Goal: Task Accomplishment & Management: Complete application form

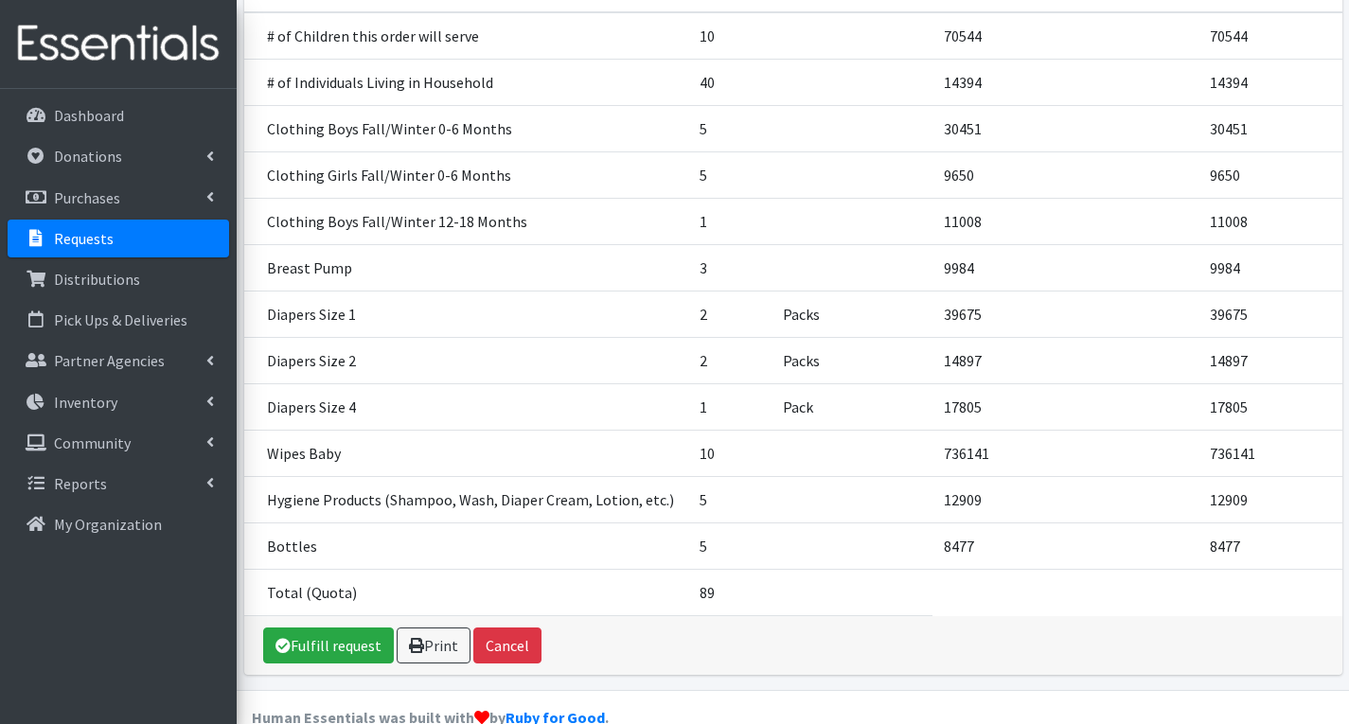
scroll to position [414, 0]
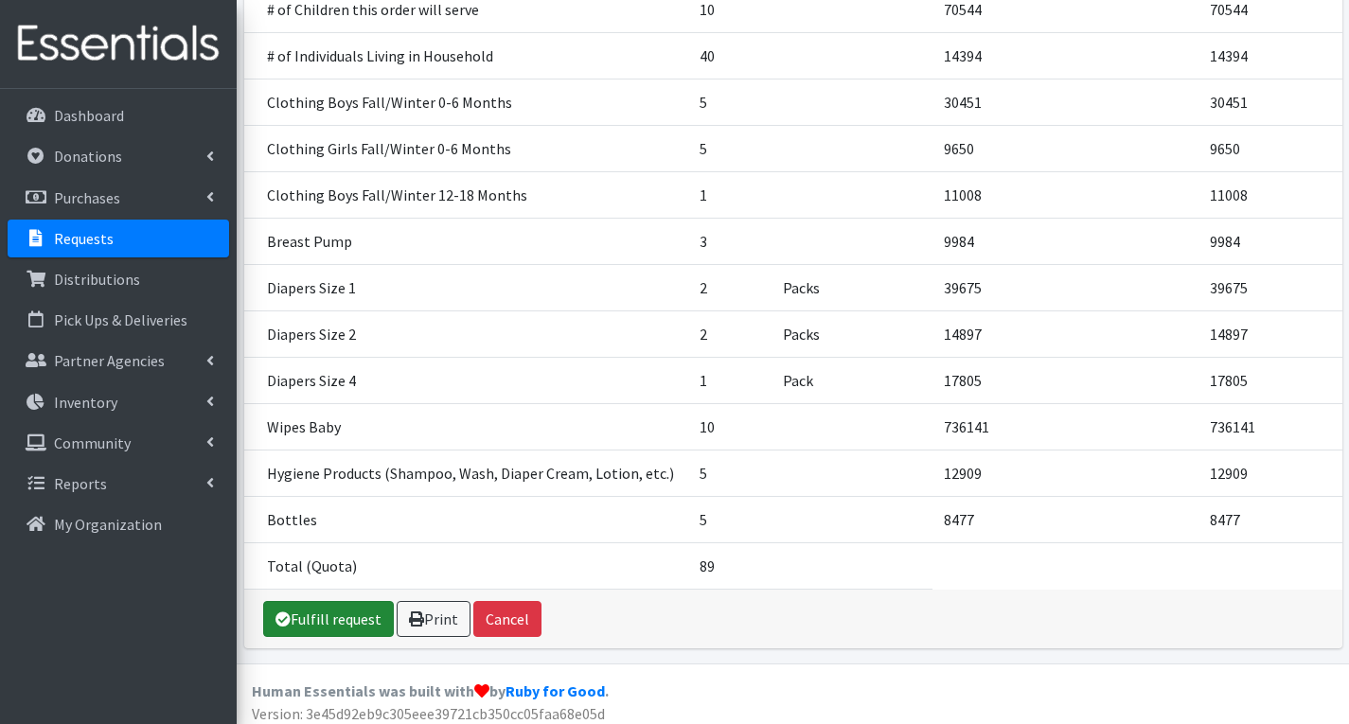
click at [338, 605] on link "Fulfill request" at bounding box center [328, 619] width 131 height 36
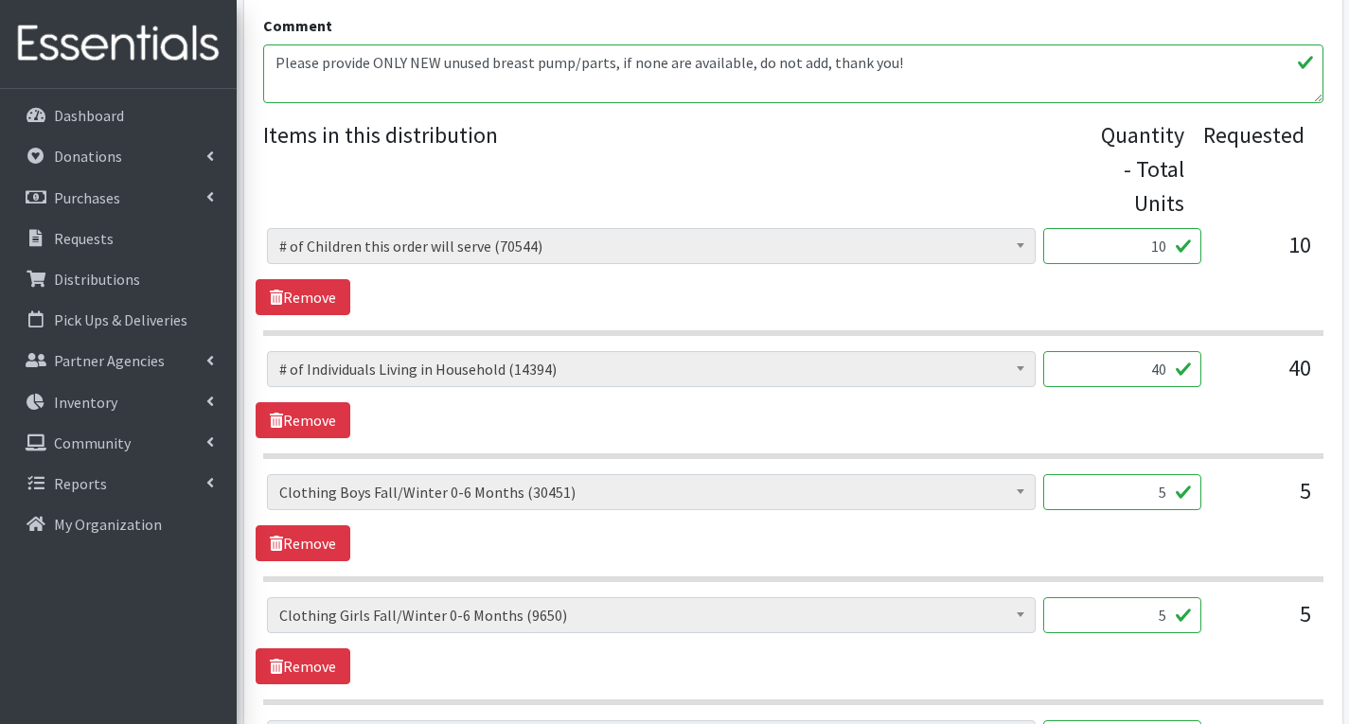
scroll to position [757, 0]
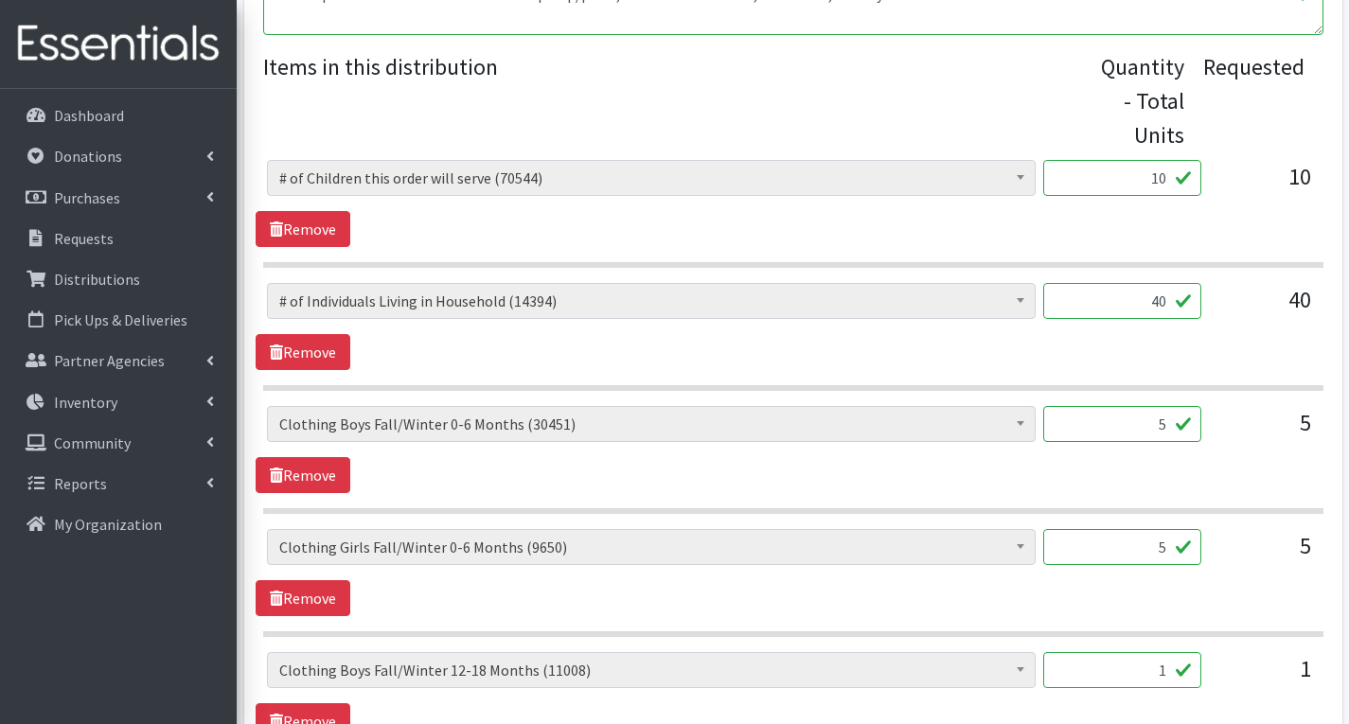
click at [1171, 433] on input "5" at bounding box center [1122, 424] width 158 height 36
type input "200"
click at [1168, 551] on input "5" at bounding box center [1122, 547] width 158 height 36
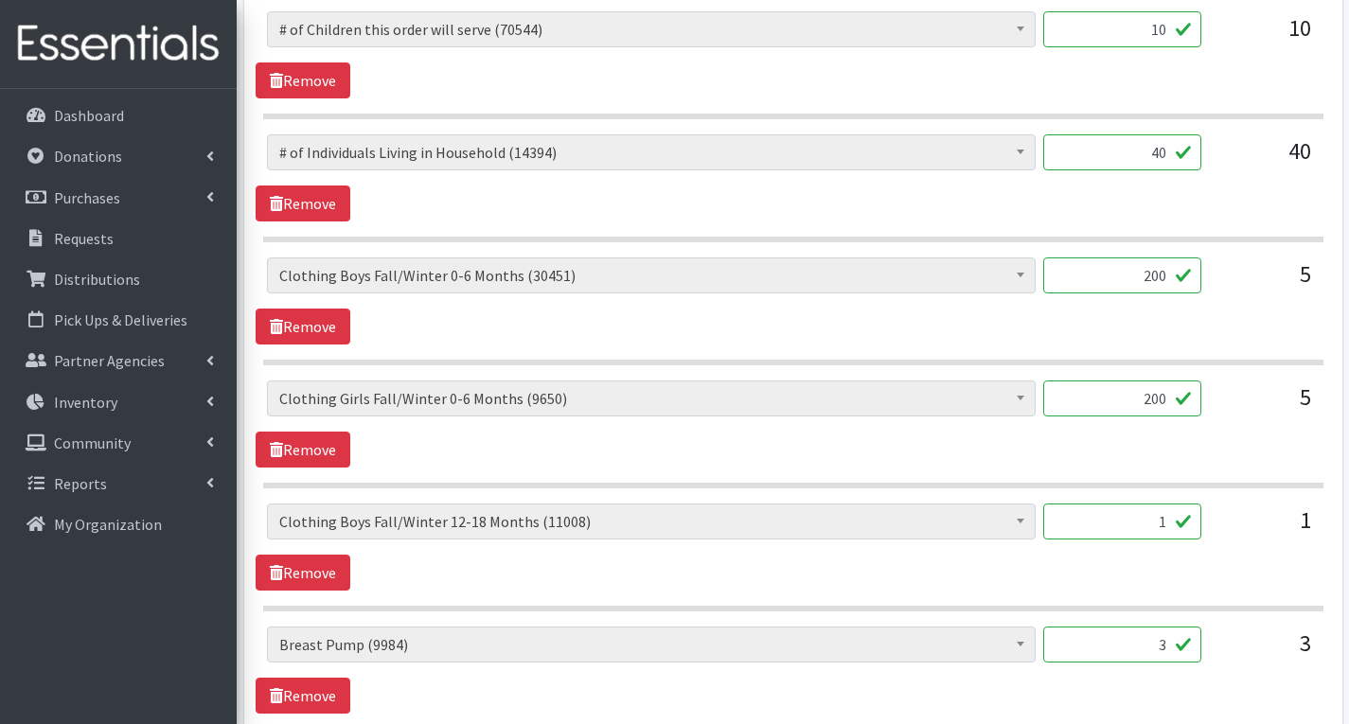
scroll to position [1041, 0]
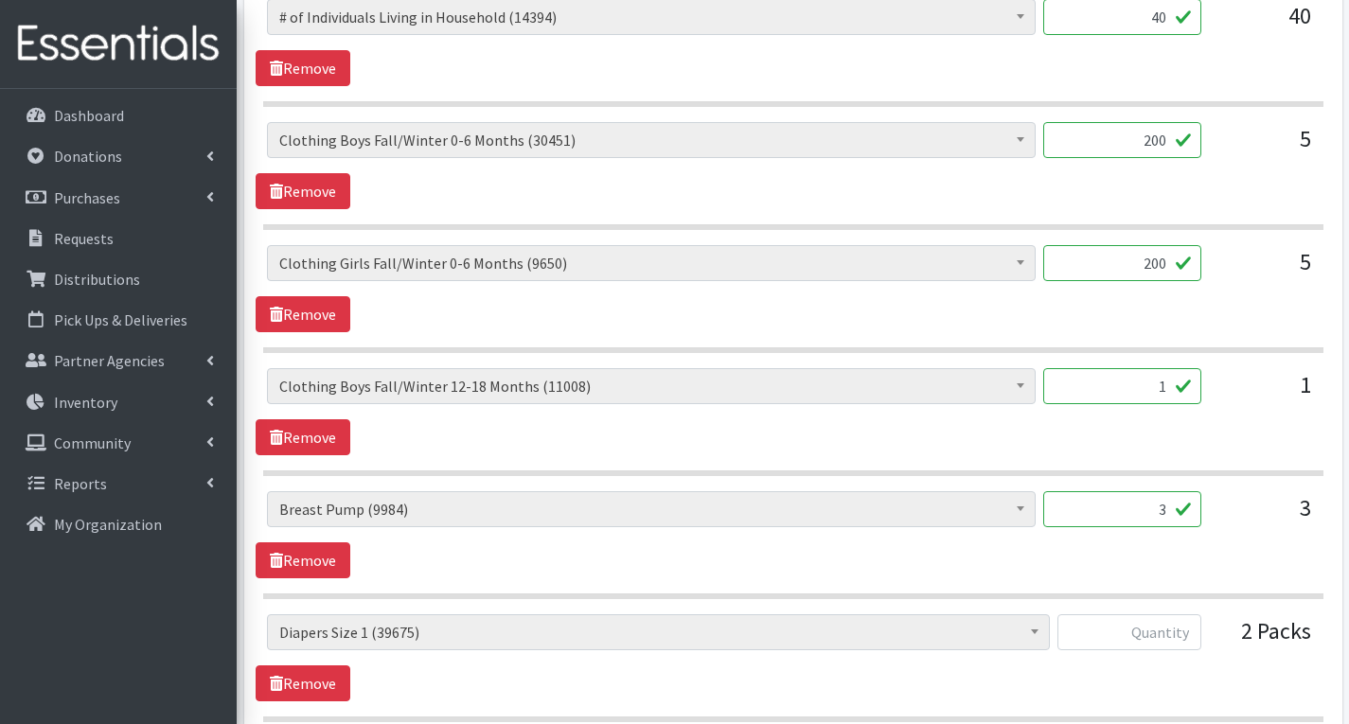
type input "200"
click at [1176, 389] on input "1" at bounding box center [1122, 386] width 158 height 36
type input "40"
click at [1172, 513] on input "3" at bounding box center [1122, 509] width 158 height 36
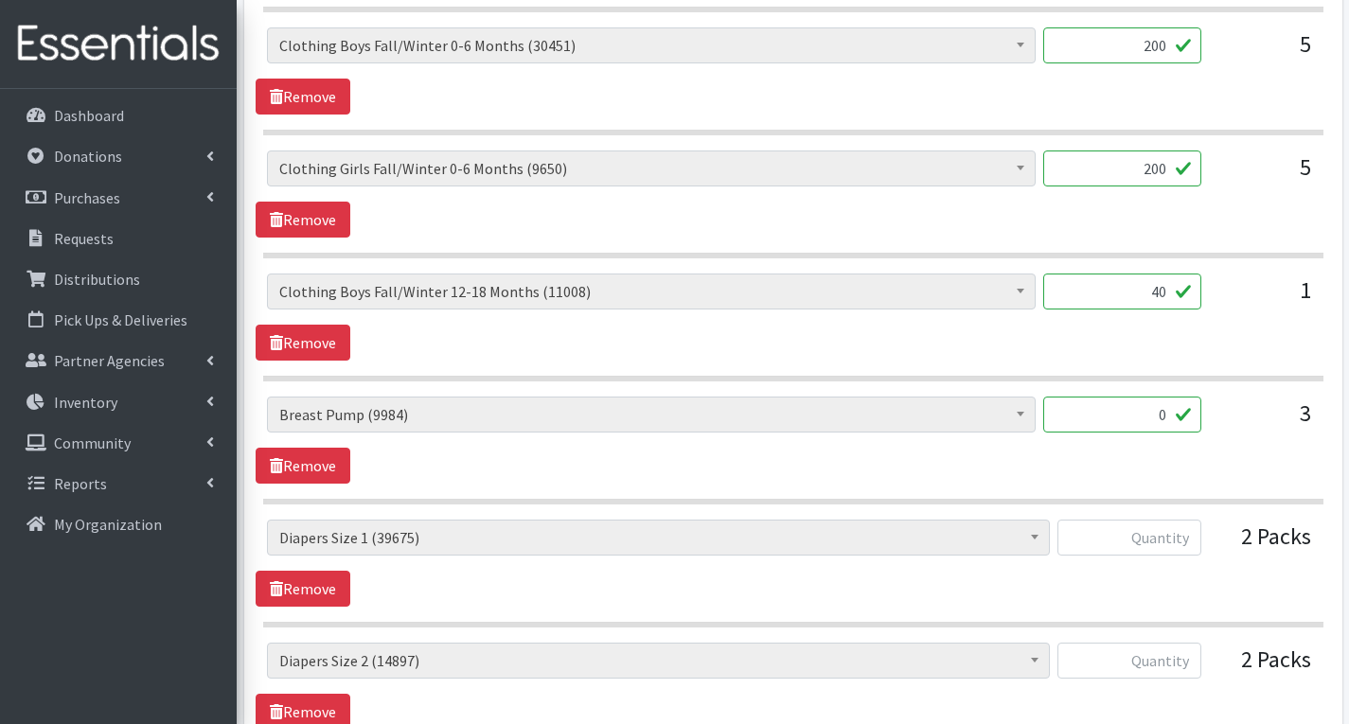
scroll to position [1231, 0]
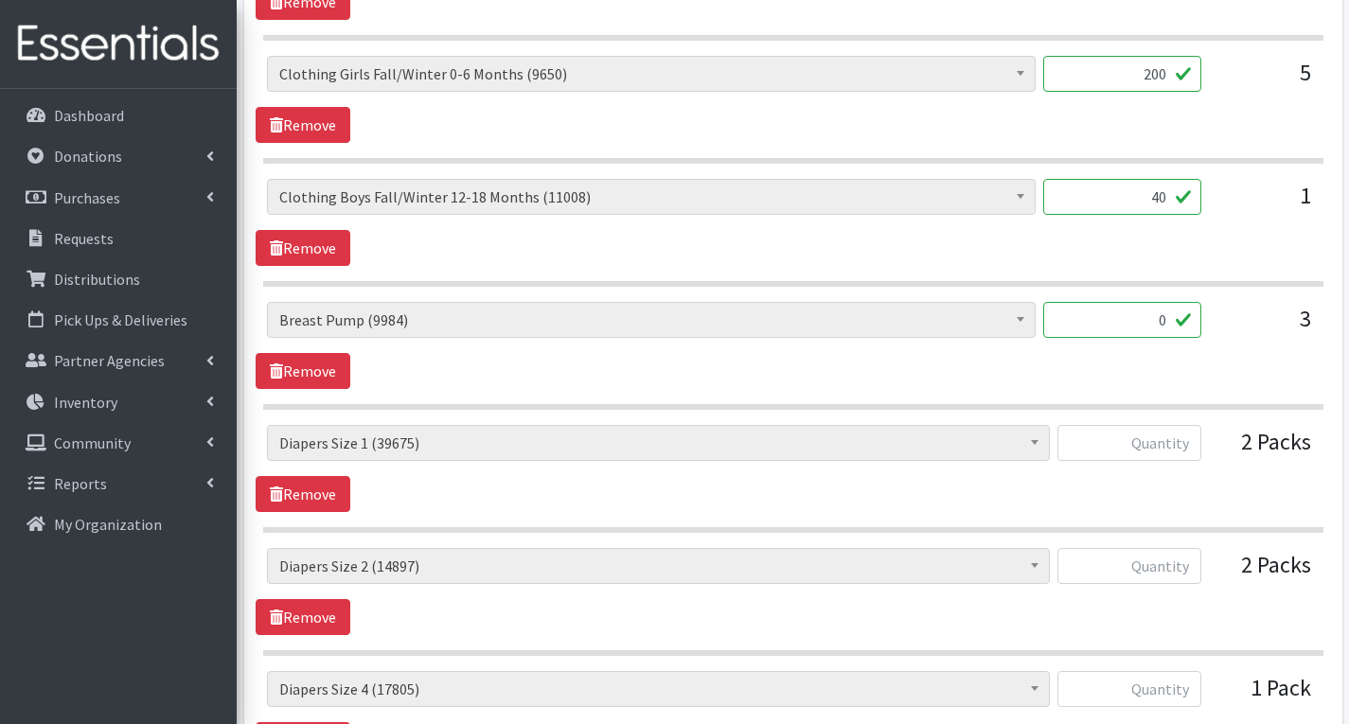
type input "0"
click at [1181, 444] on input "text" at bounding box center [1129, 443] width 144 height 36
type input "100"
click at [1172, 563] on input "text" at bounding box center [1129, 566] width 144 height 36
type input "100"
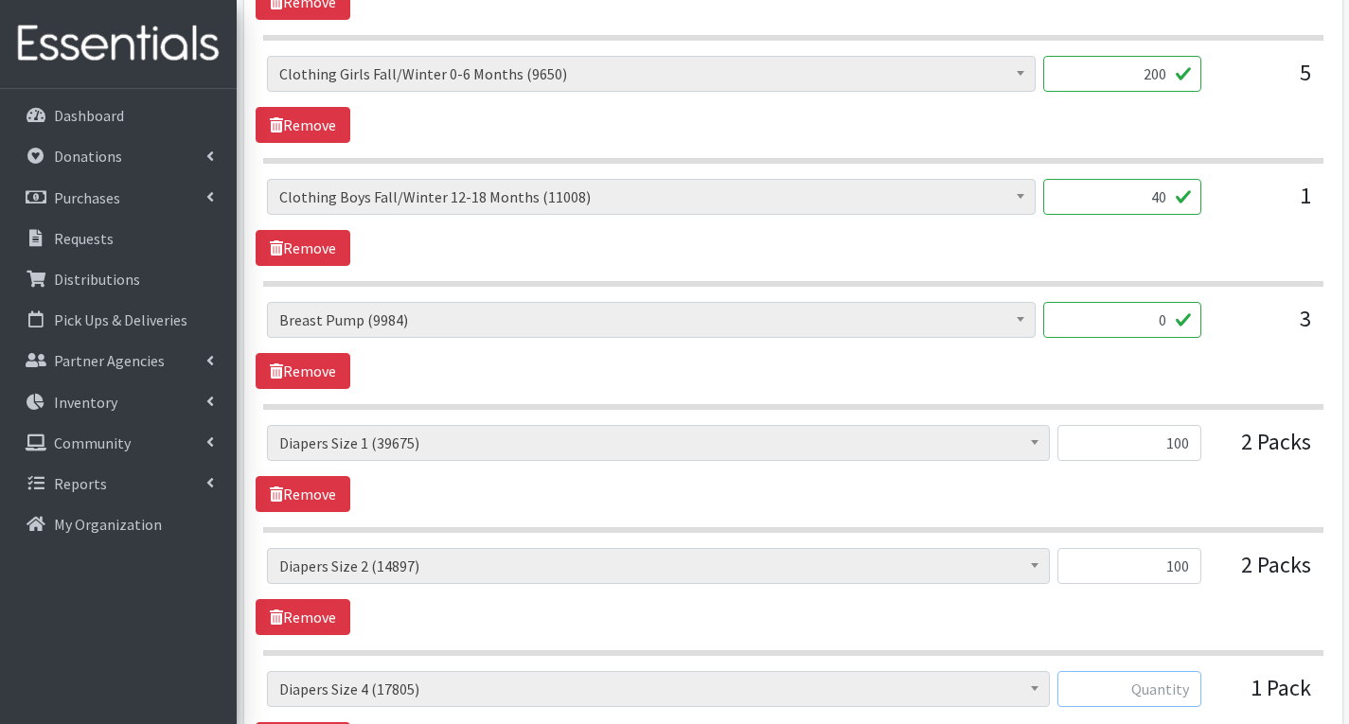
click at [1189, 693] on input "text" at bounding box center [1129, 689] width 144 height 36
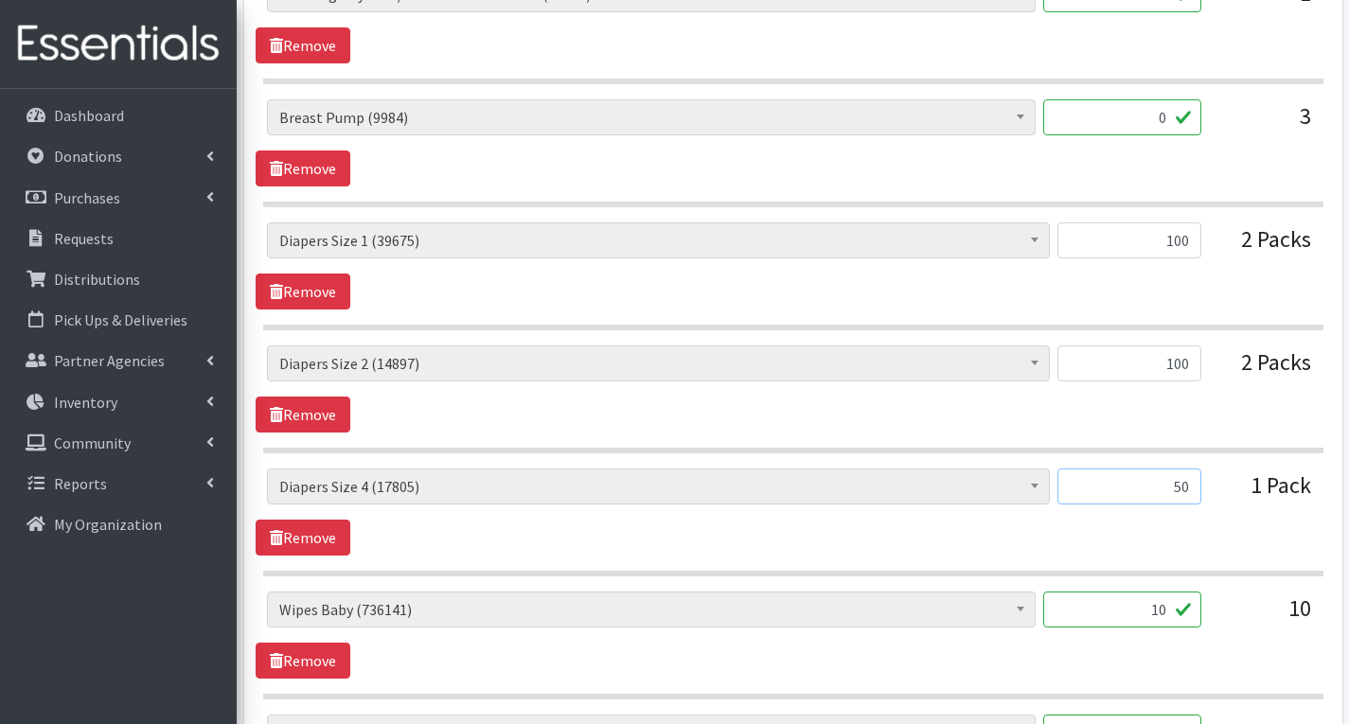
scroll to position [1515, 0]
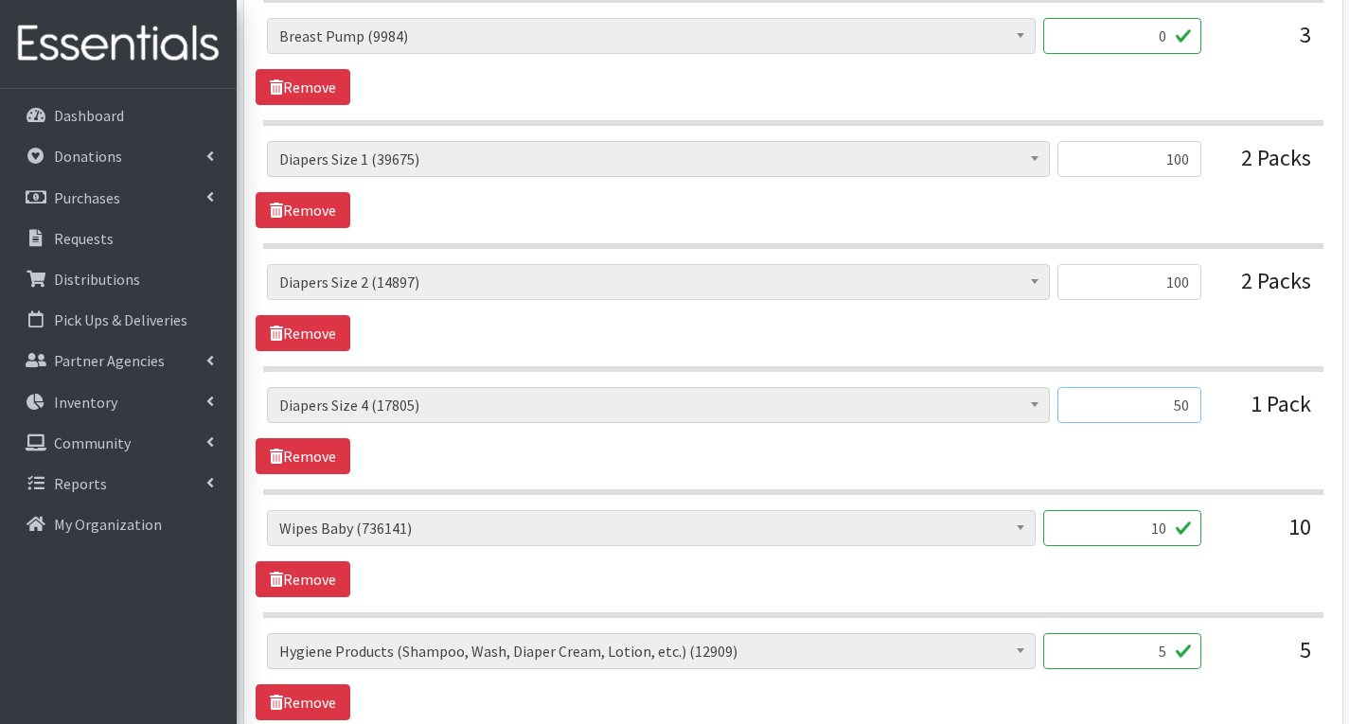
click at [1197, 403] on input "50" at bounding box center [1129, 405] width 144 height 36
type input "5"
type input "66"
click at [1190, 288] on input "100" at bounding box center [1129, 282] width 144 height 36
type input "1"
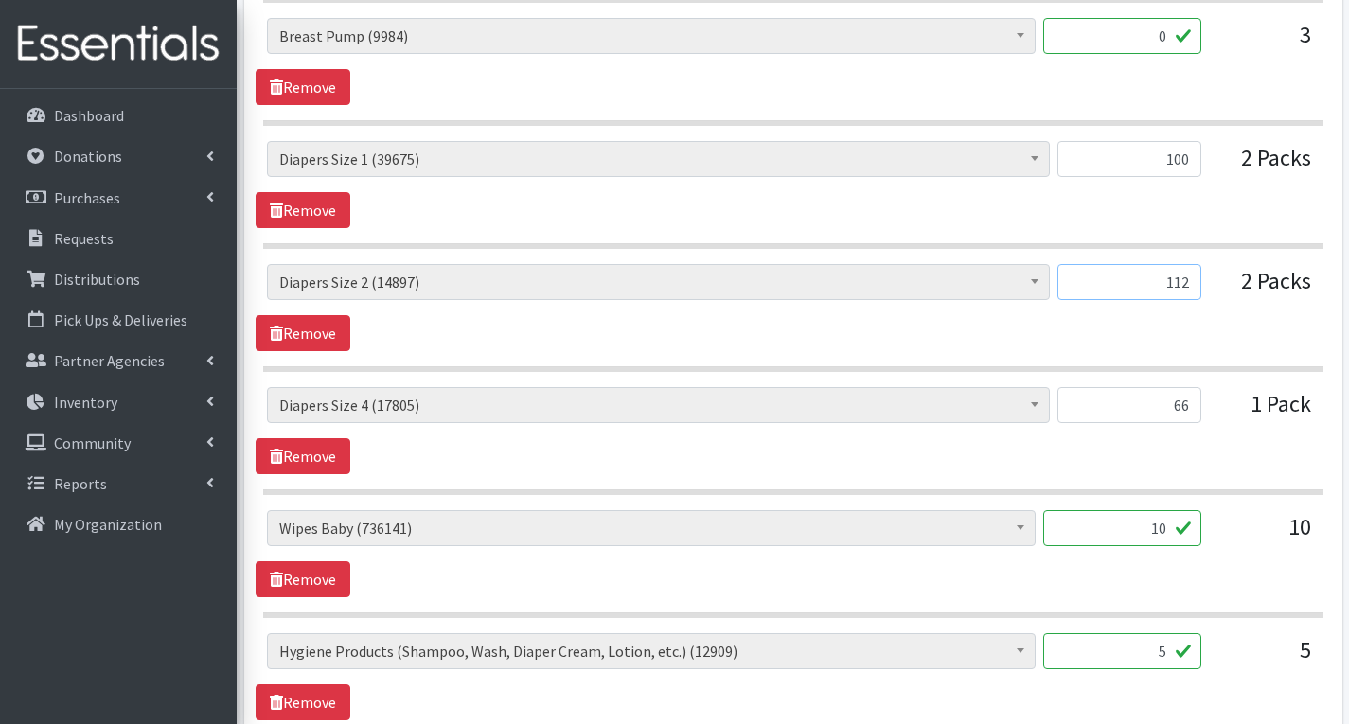
type input "112"
click at [1191, 155] on input "100" at bounding box center [1129, 159] width 144 height 36
type input "1"
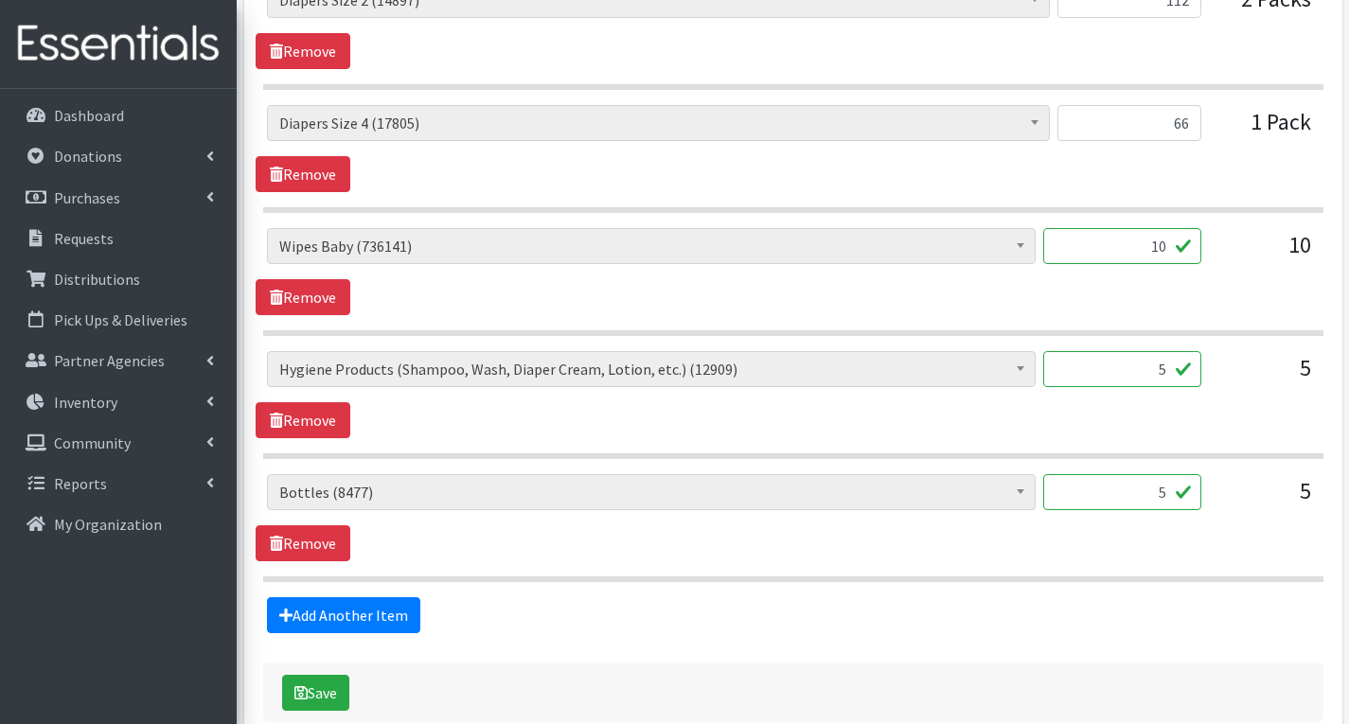
scroll to position [1799, 0]
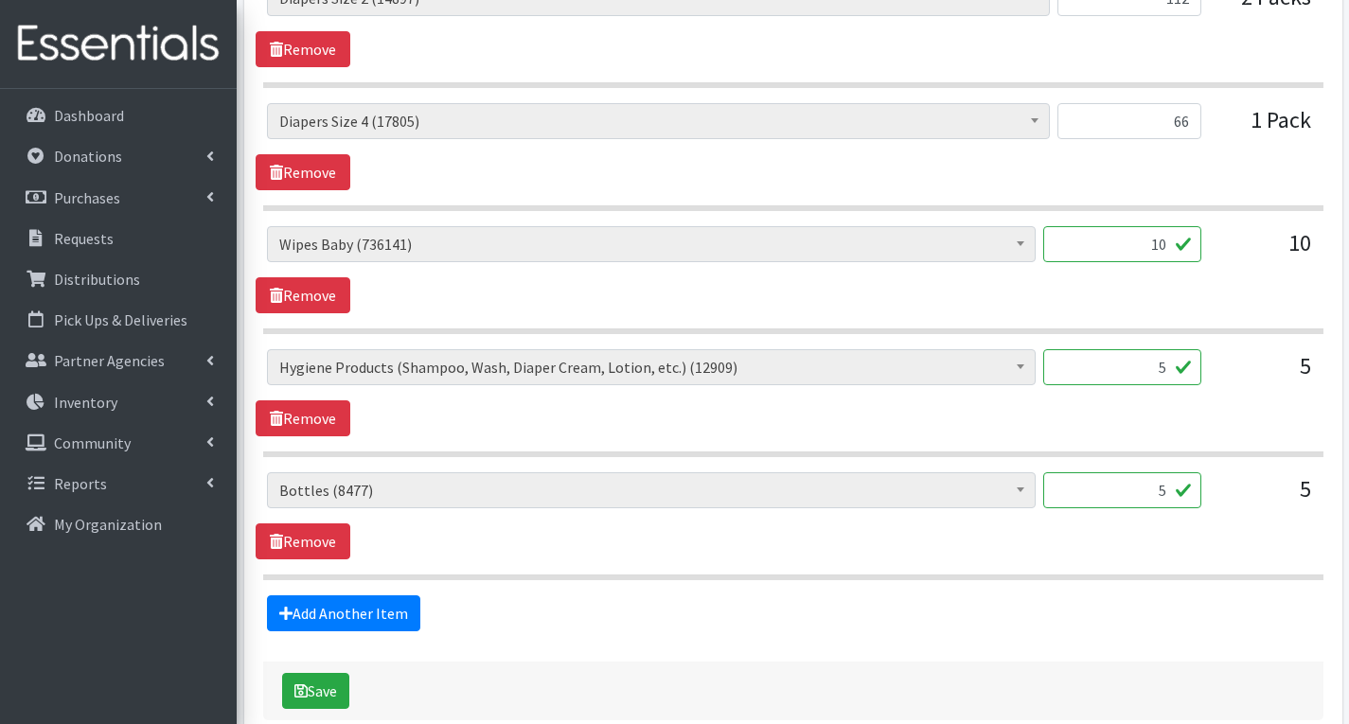
type input "96"
click at [1179, 505] on input "5" at bounding box center [1122, 490] width 158 height 36
type input "0"
click at [1173, 367] on input "5" at bounding box center [1122, 367] width 158 height 36
type input "3"
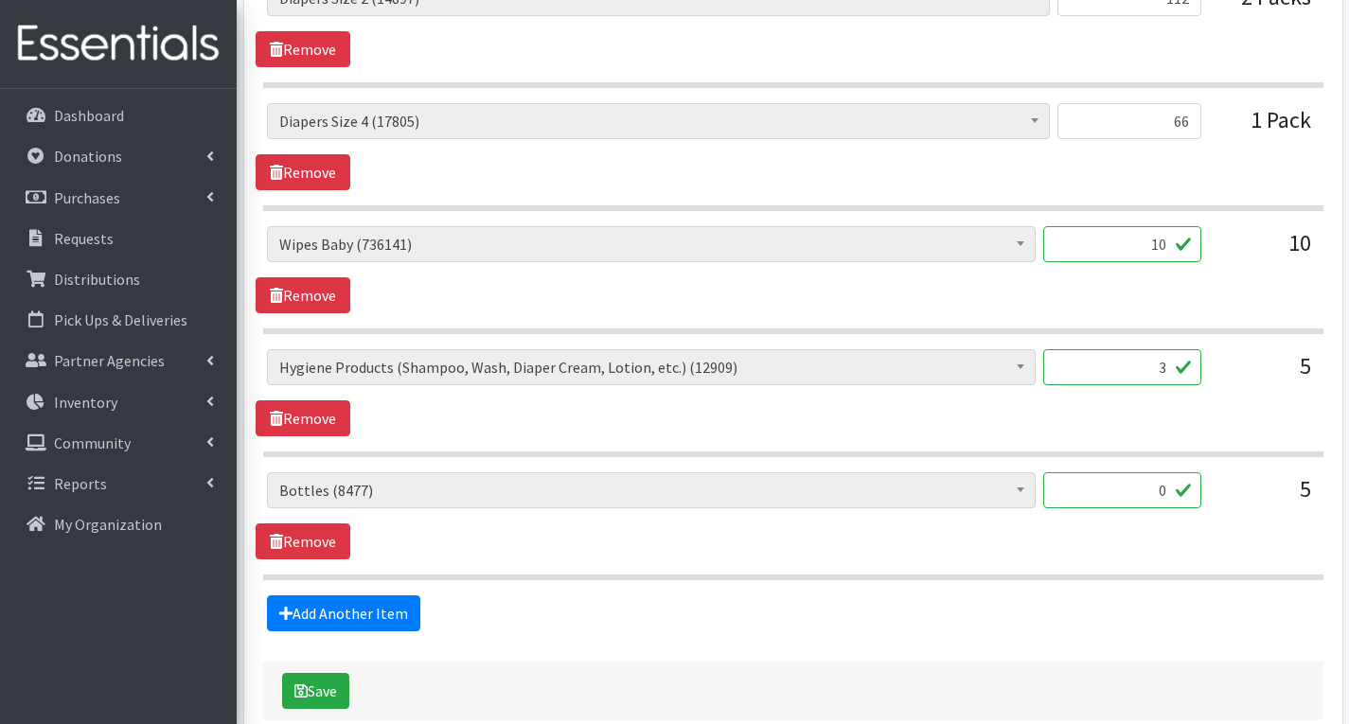
click at [1179, 249] on input "10" at bounding box center [1122, 244] width 158 height 36
type input "1"
type input "956"
click at [1209, 303] on div "# of Children this order will serve (70544) # of Individuals Living in Househol…" at bounding box center [793, 269] width 1074 height 87
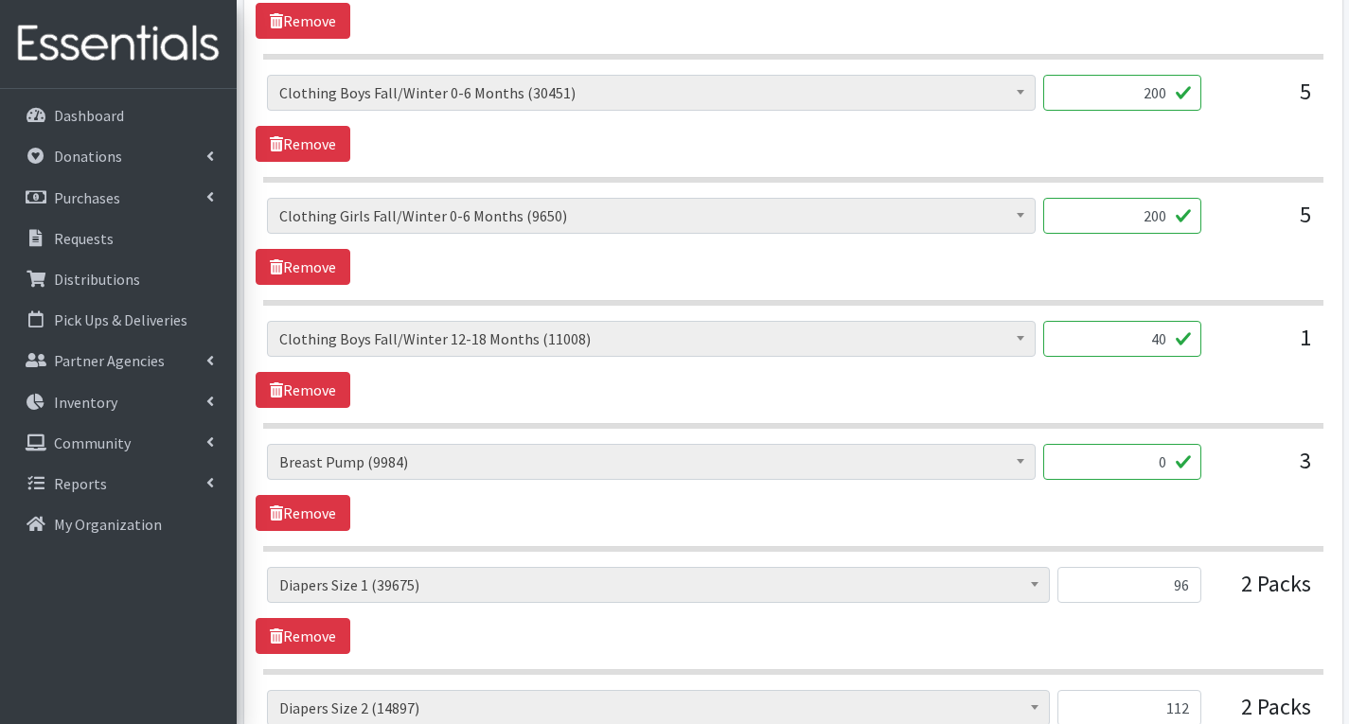
scroll to position [1041, 0]
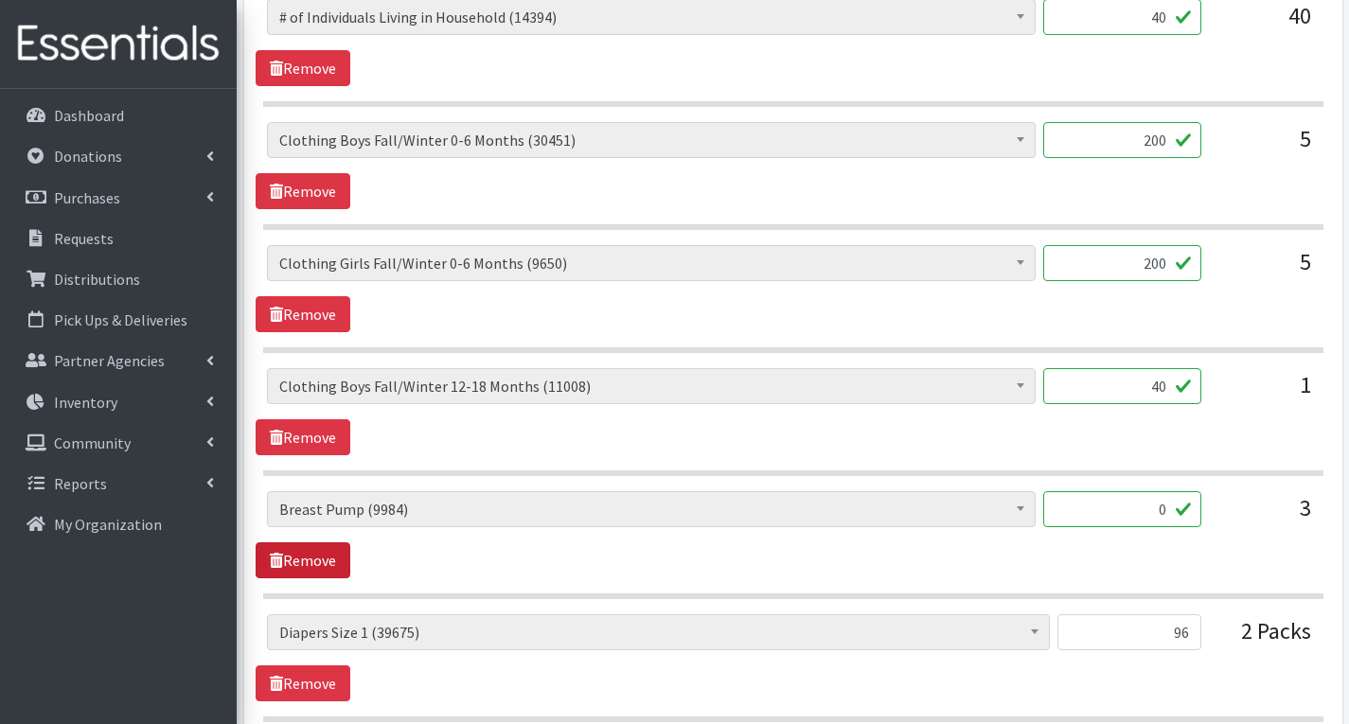
click at [329, 556] on link "Remove" at bounding box center [303, 560] width 95 height 36
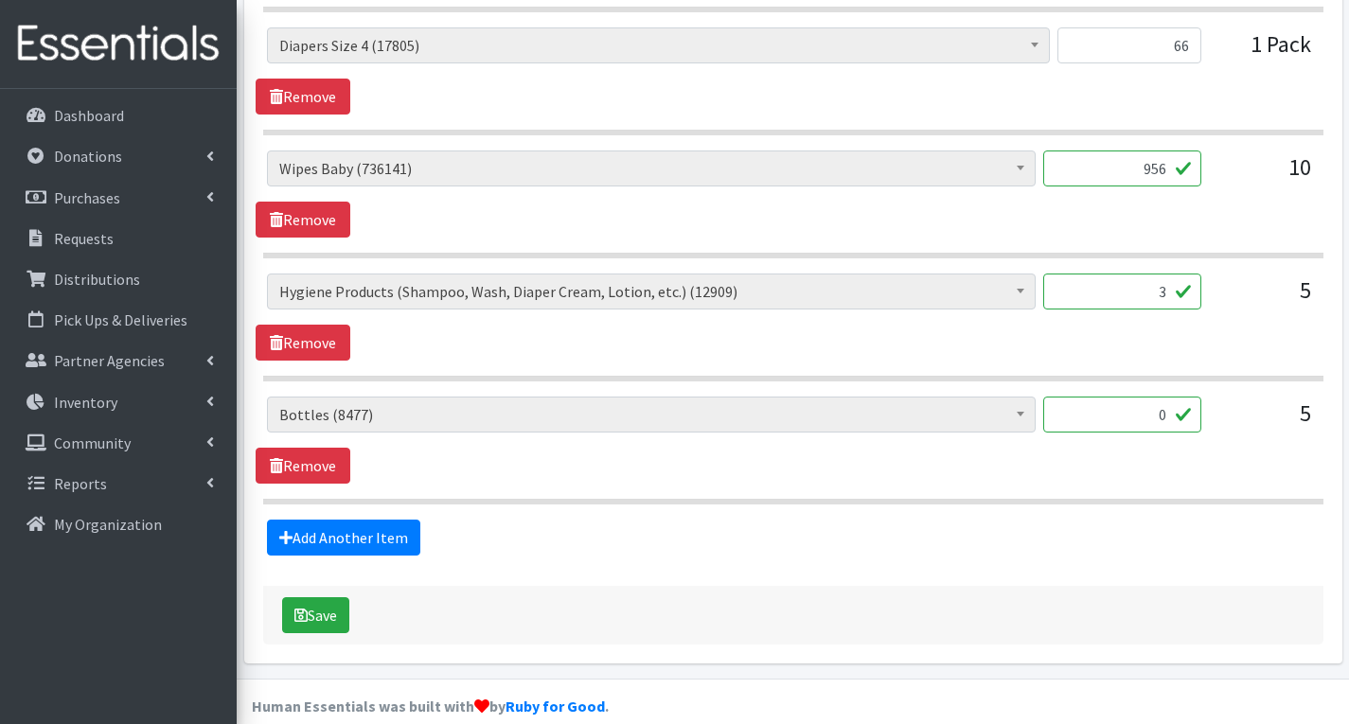
scroll to position [1777, 0]
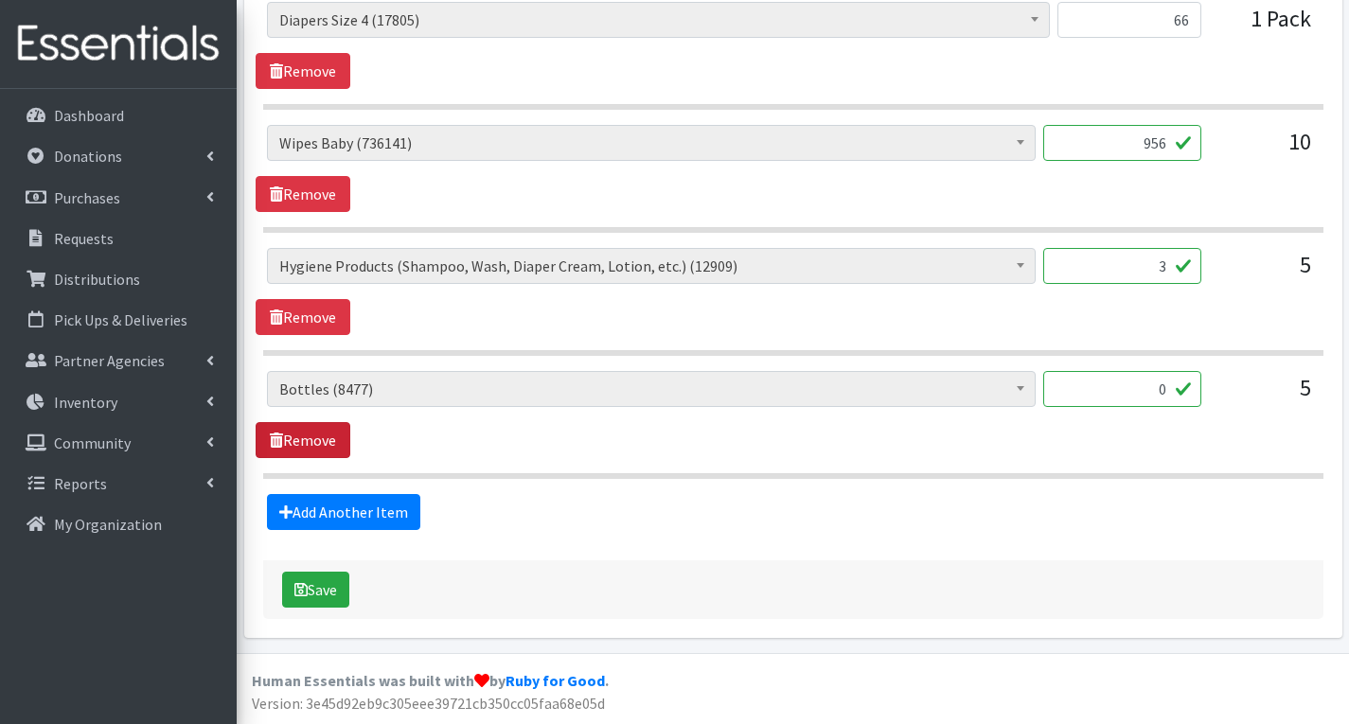
click at [309, 441] on link "Remove" at bounding box center [303, 440] width 95 height 36
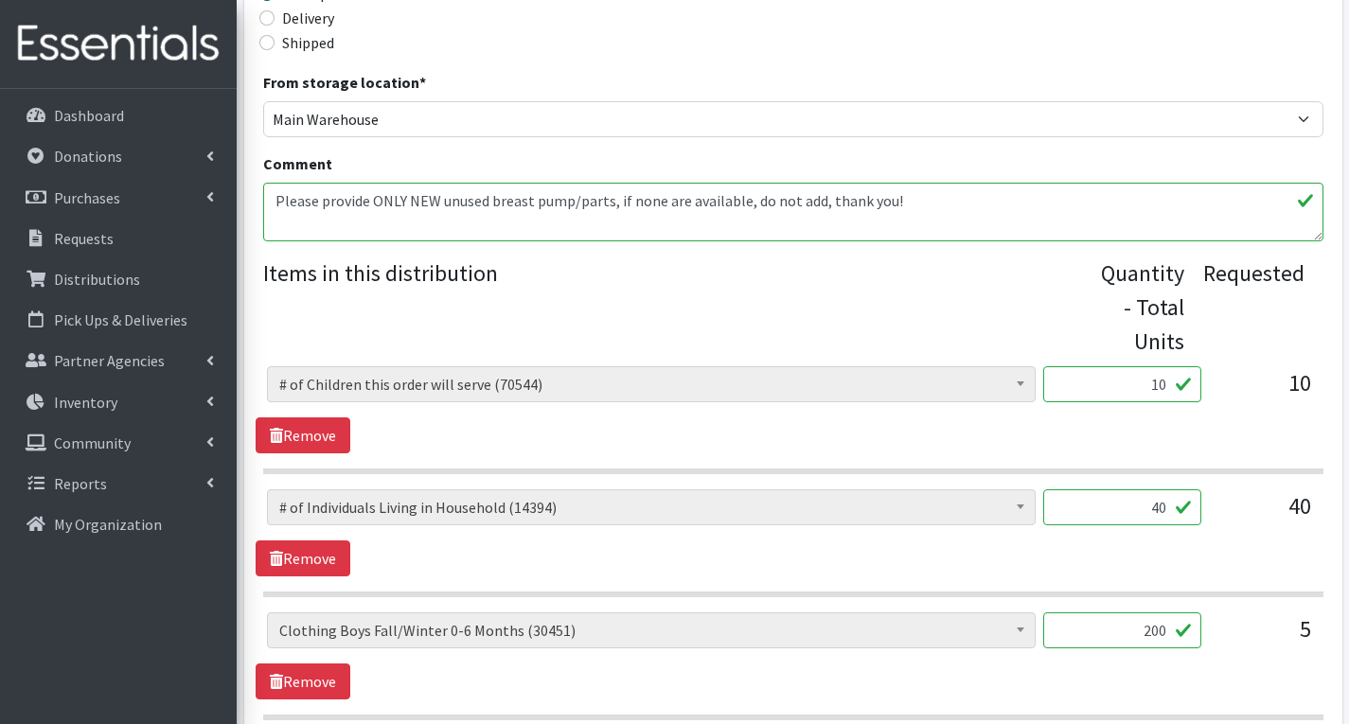
scroll to position [518, 0]
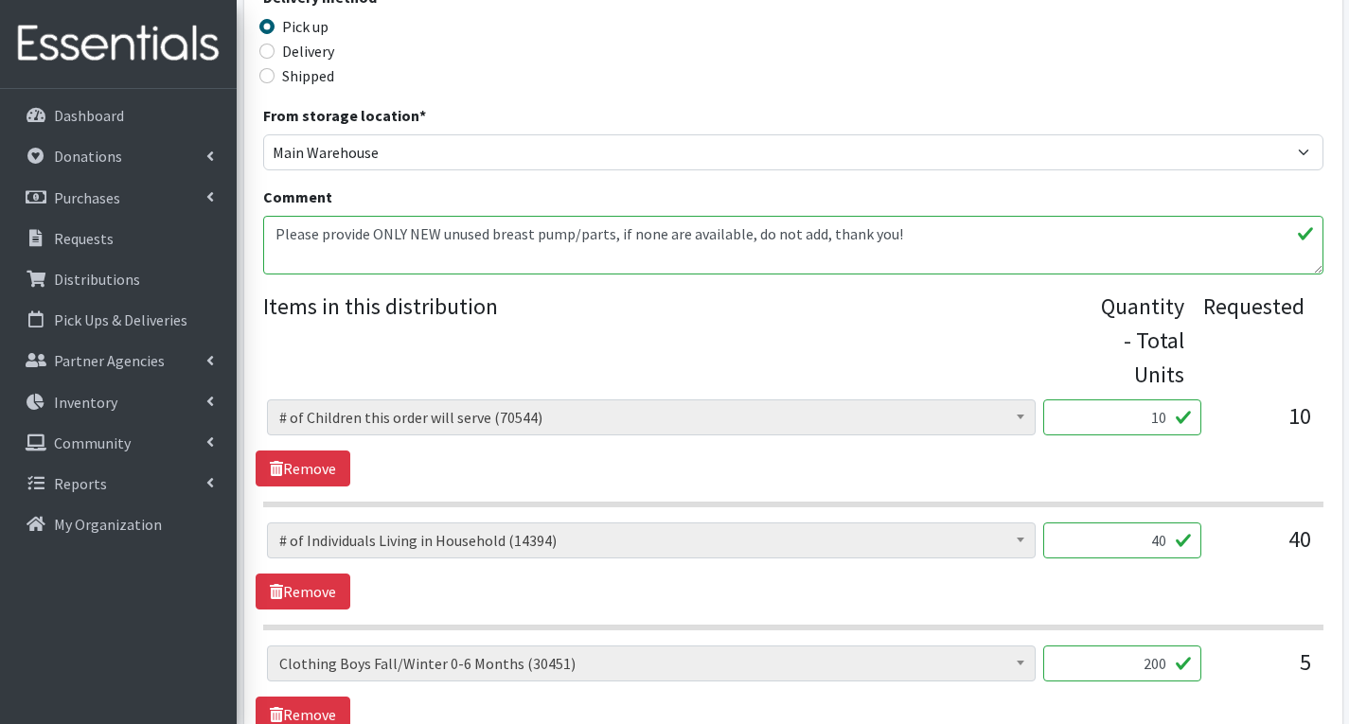
click at [917, 250] on textarea "Please provide ONLY NEW unused breast pump/parts, if none are available, do not…" at bounding box center [793, 245] width 1060 height 59
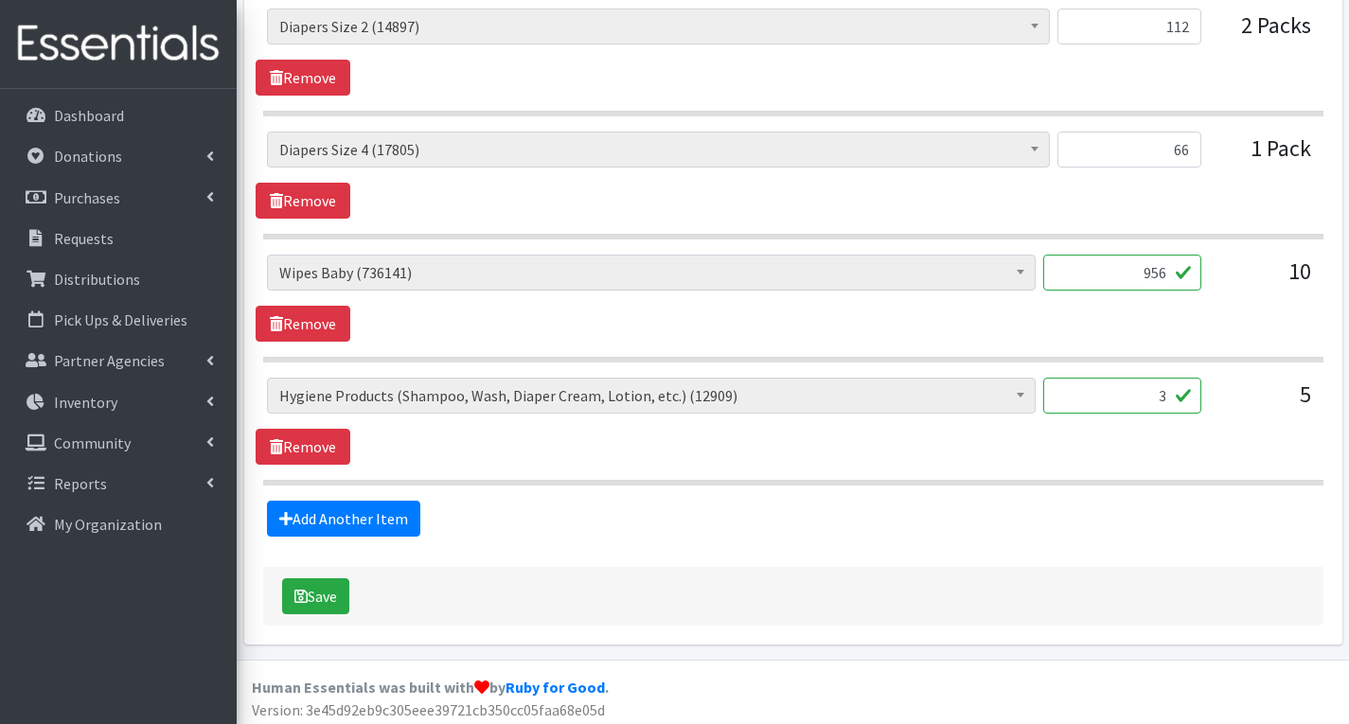
scroll to position [1654, 0]
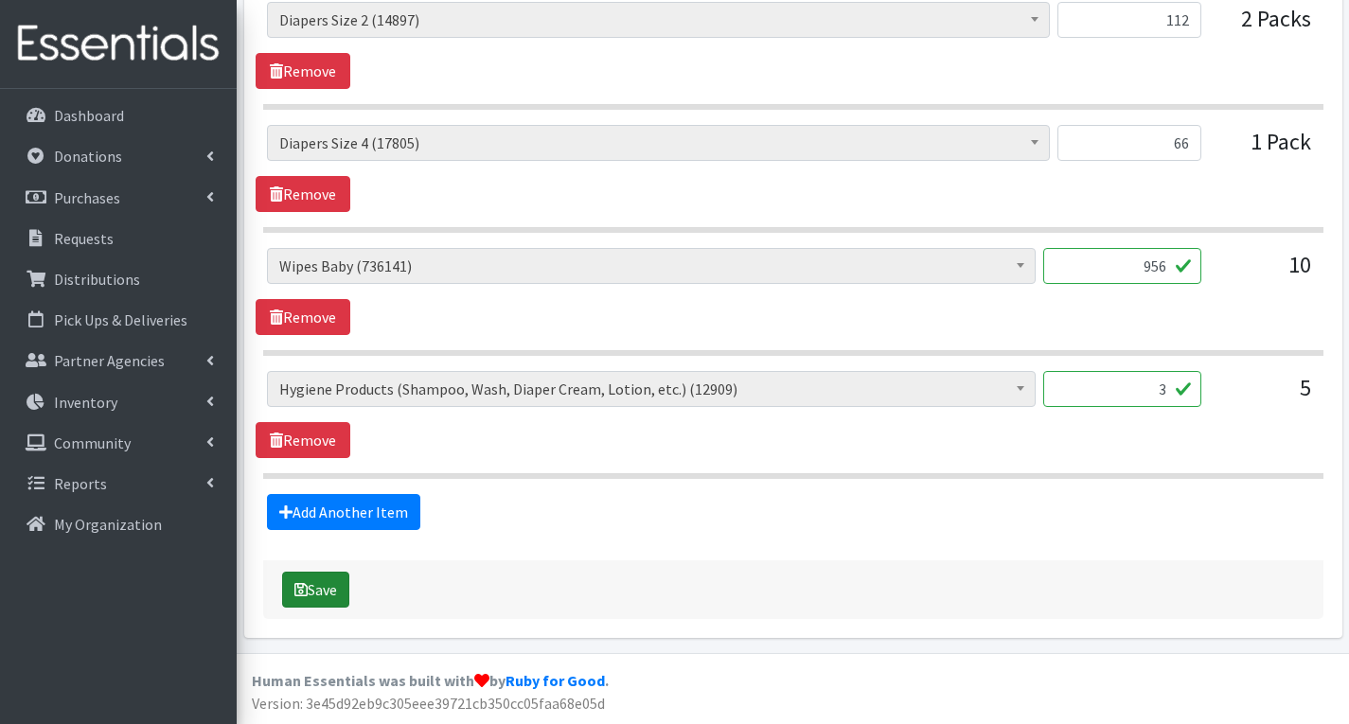
type textarea "Please provide ONLY NEW unused breast pump/parts, if none are available, do not…"
click at [324, 589] on button "Save" at bounding box center [315, 590] width 67 height 36
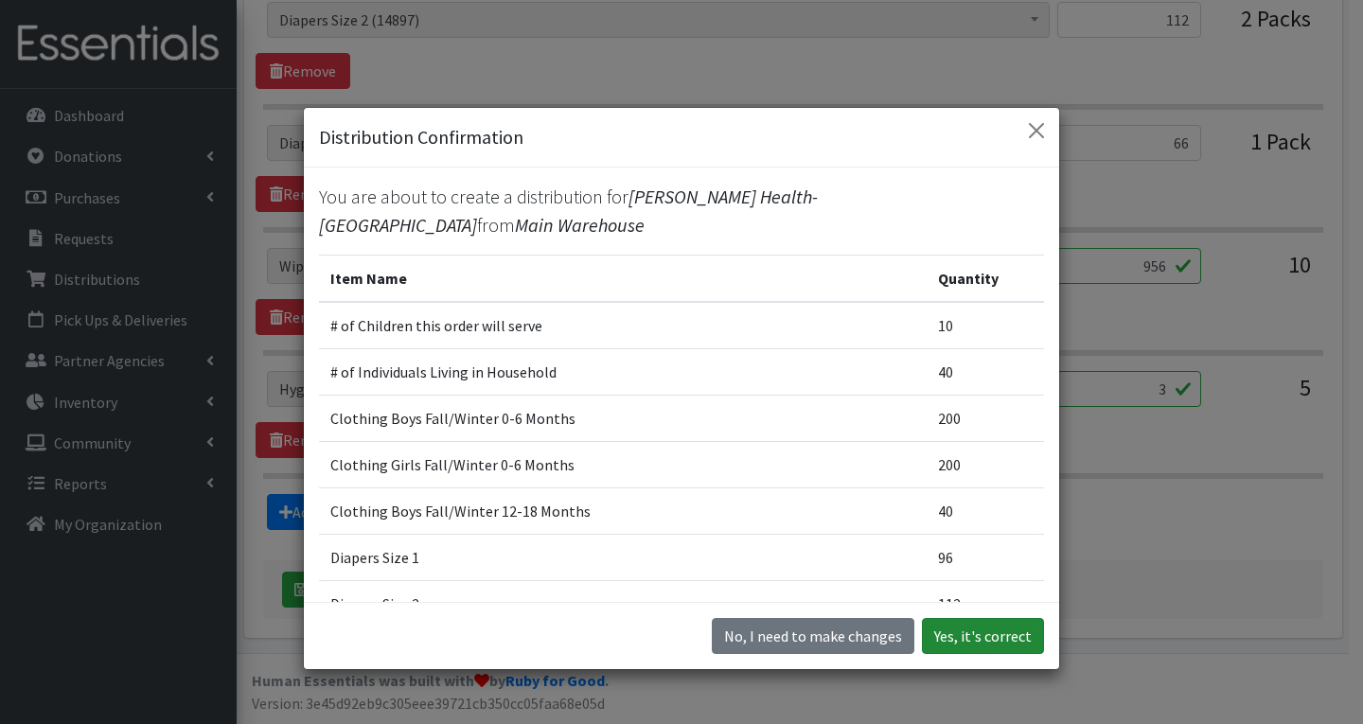
click at [982, 641] on button "Yes, it's correct" at bounding box center [983, 636] width 122 height 36
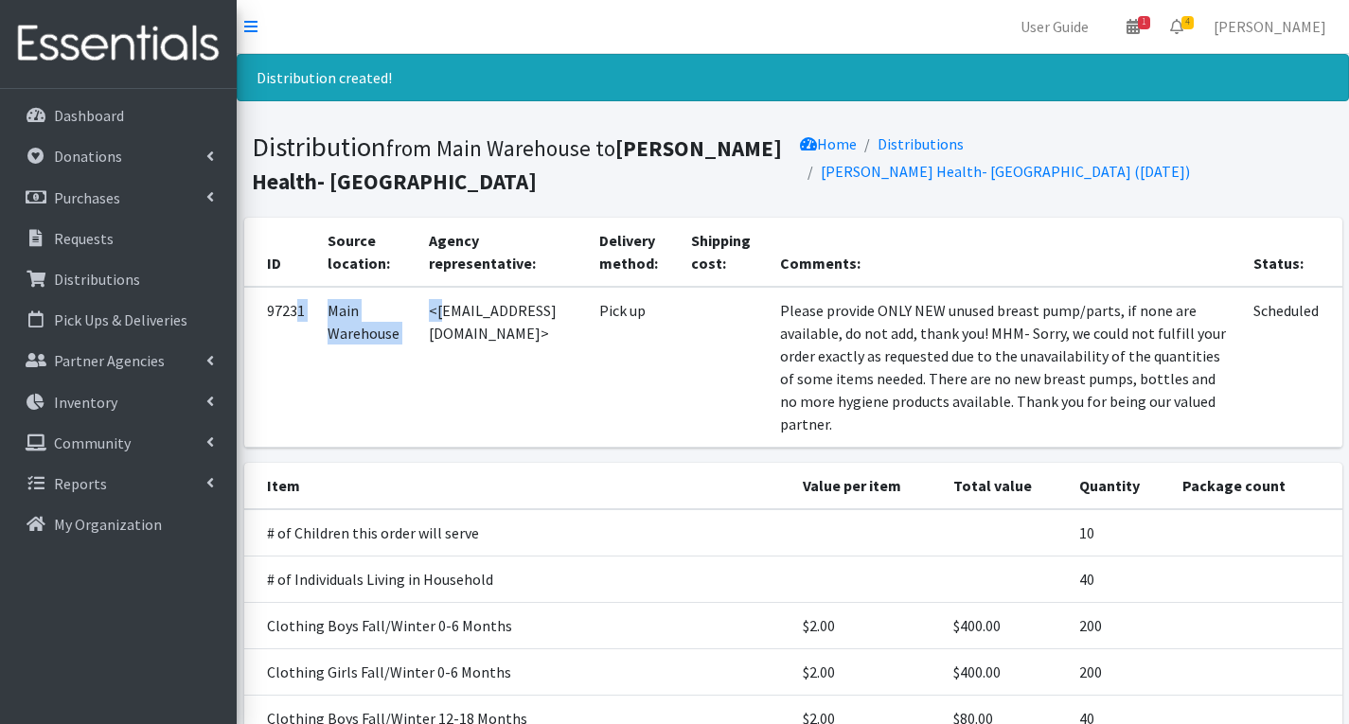
drag, startPoint x: 434, startPoint y: 312, endPoint x: 296, endPoint y: 301, distance: 137.7
click at [296, 297] on tr "97231 Main Warehouse <ksuarez@zufallhealth.org> Pick up Please provide ONLY NEW…" at bounding box center [793, 367] width 1098 height 161
click at [566, 371] on td "<[EMAIL_ADDRESS][DOMAIN_NAME]>" at bounding box center [502, 367] width 170 height 161
drag, startPoint x: 435, startPoint y: 315, endPoint x: 594, endPoint y: 329, distance: 158.7
click at [588, 329] on td "<[EMAIL_ADDRESS][DOMAIN_NAME]>" at bounding box center [502, 367] width 170 height 161
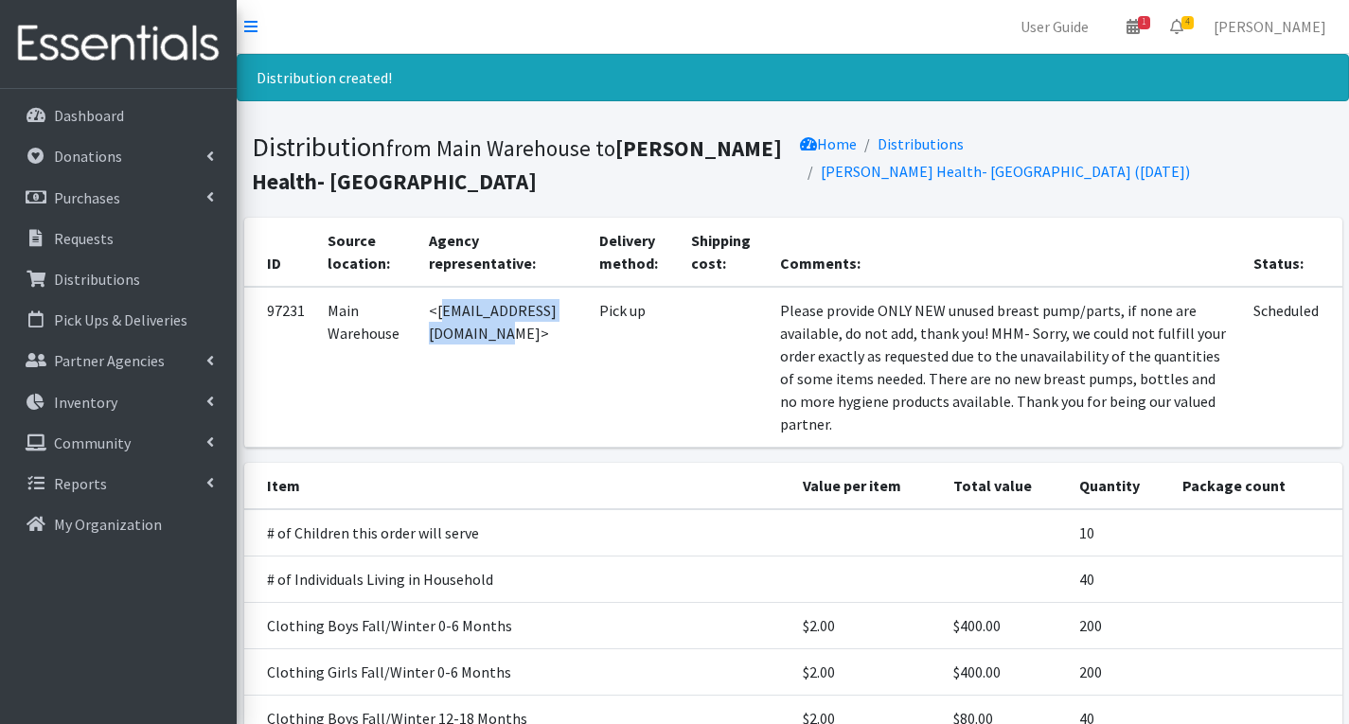
copy td "ksuarez@zufallhealth.org"
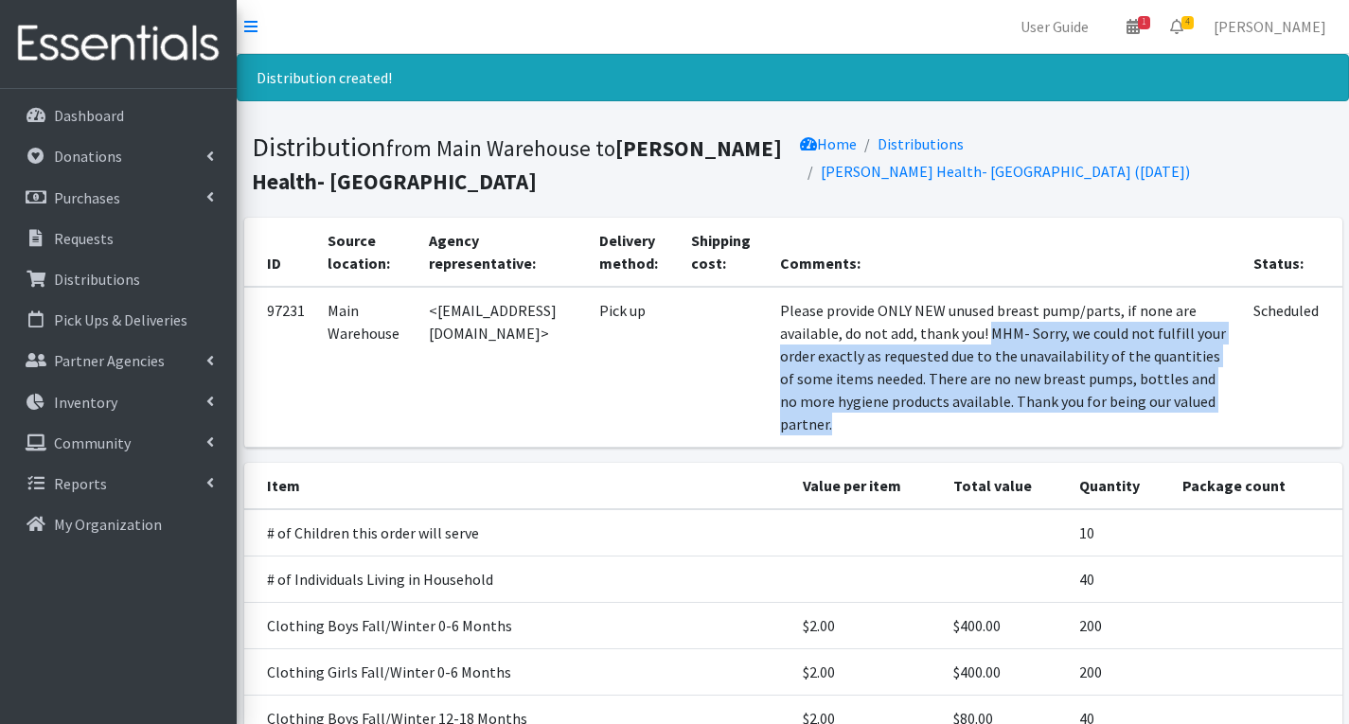
drag, startPoint x: 1011, startPoint y: 330, endPoint x: 1105, endPoint y: 420, distance: 129.9
click at [1105, 420] on td "Please provide ONLY NEW unused breast pump/parts, if none are available, do not…" at bounding box center [1006, 367] width 474 height 161
copy td "MHM- Sorry, we could not fulfill your order exactly as requested due to the una…"
click at [1194, 23] on span "4" at bounding box center [1187, 22] width 12 height 13
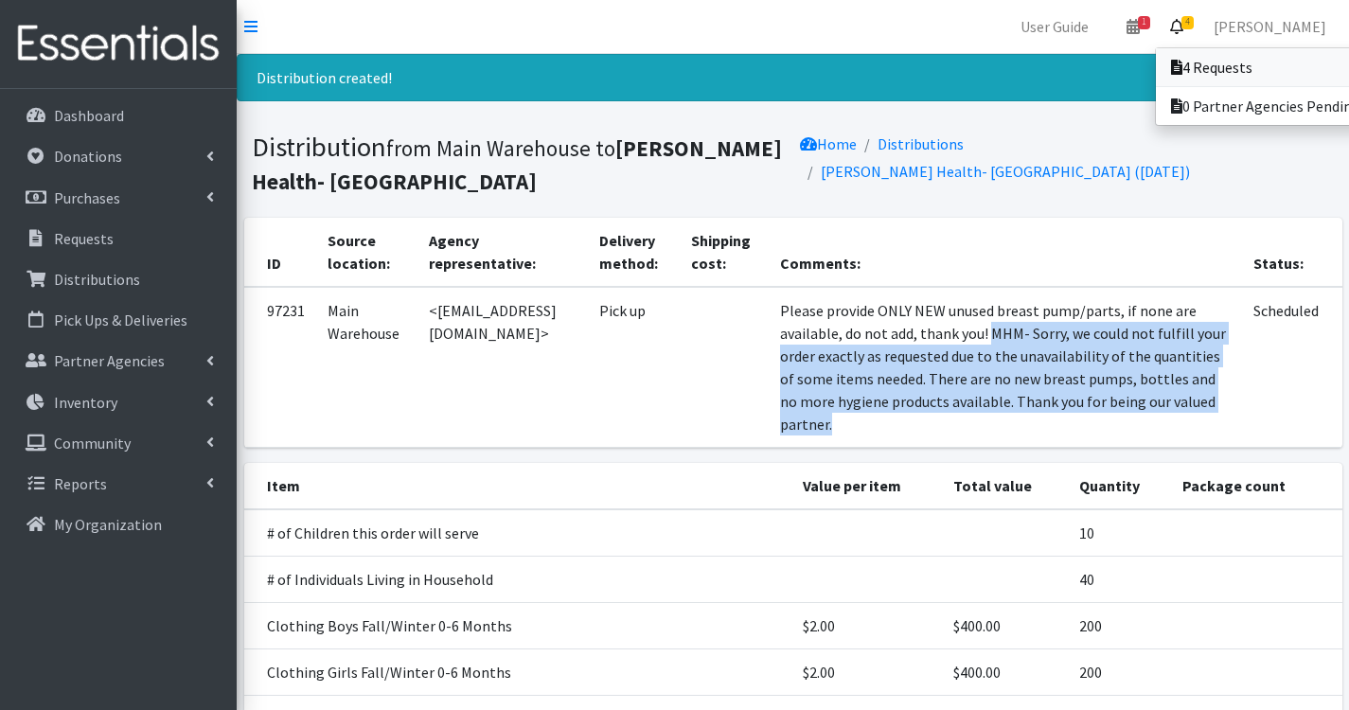
click at [1249, 72] on link "4 Requests" at bounding box center [1287, 67] width 263 height 38
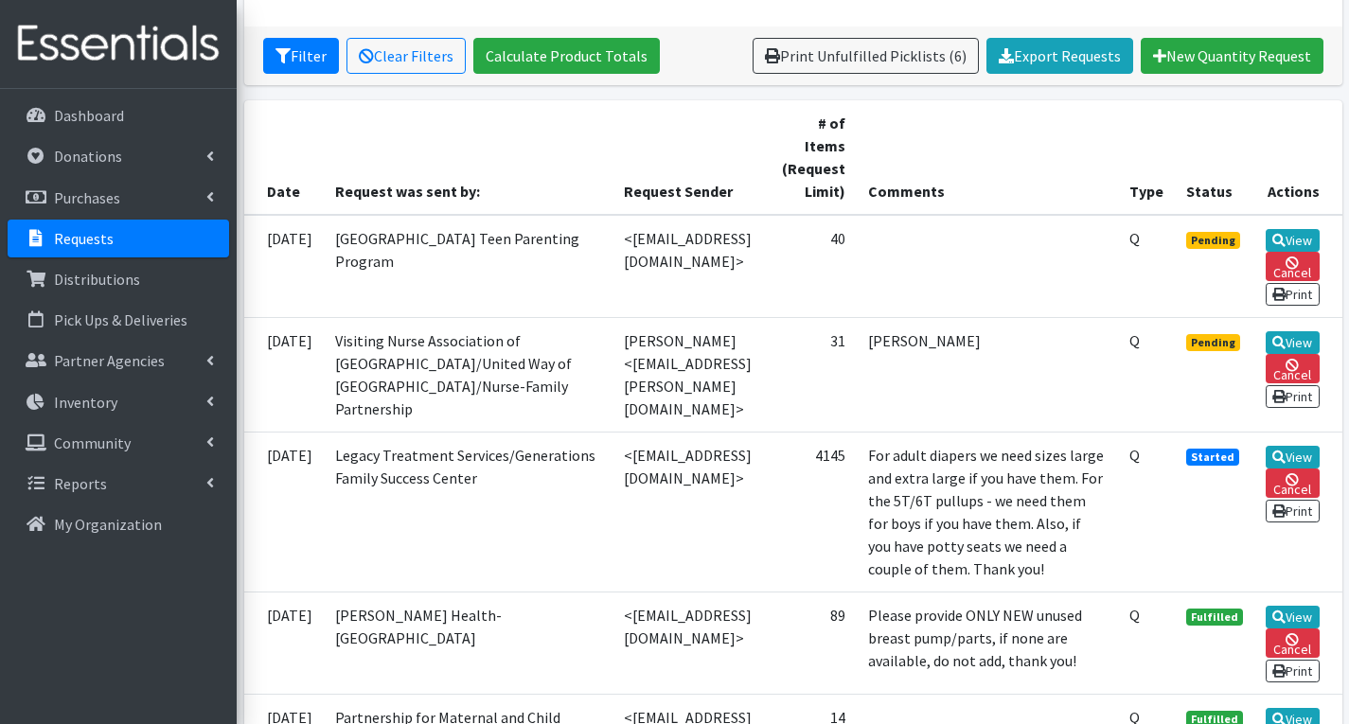
scroll to position [379, 0]
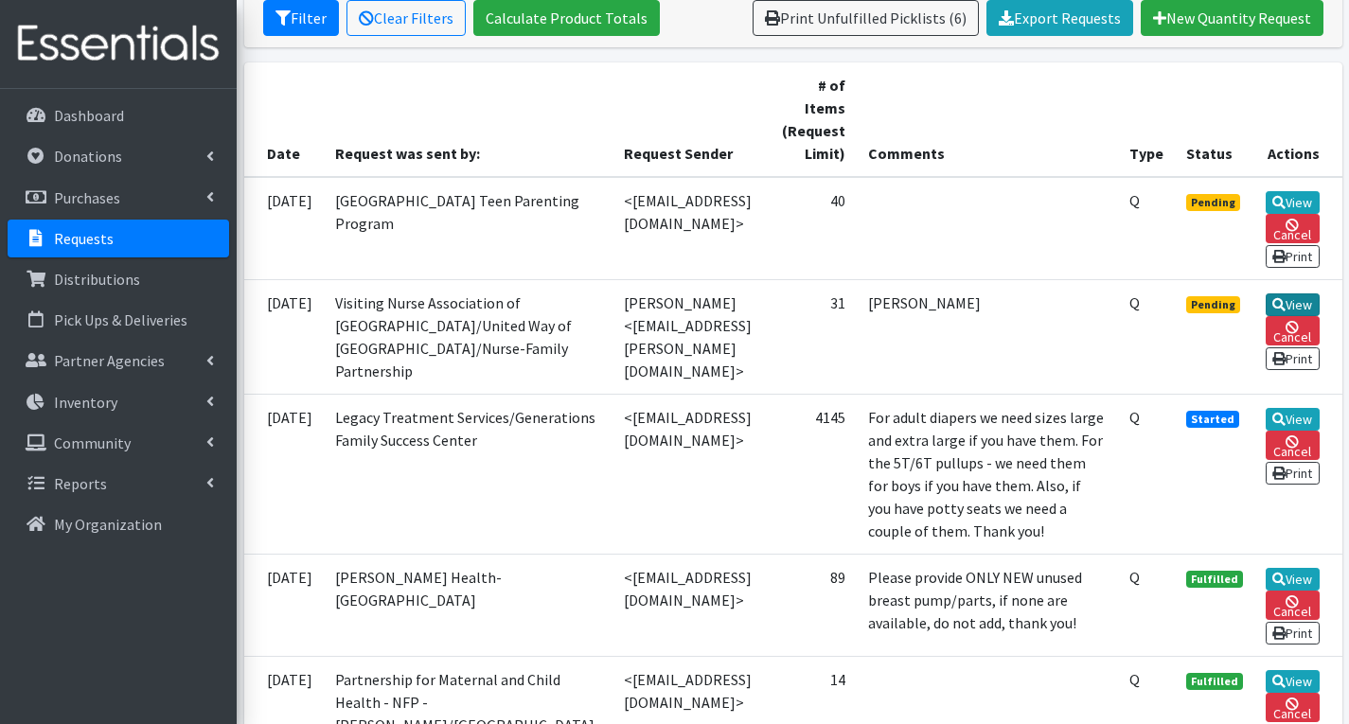
click at [1306, 316] on link "View" at bounding box center [1293, 304] width 54 height 23
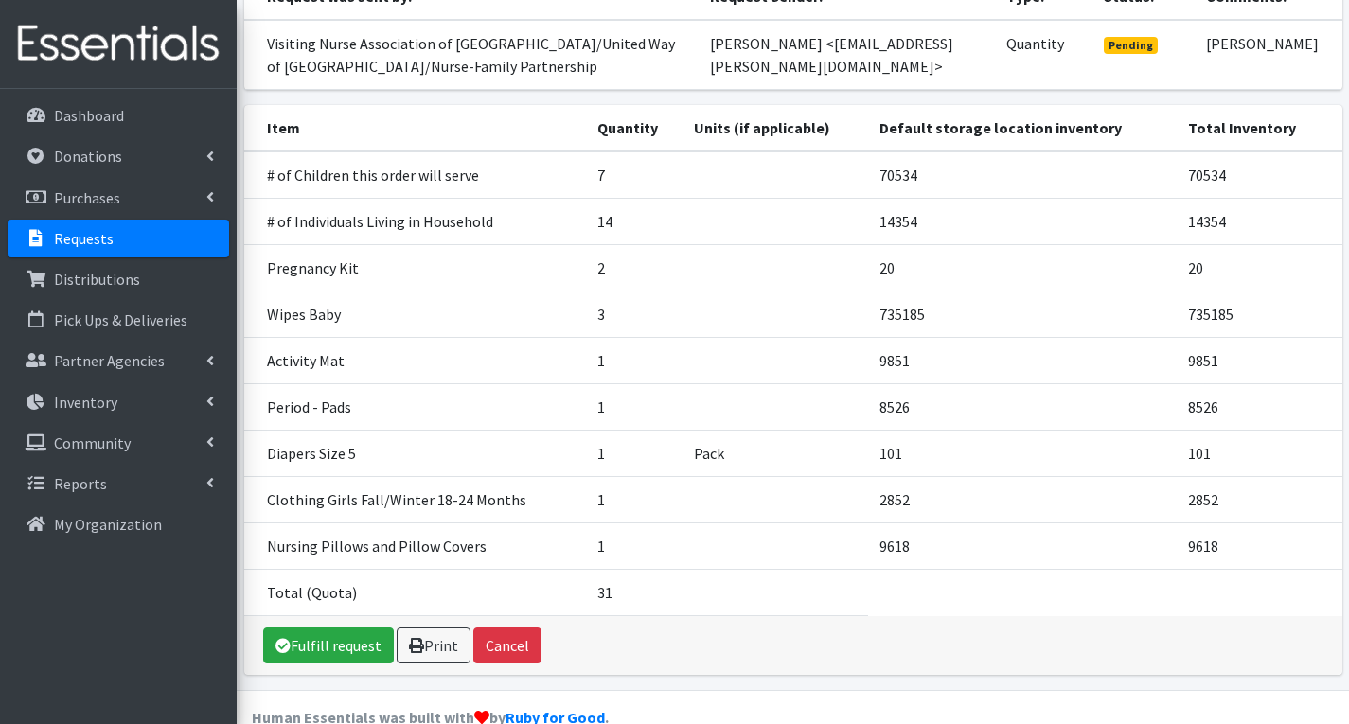
scroll to position [284, 0]
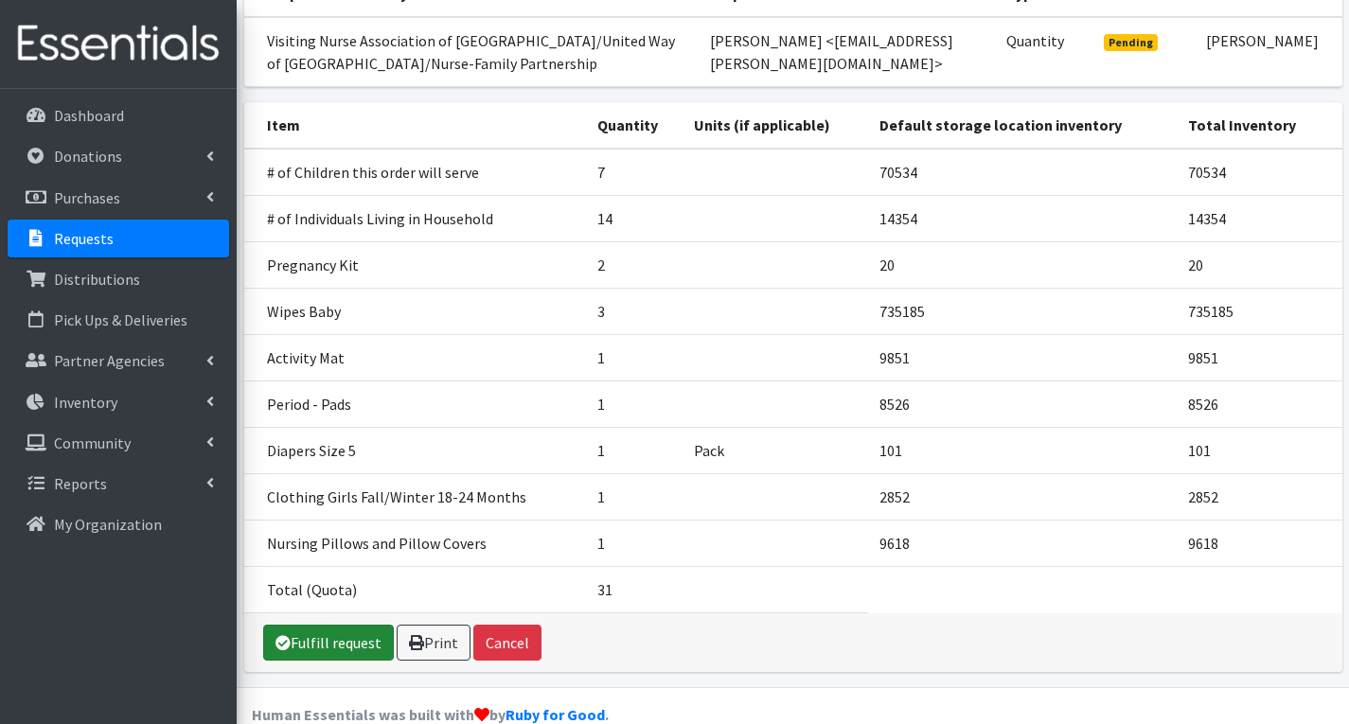
click at [344, 637] on link "Fulfill request" at bounding box center [328, 643] width 131 height 36
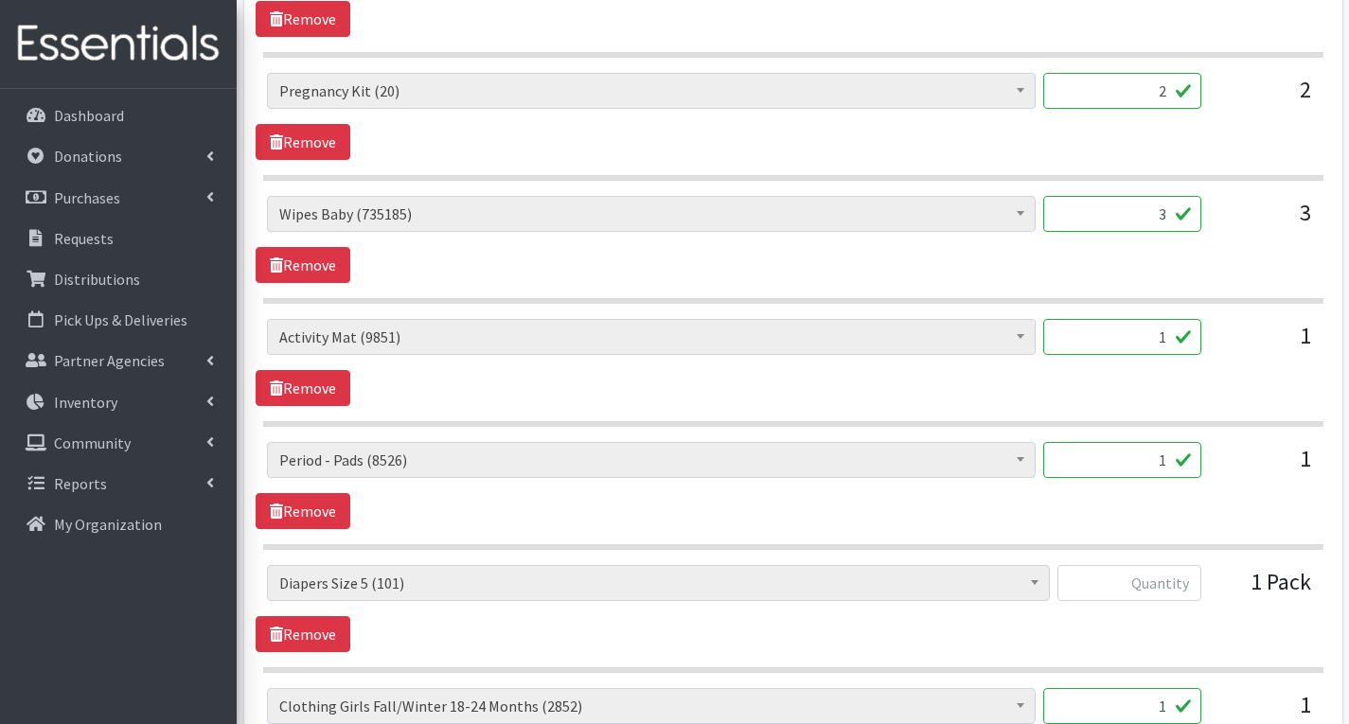
scroll to position [1041, 0]
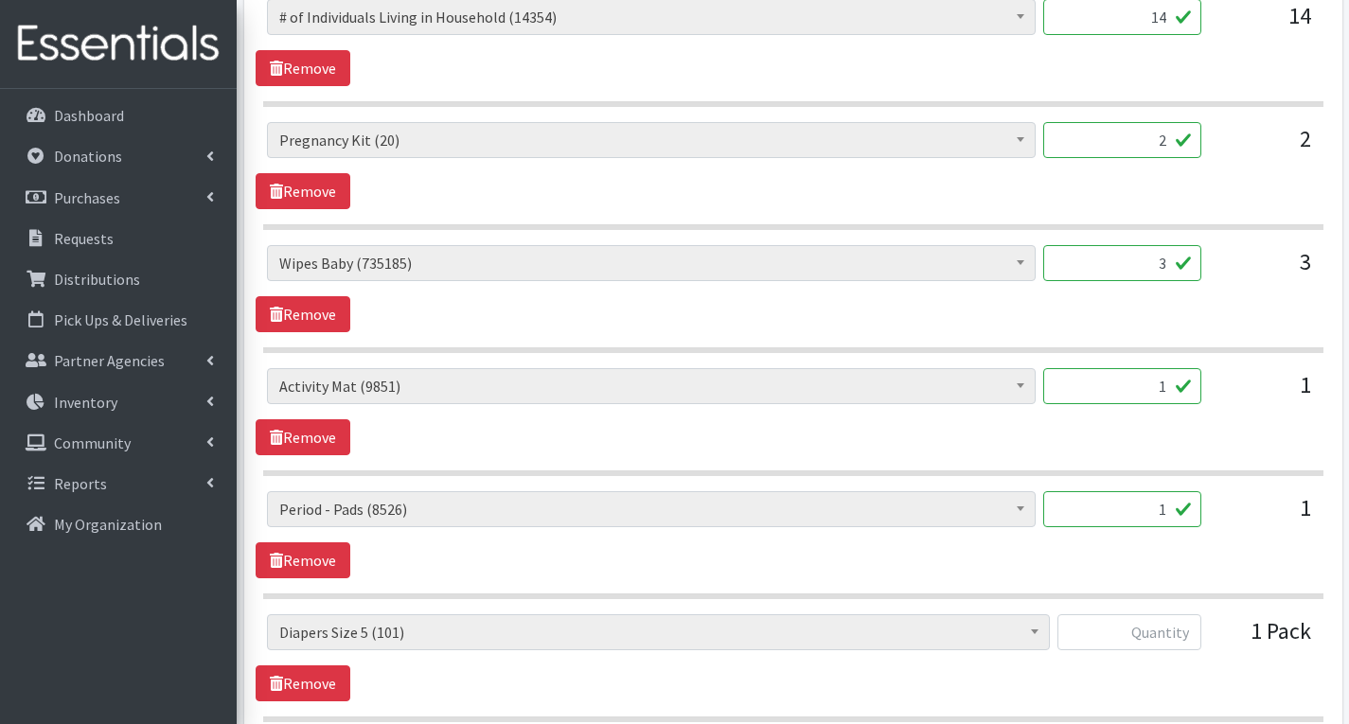
click at [1170, 270] on input "3" at bounding box center [1122, 263] width 158 height 36
type input "216"
click at [1176, 509] on input "1" at bounding box center [1122, 509] width 158 height 36
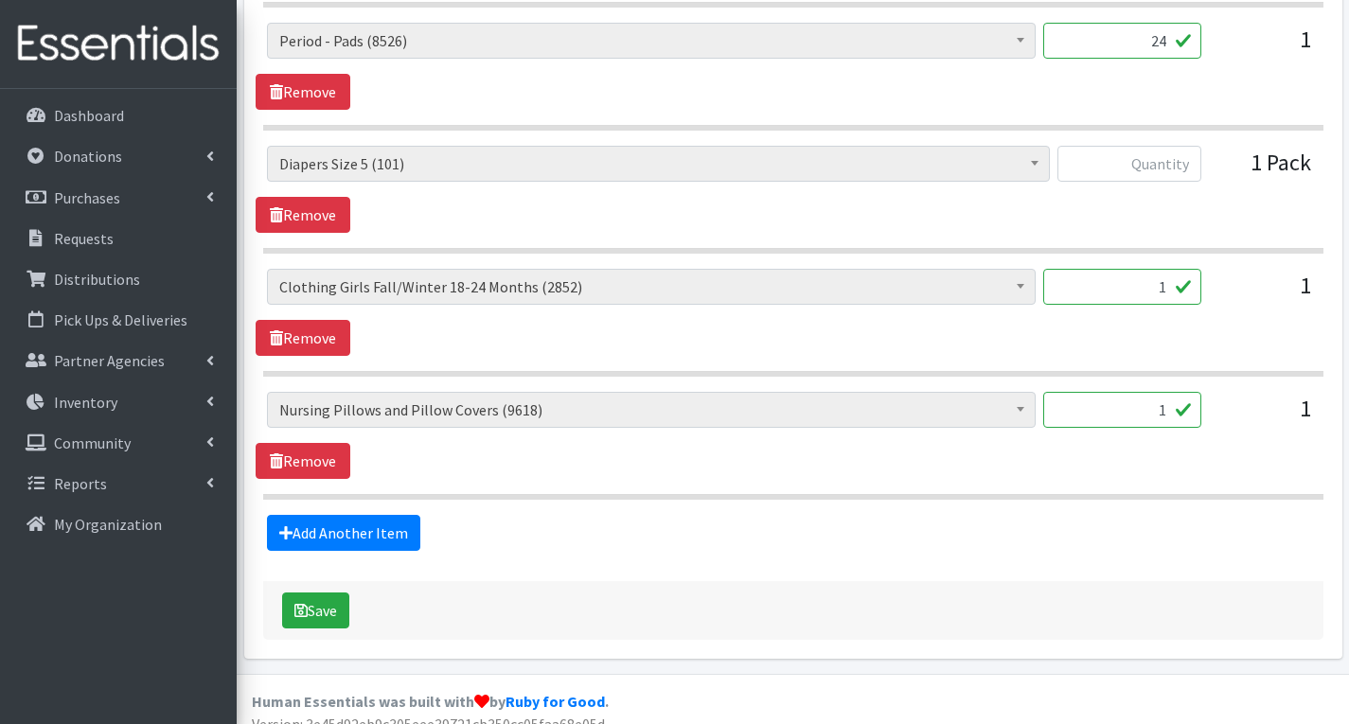
scroll to position [1515, 0]
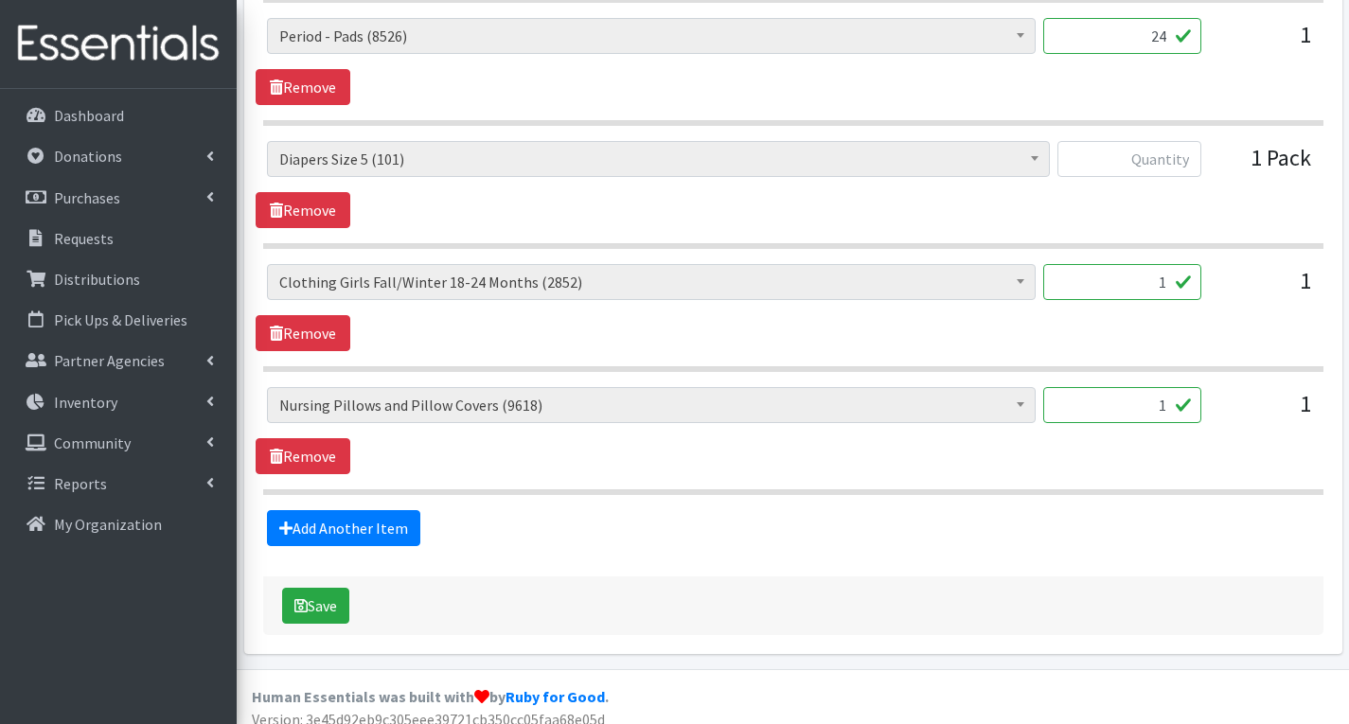
type input "24"
click at [1184, 295] on input "1" at bounding box center [1122, 282] width 158 height 36
type input "40"
click at [1187, 156] on input "text" at bounding box center [1129, 159] width 144 height 36
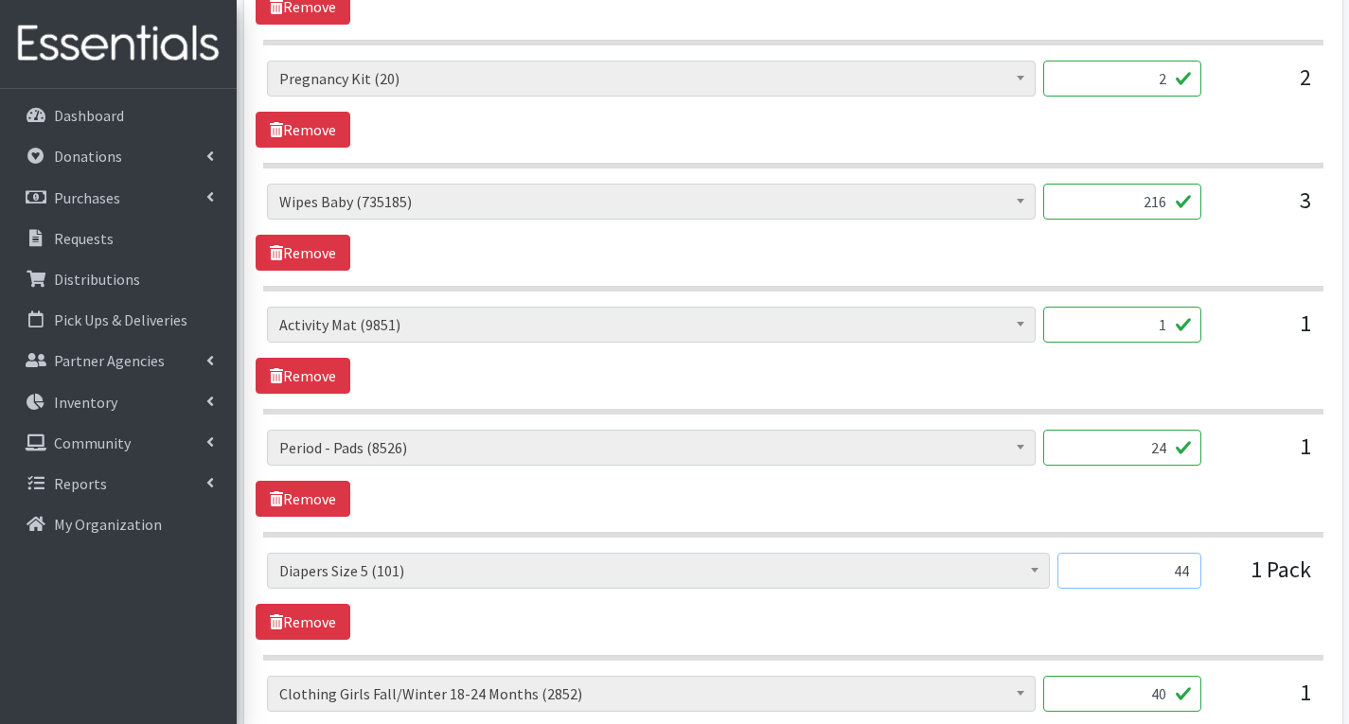
scroll to position [1136, 0]
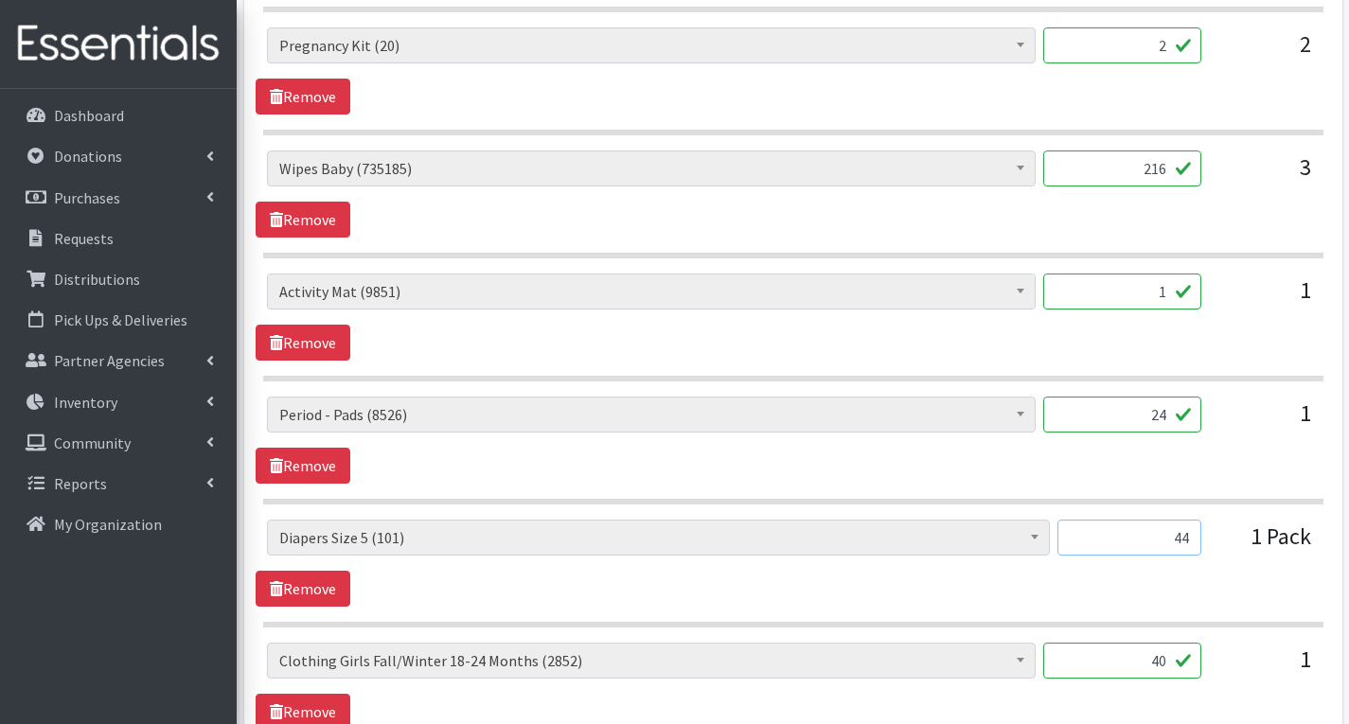
type input "44"
click at [1170, 417] on input "24" at bounding box center [1122, 415] width 158 height 36
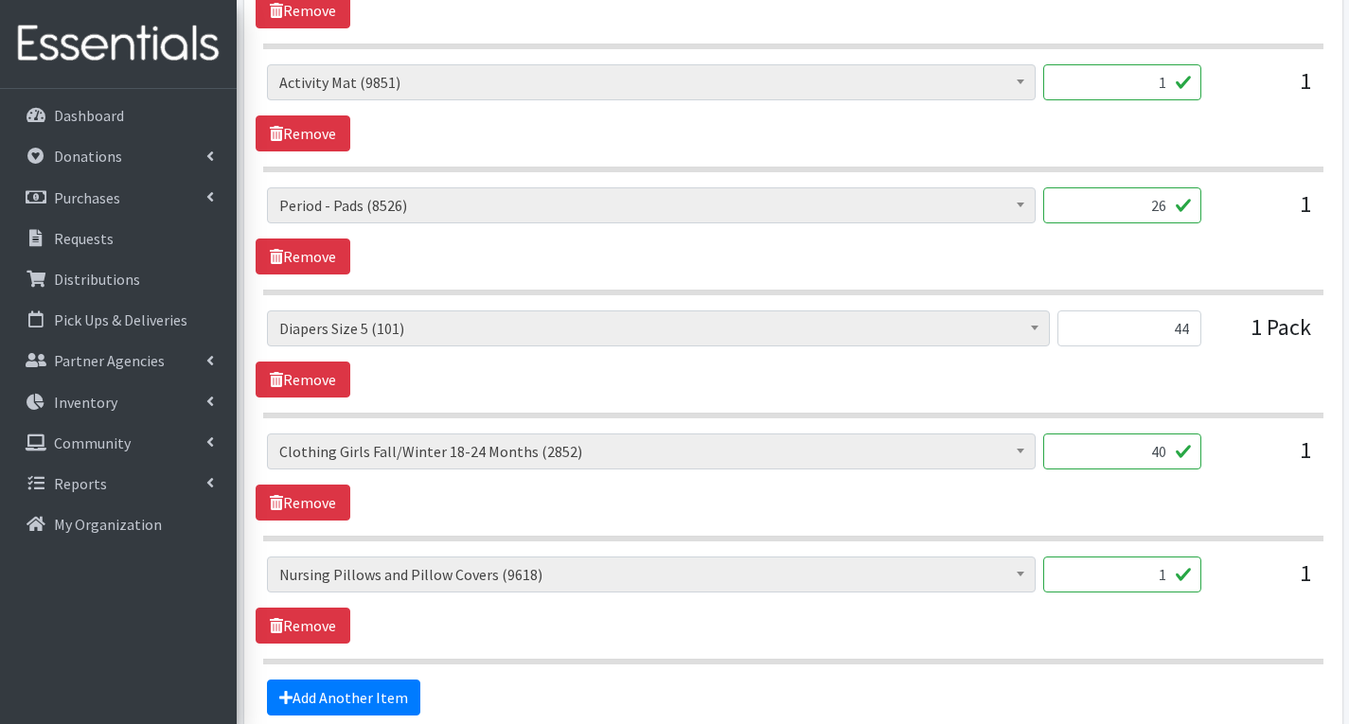
scroll to position [1531, 0]
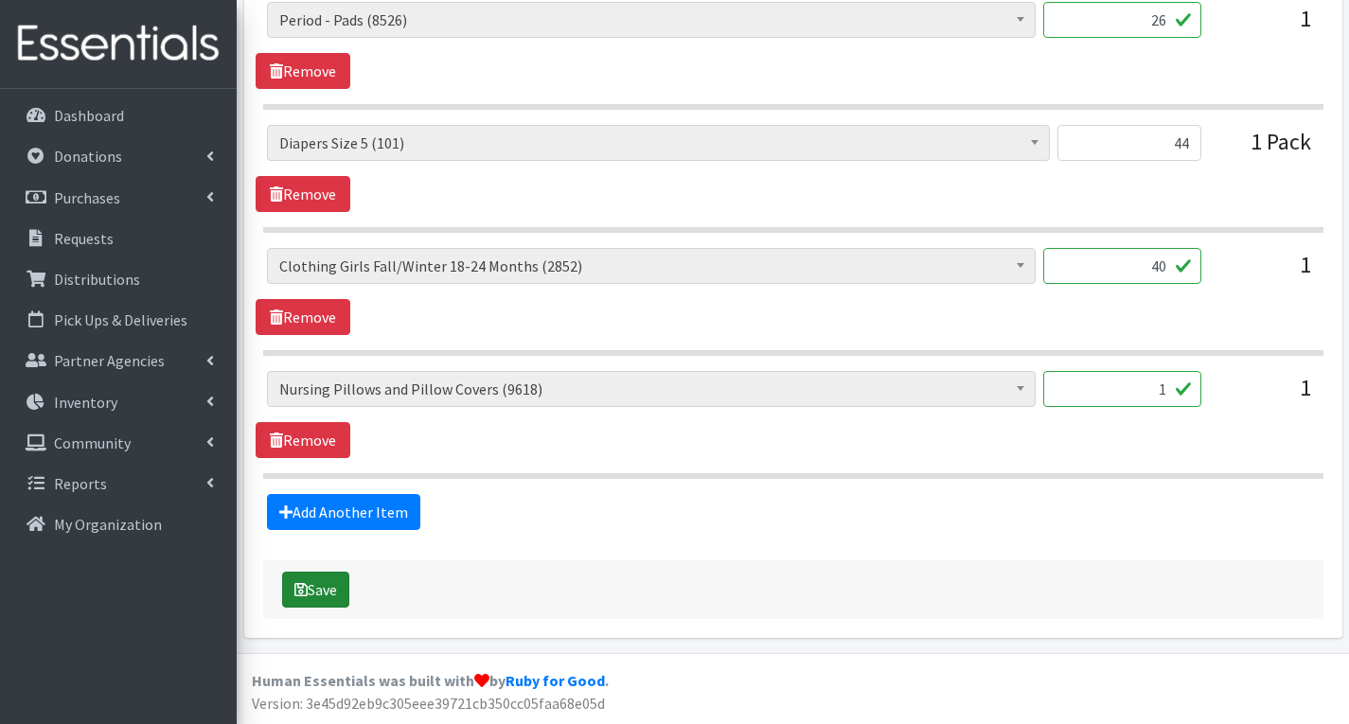
type input "26"
click at [313, 595] on button "Save" at bounding box center [315, 590] width 67 height 36
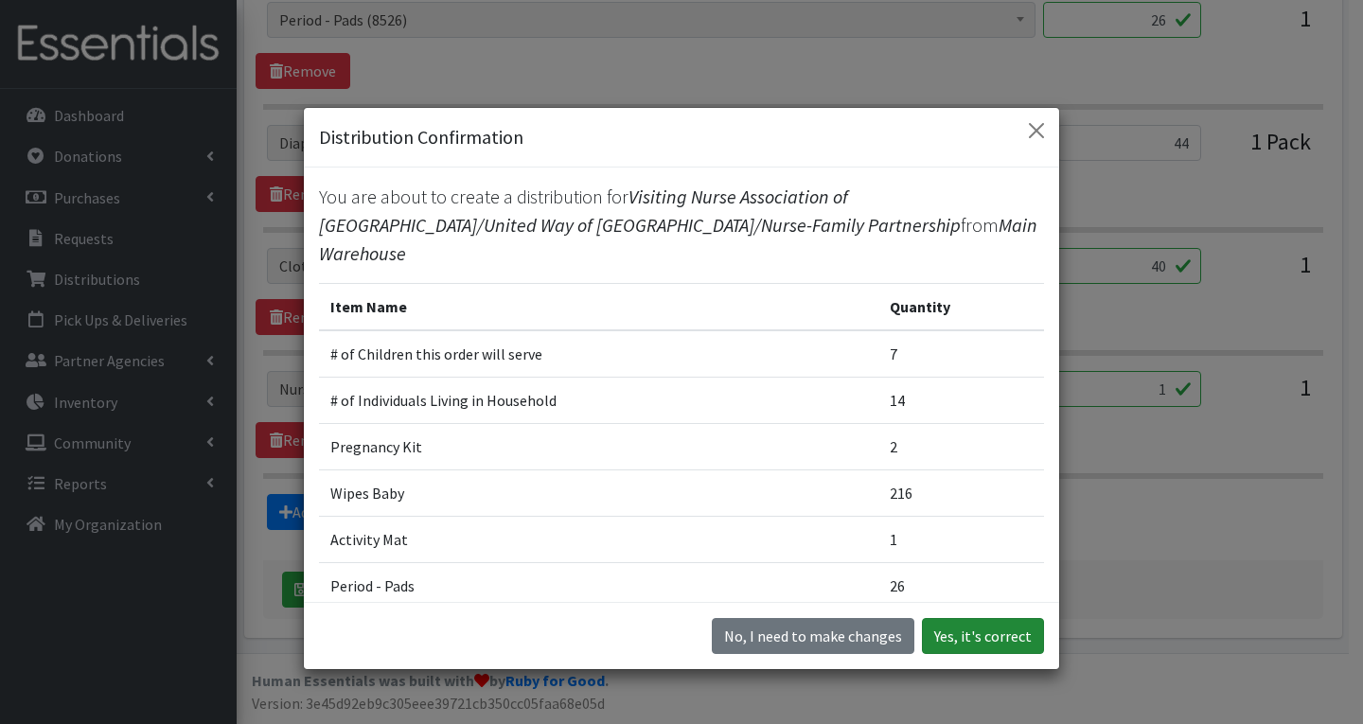
click at [955, 628] on button "Yes, it's correct" at bounding box center [983, 636] width 122 height 36
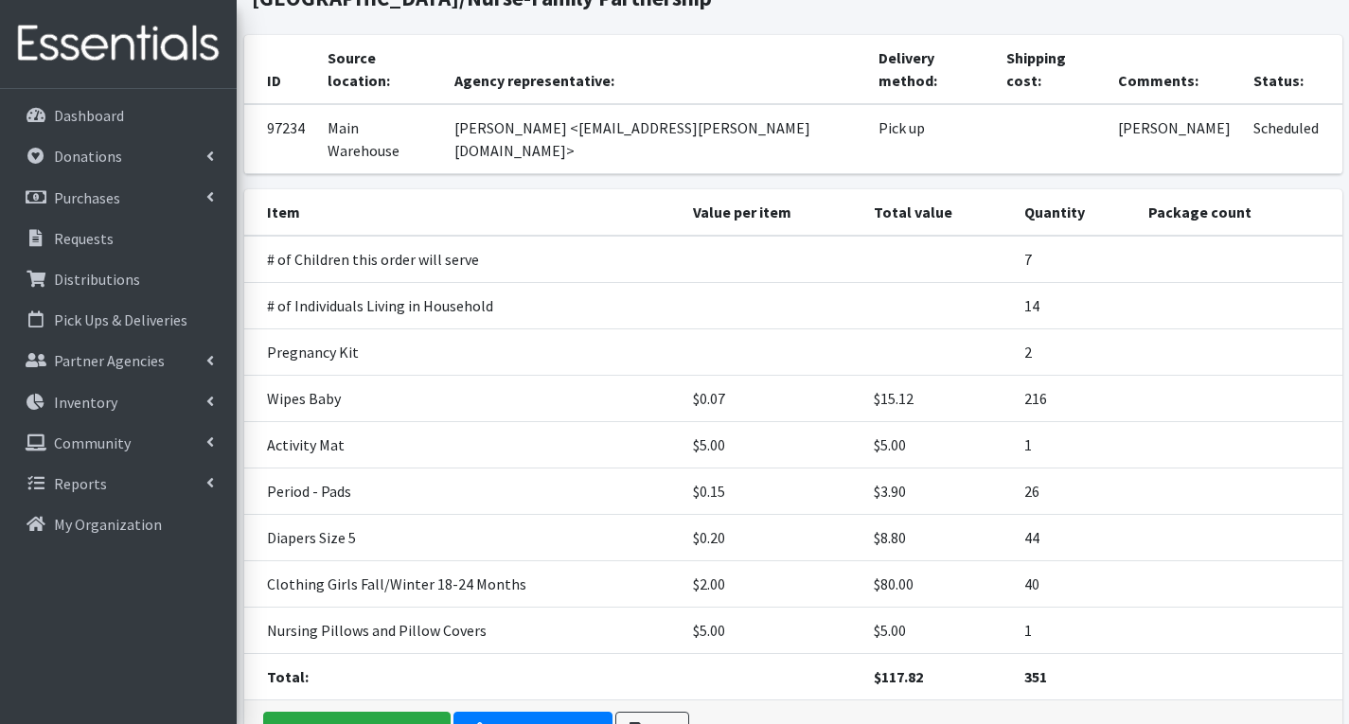
scroll to position [165, 0]
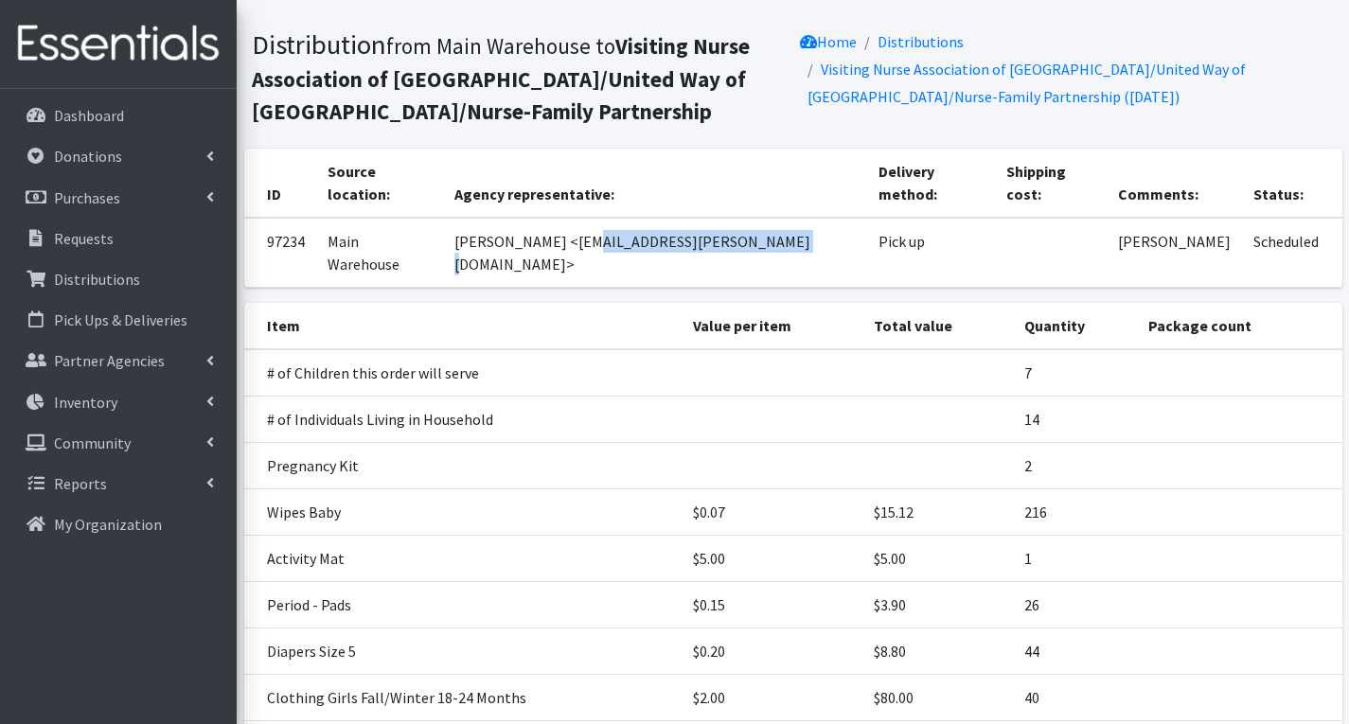
drag, startPoint x: 593, startPoint y: 223, endPoint x: 775, endPoint y: 238, distance: 183.2
click at [775, 238] on td "Heidye Rodriguez <heidye.rodriguez@vnahg.org>" at bounding box center [655, 253] width 424 height 70
copy td "heidye.rodriguez@vnahg.org"
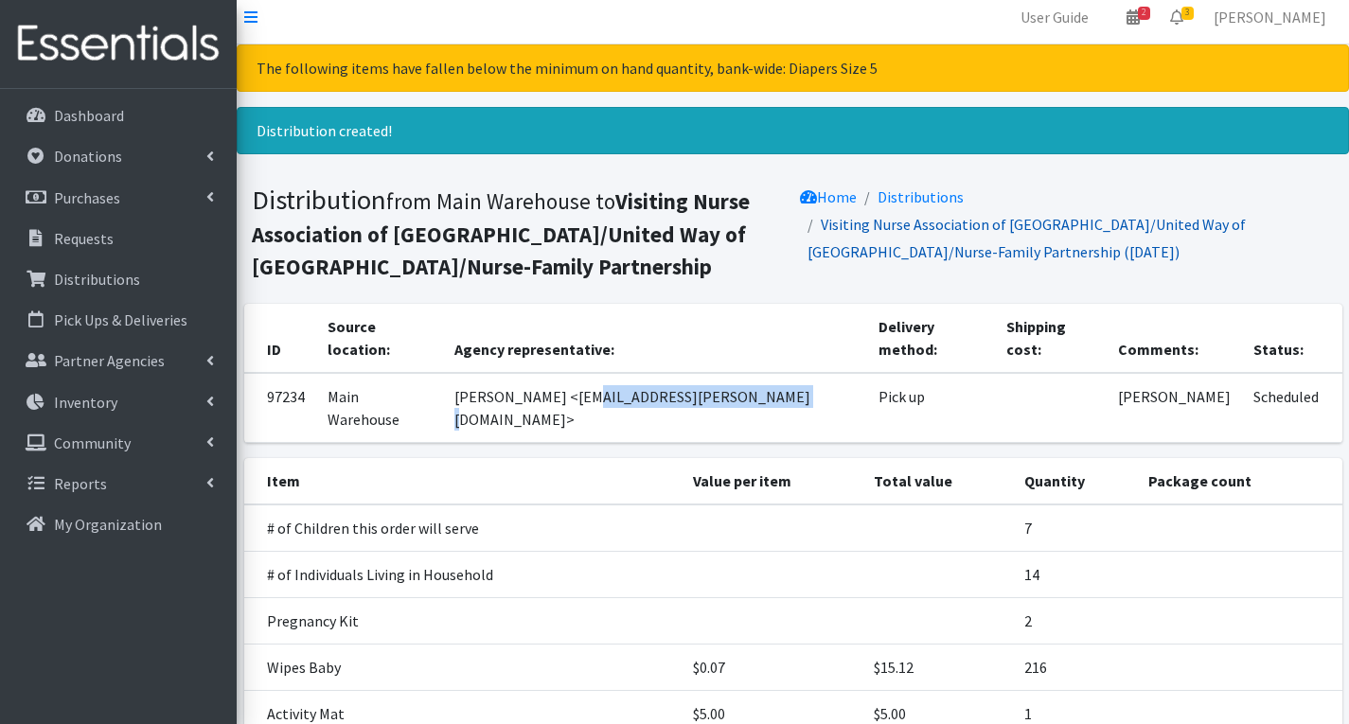
scroll to position [0, 0]
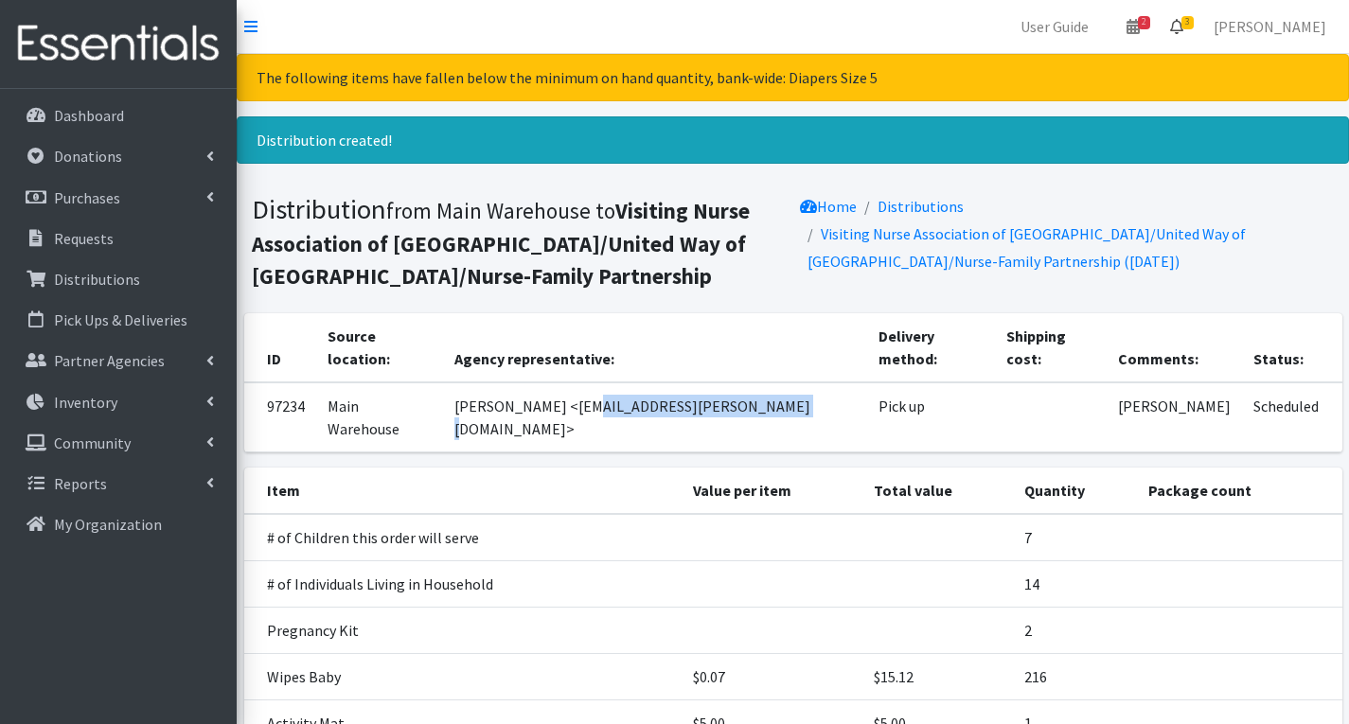
click at [1198, 15] on link "3" at bounding box center [1177, 27] width 44 height 38
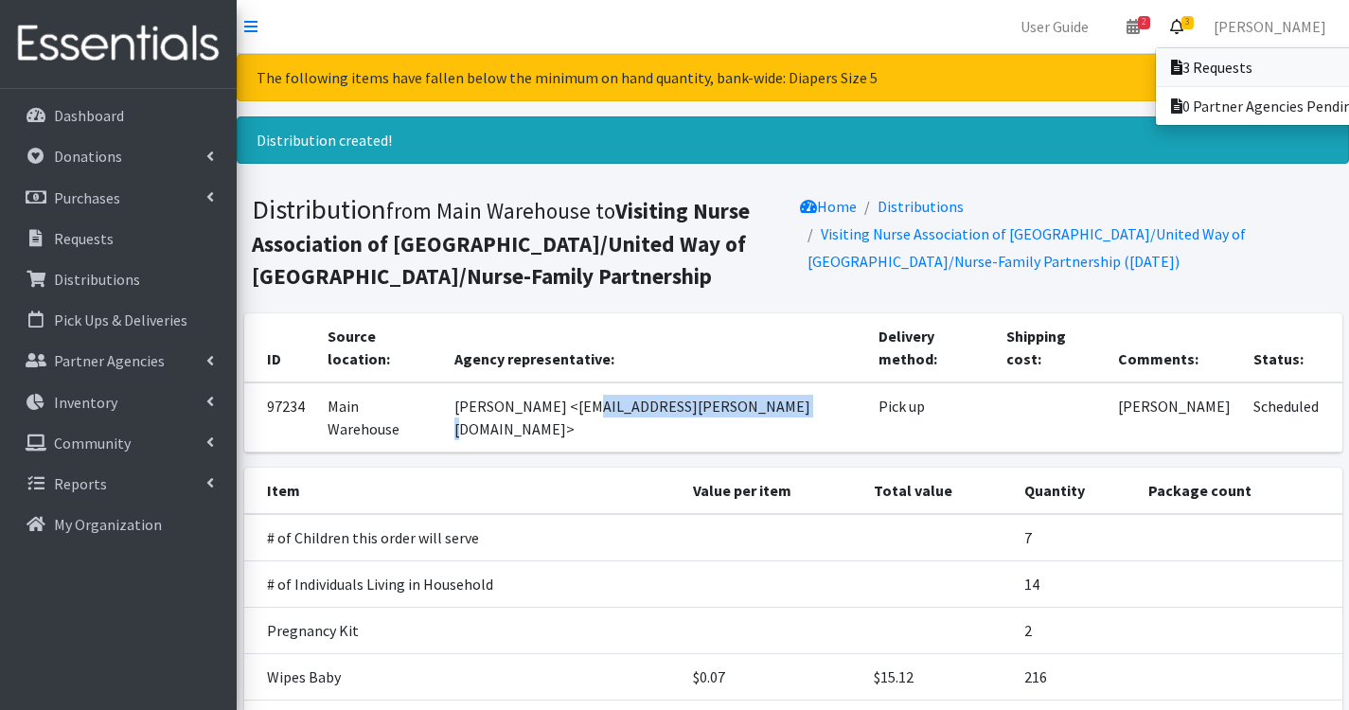
click at [1233, 62] on link "3 Requests" at bounding box center [1287, 67] width 263 height 38
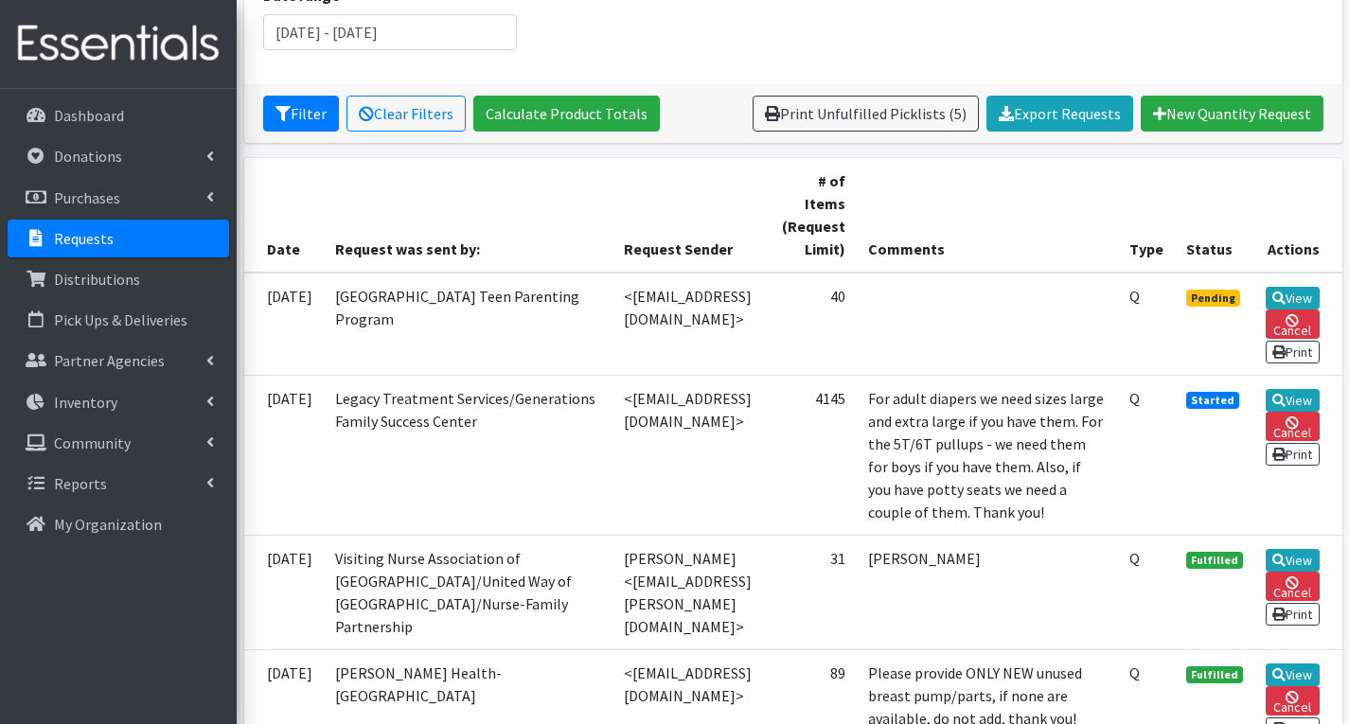
scroll to position [284, 0]
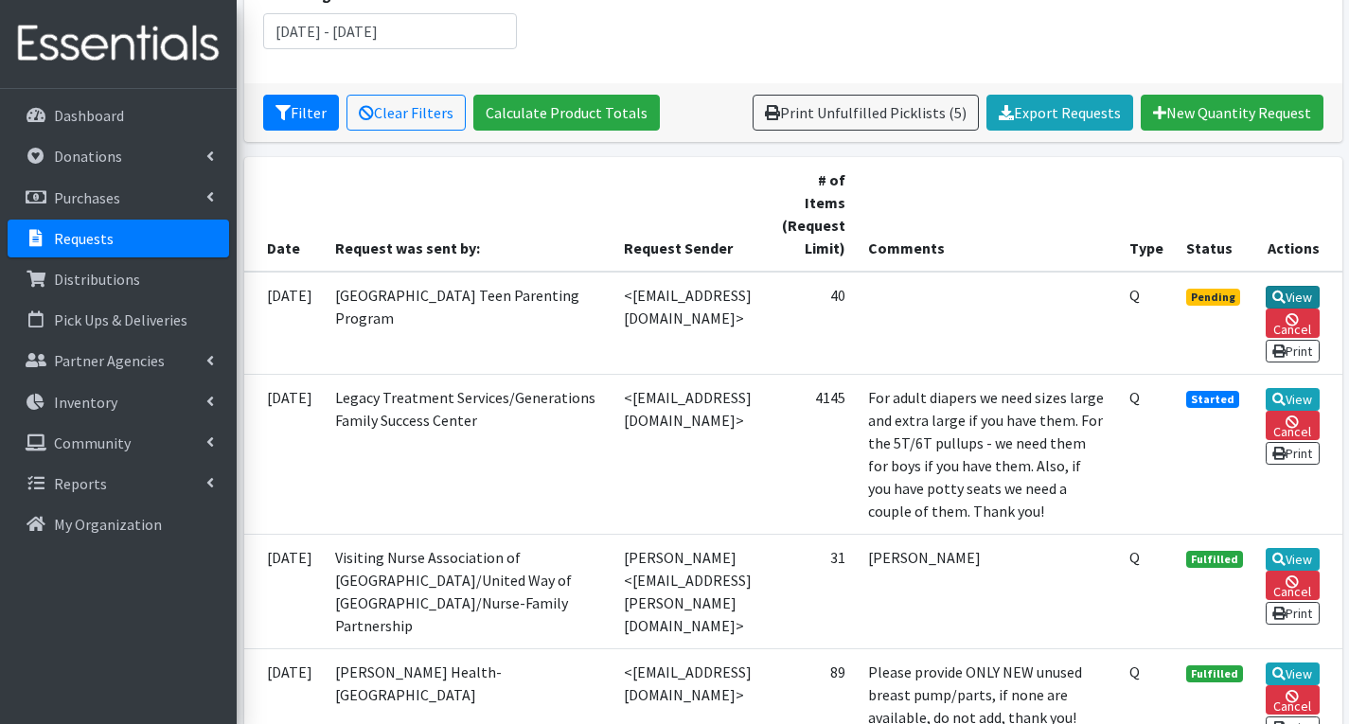
click at [1297, 305] on link "View" at bounding box center [1293, 297] width 54 height 23
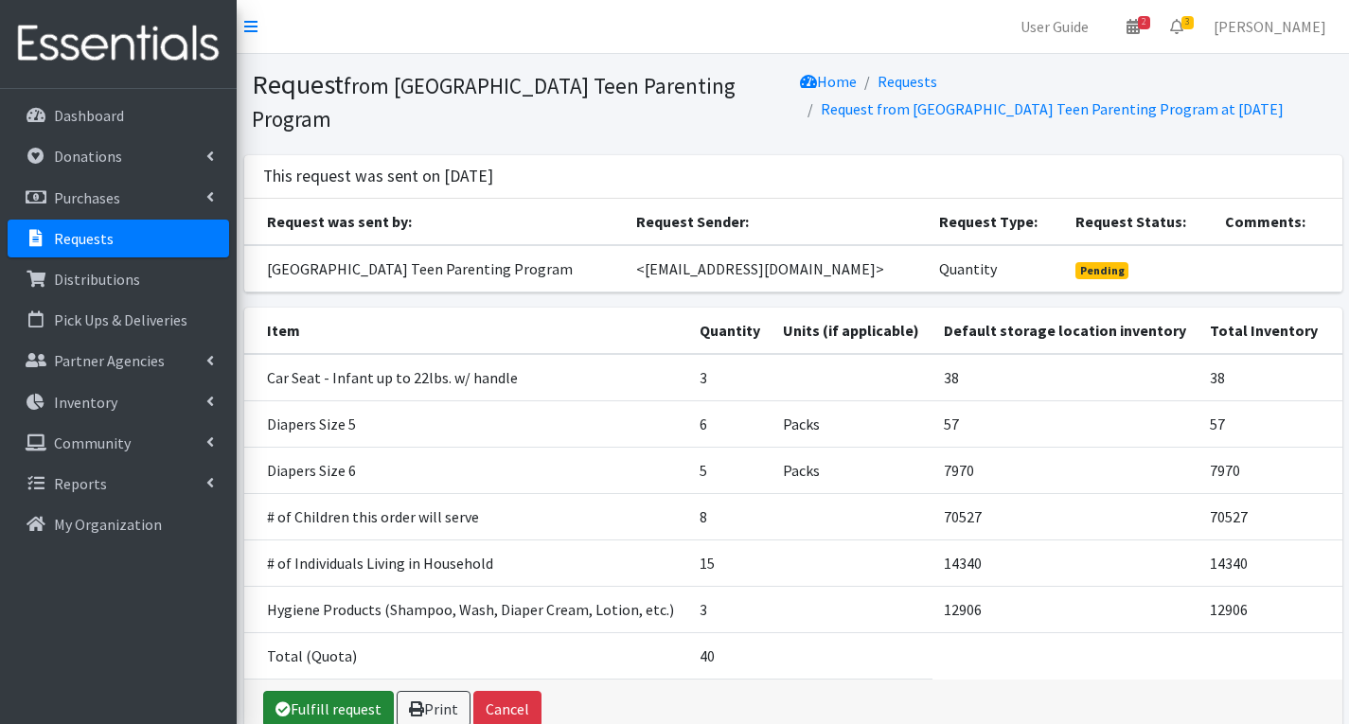
click at [359, 711] on link "Fulfill request" at bounding box center [328, 709] width 131 height 36
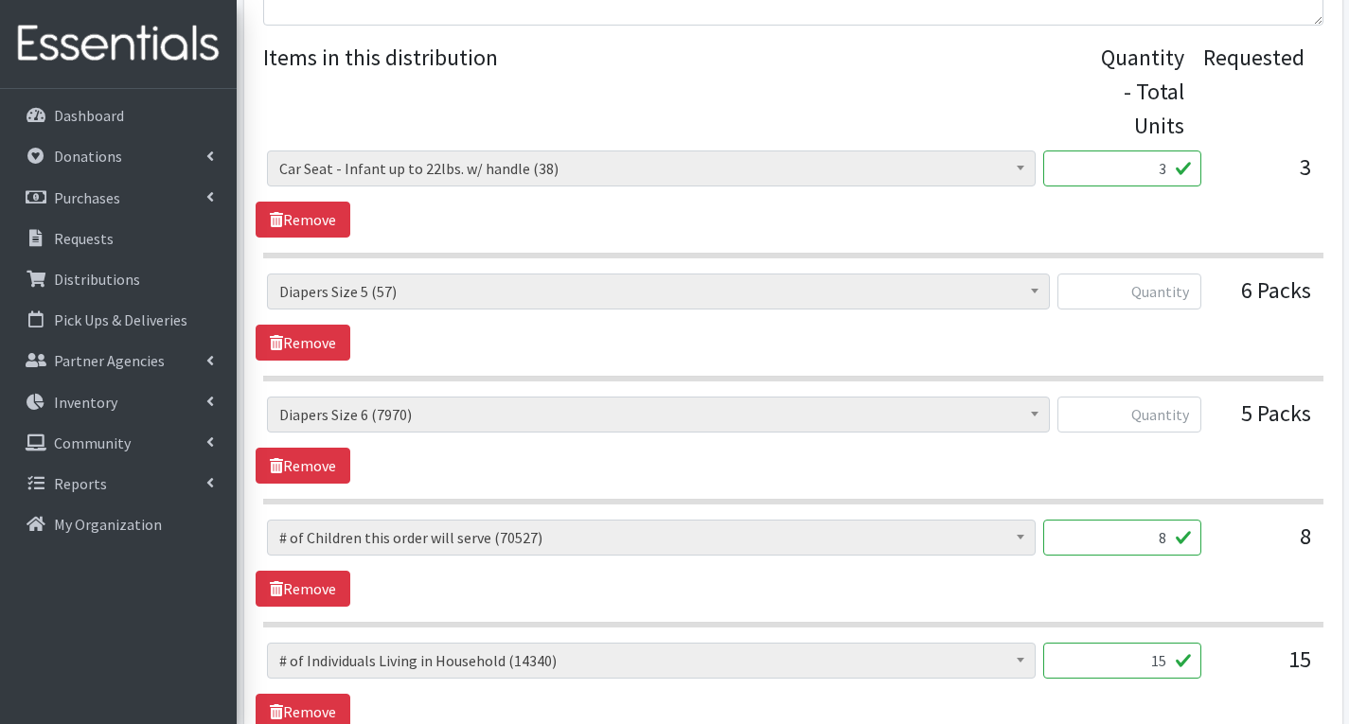
scroll to position [757, 0]
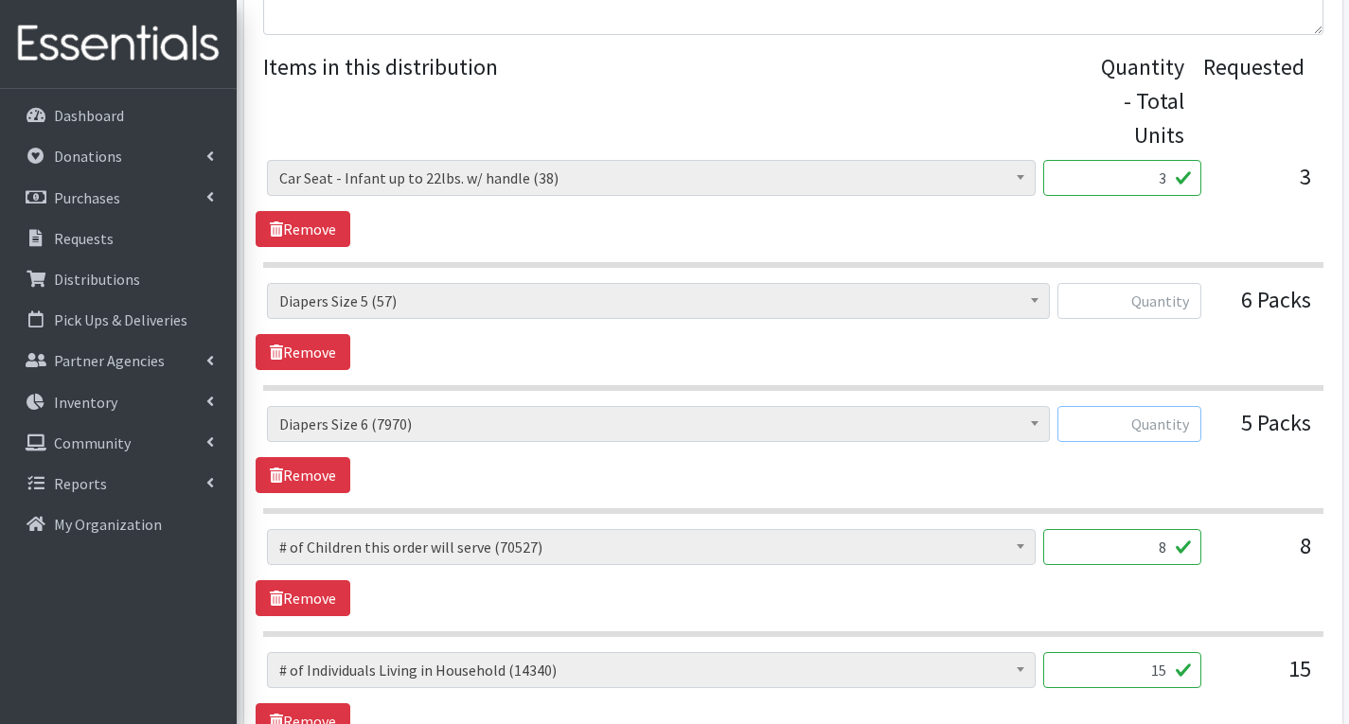
click at [1185, 429] on input "text" at bounding box center [1129, 424] width 144 height 36
type input "250"
click at [1179, 302] on input "text" at bounding box center [1129, 301] width 144 height 36
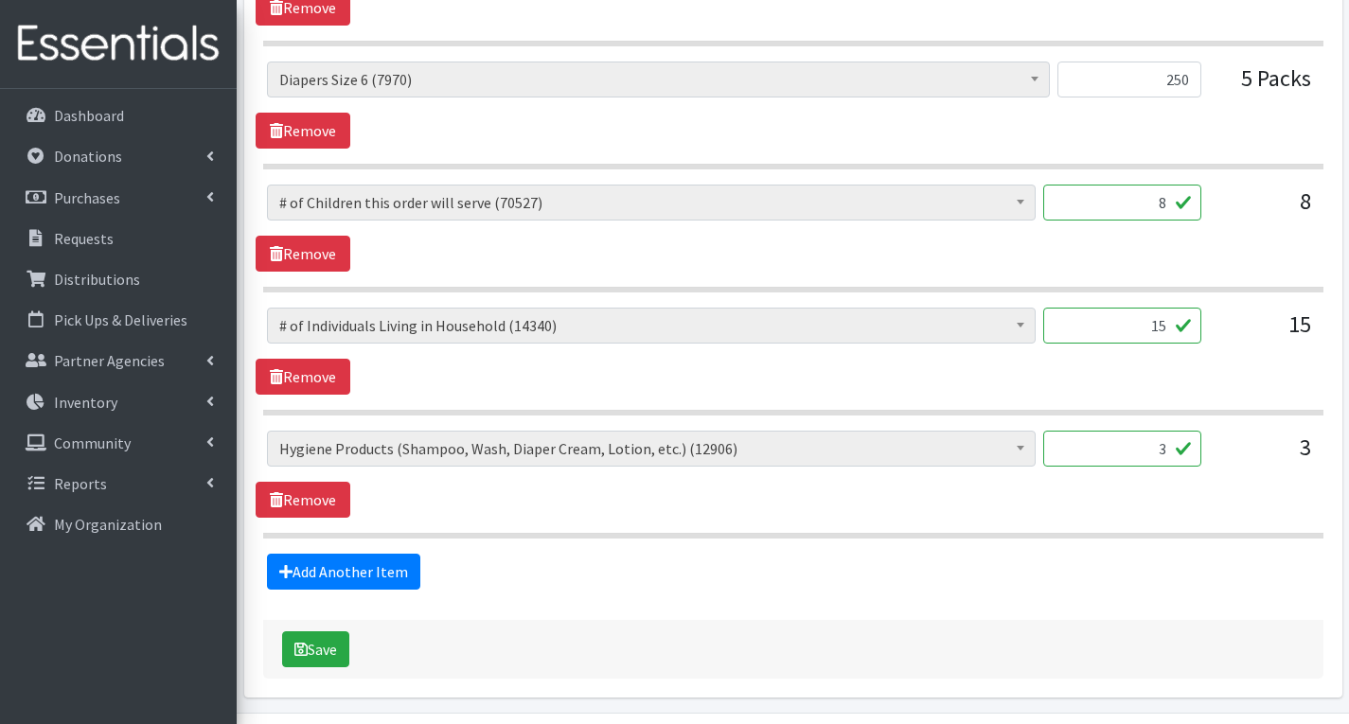
scroll to position [1136, 0]
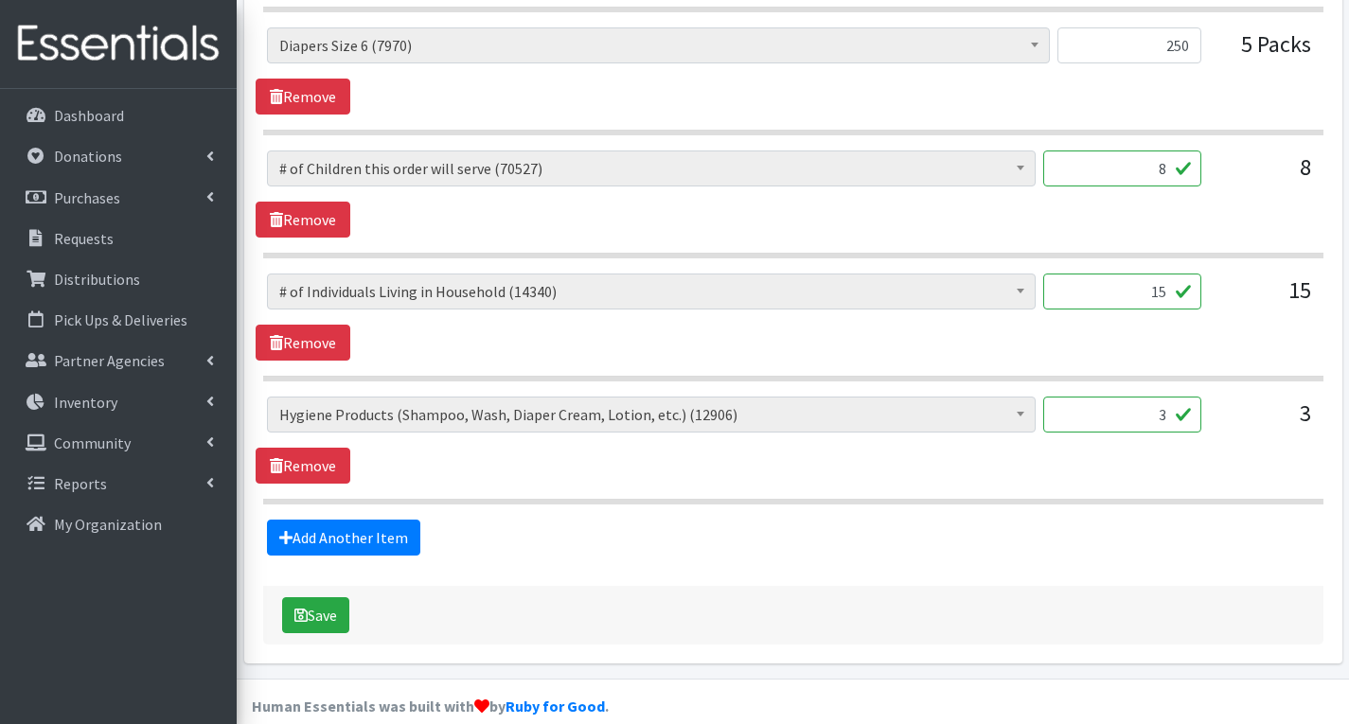
type input "55"
click at [1173, 414] on input "3" at bounding box center [1122, 415] width 158 height 36
type input "4"
click at [351, 538] on link "Add Another Item" at bounding box center [343, 538] width 153 height 36
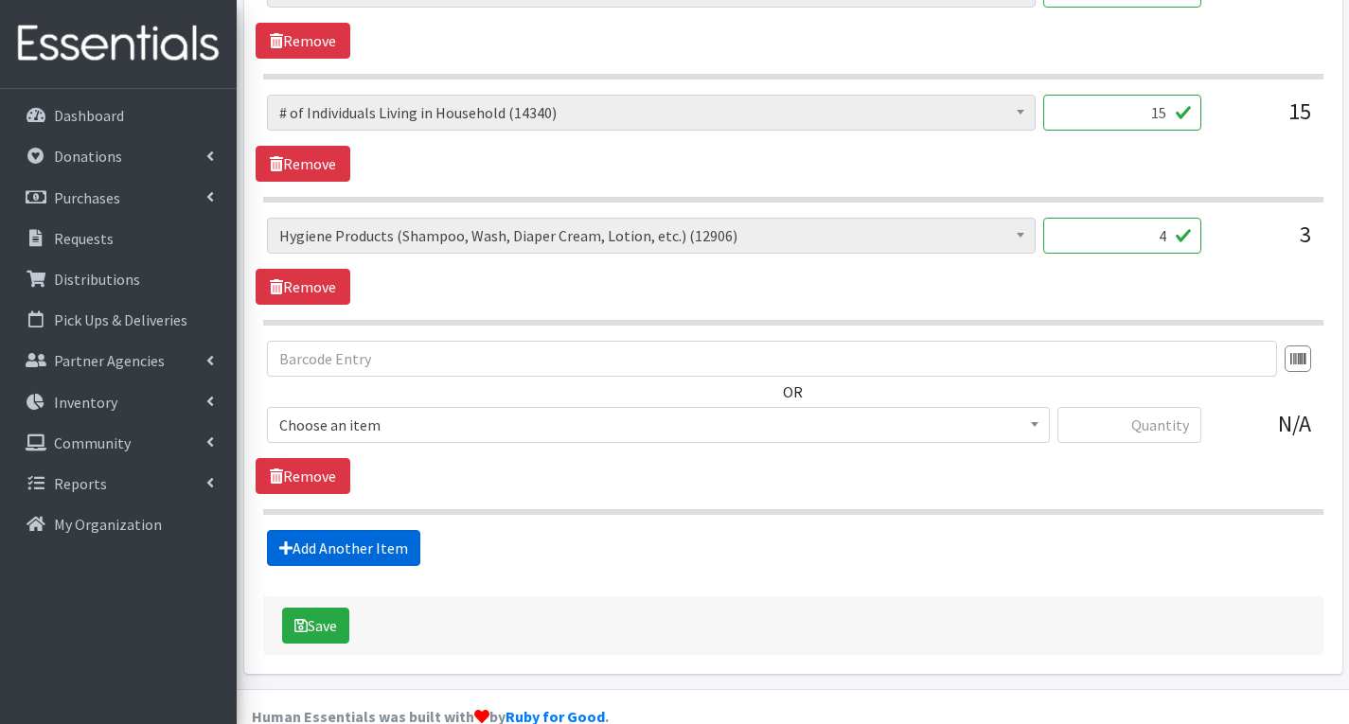
scroll to position [1351, 0]
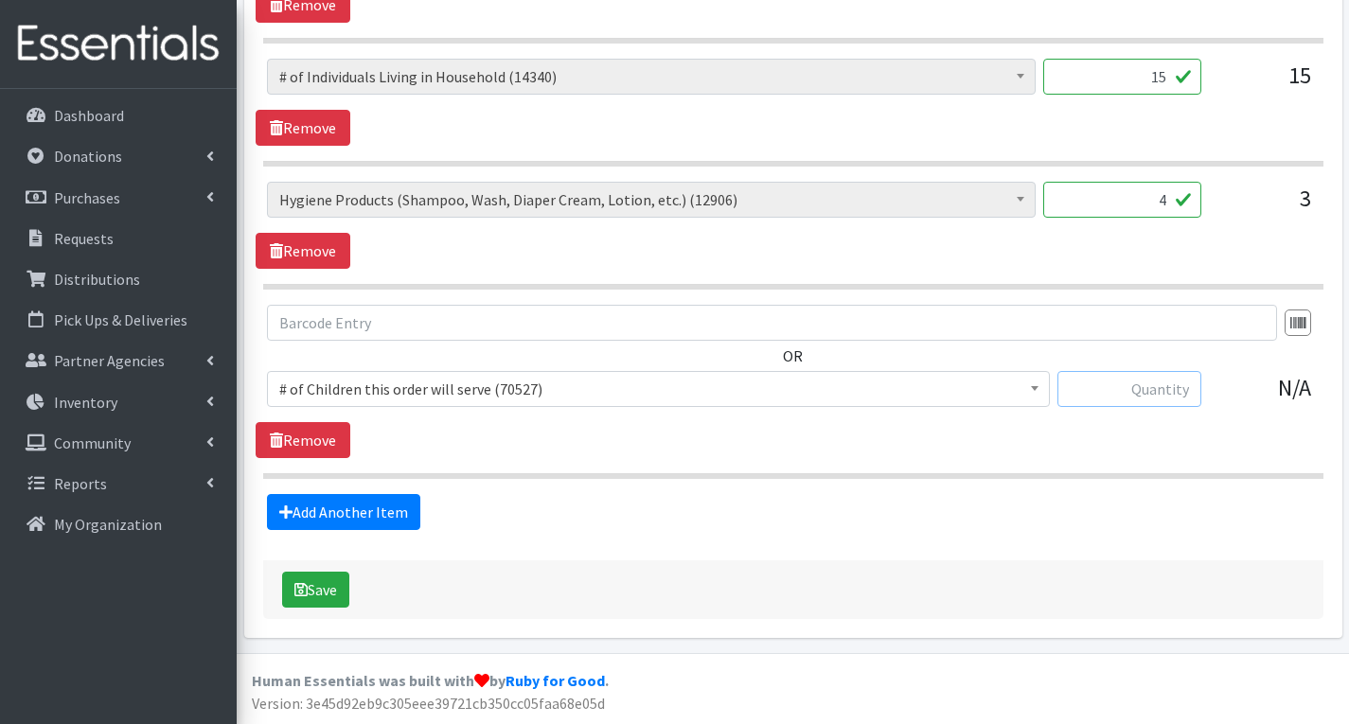
click at [1130, 390] on input "text" at bounding box center [1129, 389] width 144 height 36
type input "6"
type input "3"
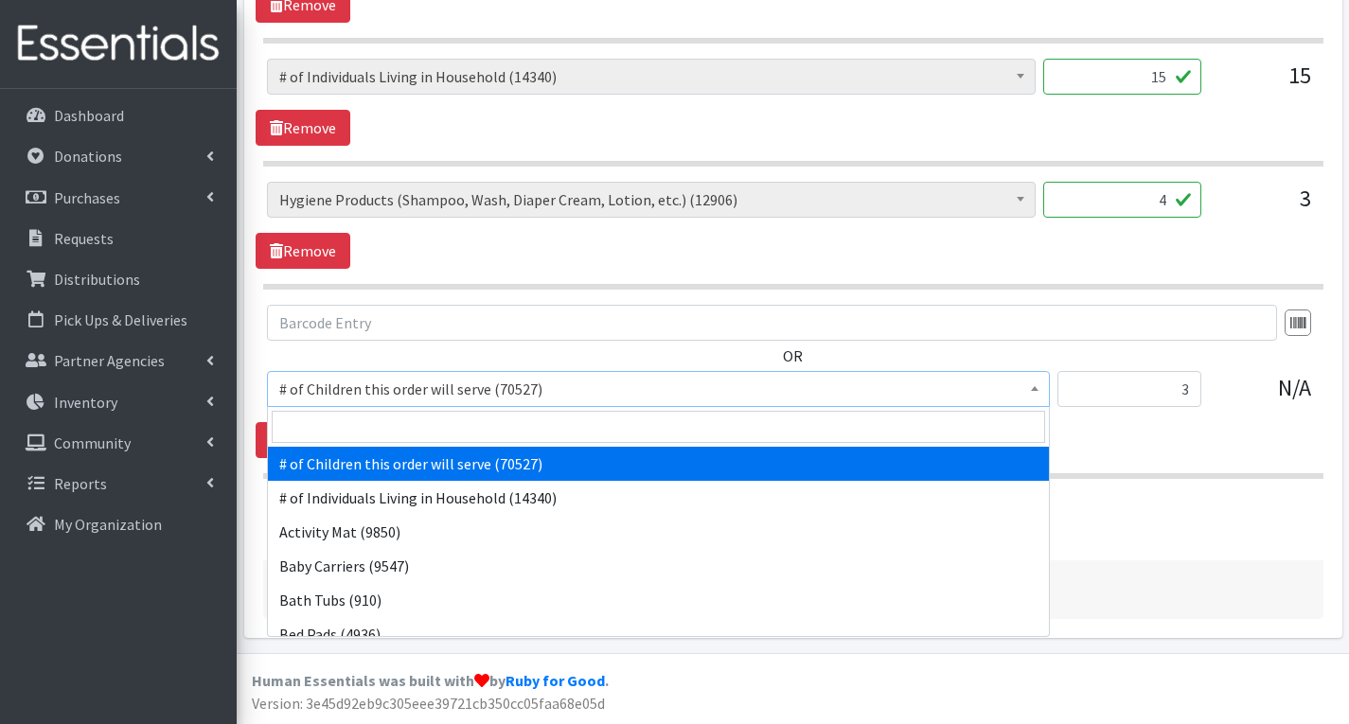
click at [760, 381] on span "# of Children this order will serve (70527)" at bounding box center [658, 389] width 758 height 27
click at [544, 435] on input "search" at bounding box center [658, 427] width 773 height 32
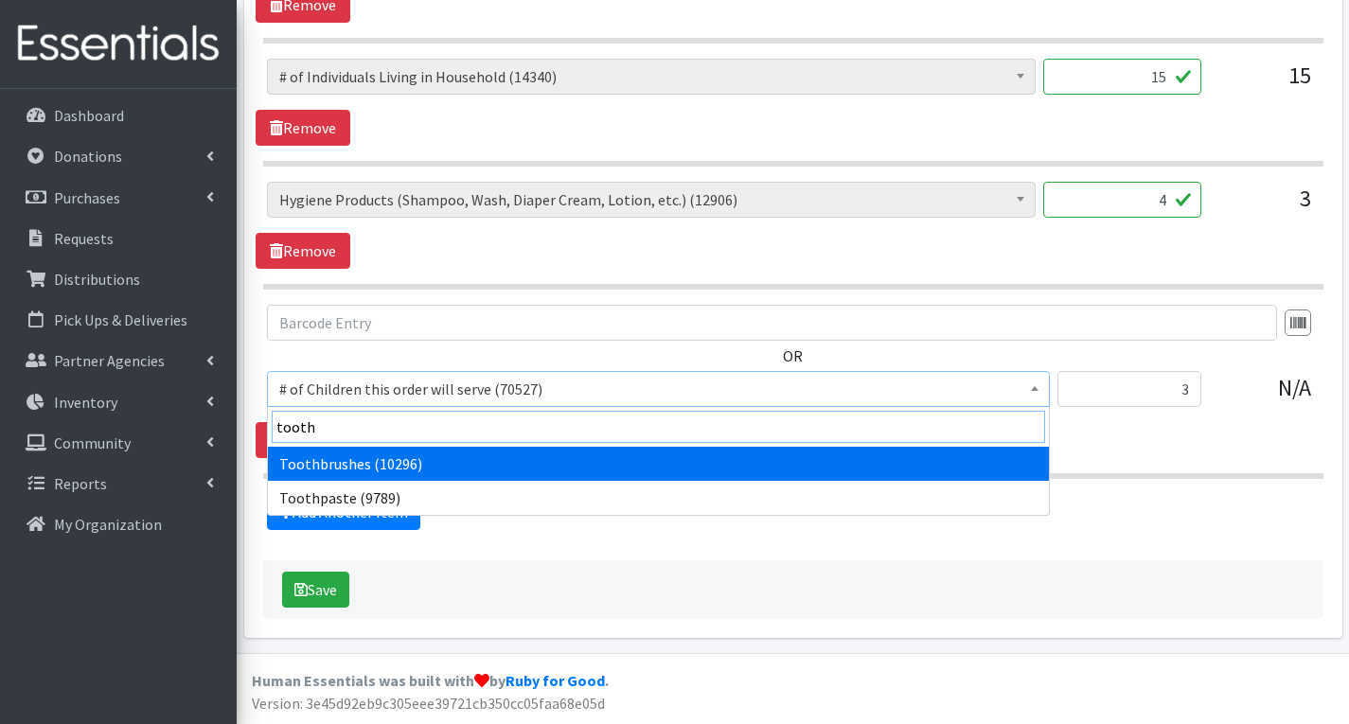
type input "tooth"
select select "1943"
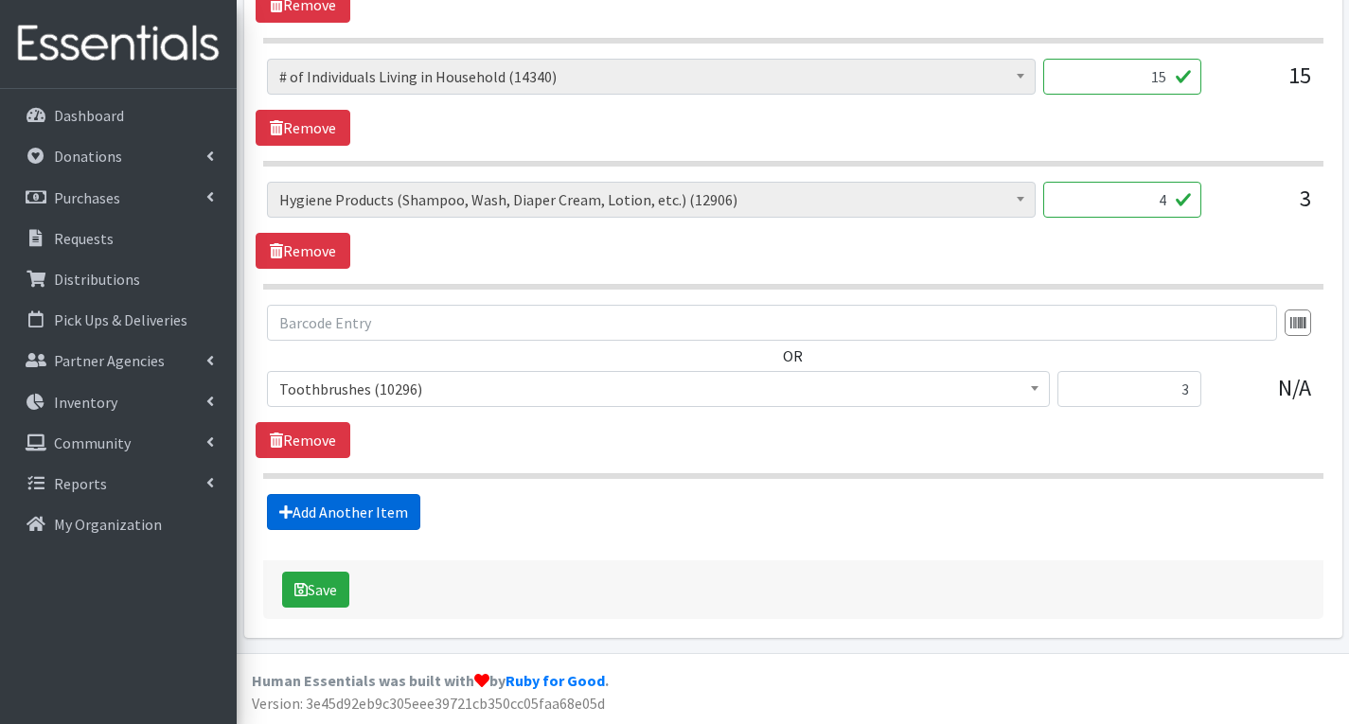
click at [365, 505] on link "Add Another Item" at bounding box center [343, 512] width 153 height 36
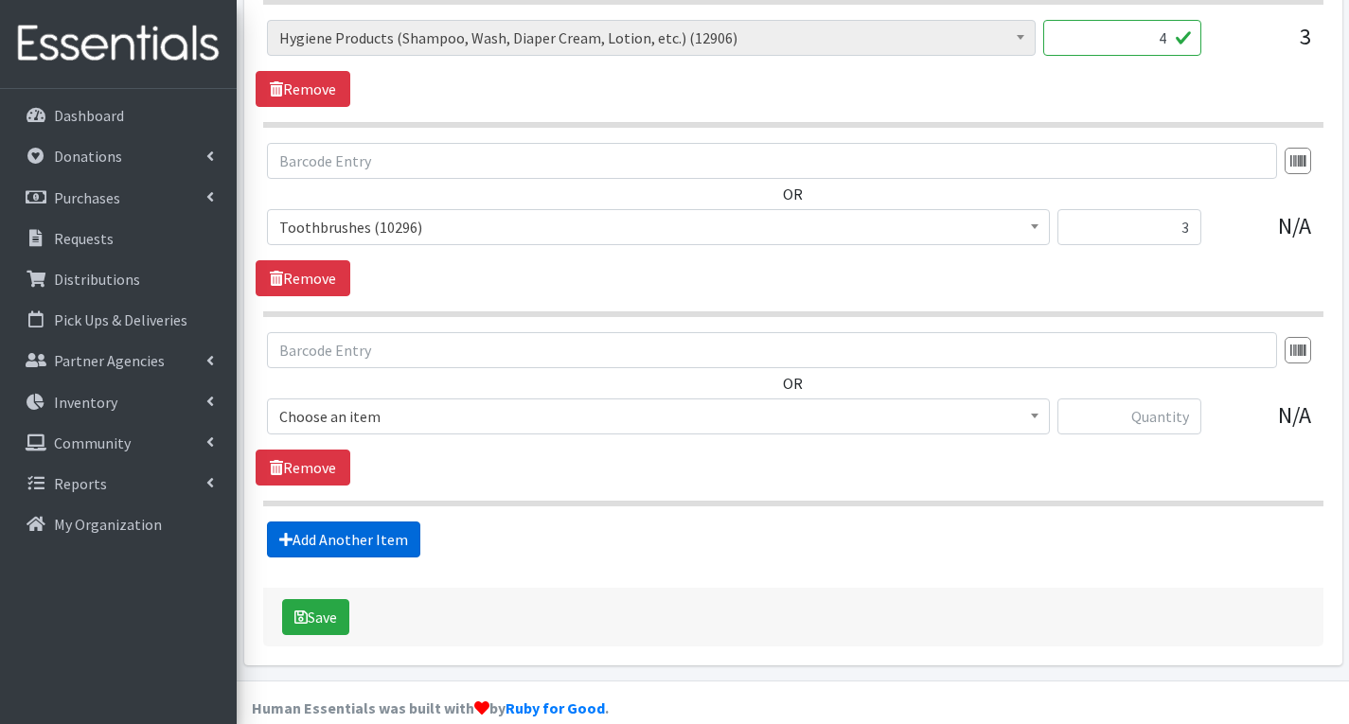
scroll to position [1540, 0]
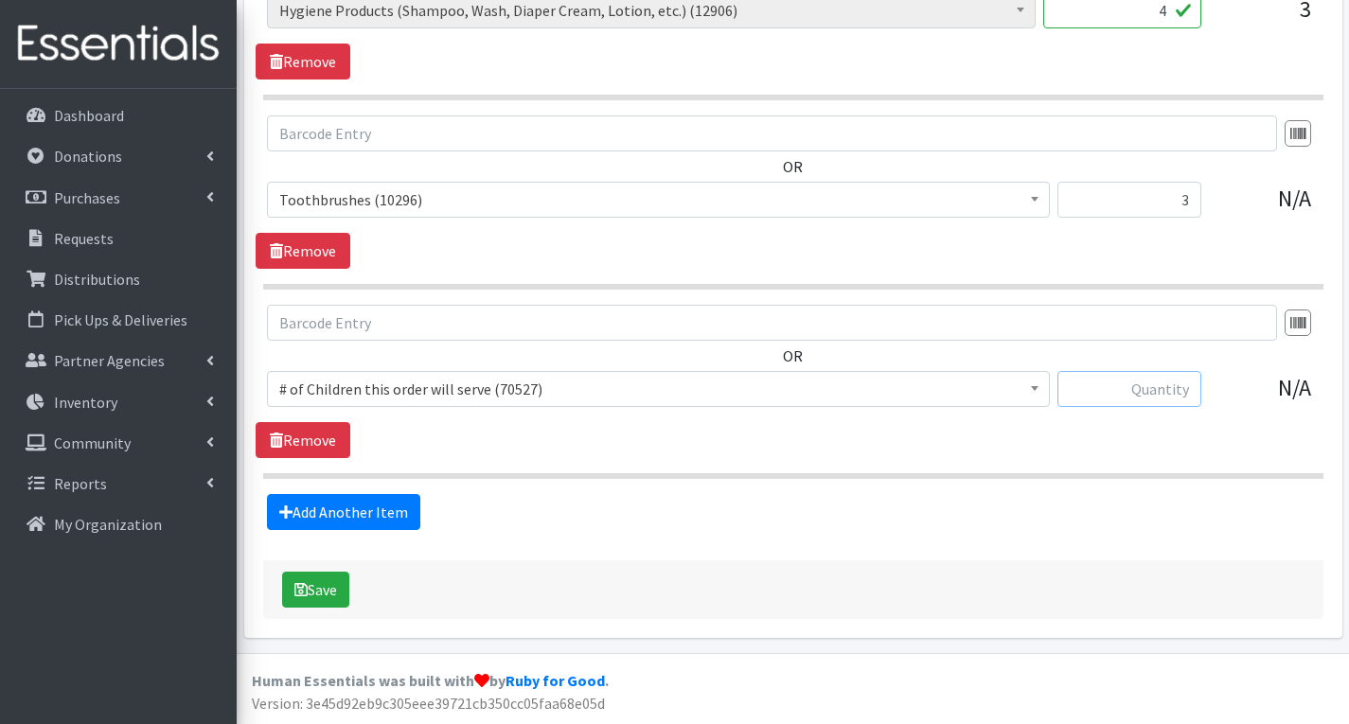
click at [1133, 391] on input "text" at bounding box center [1129, 389] width 144 height 36
type input "216"
click at [914, 380] on span "# of Children this order will serve (70527)" at bounding box center [658, 389] width 758 height 27
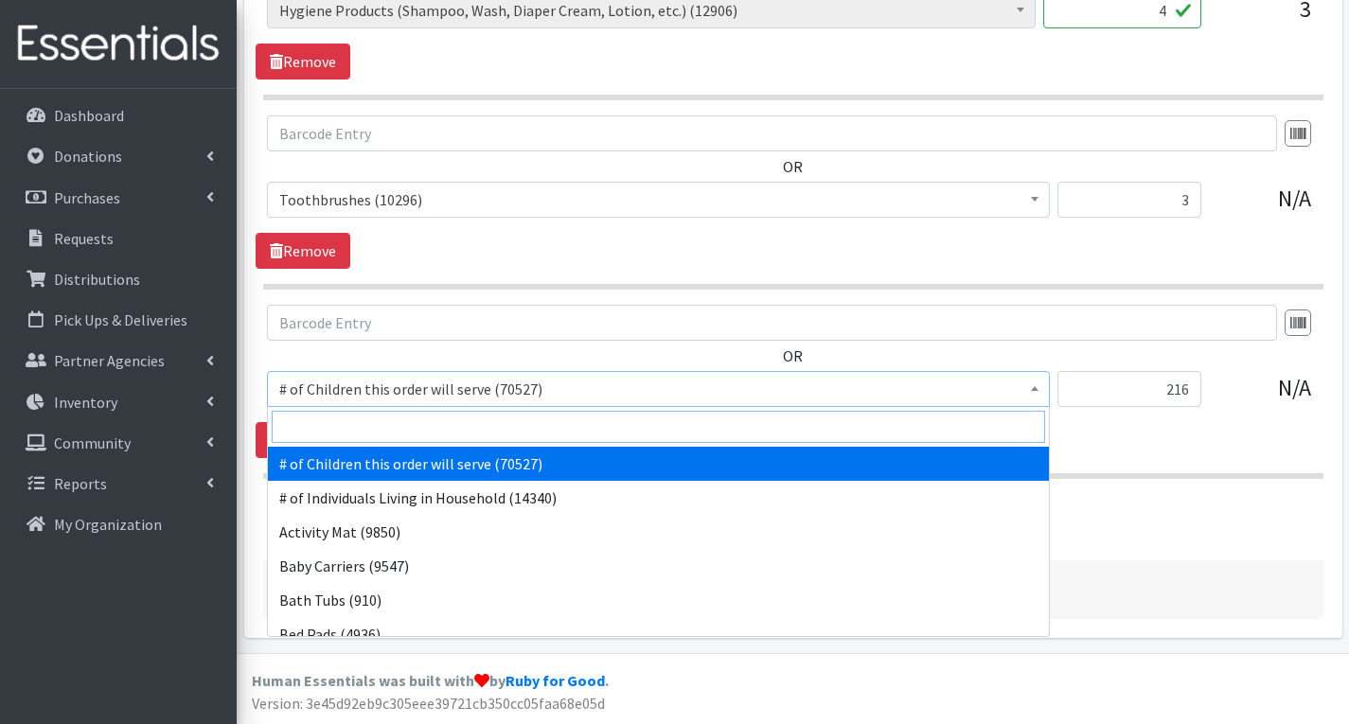
click at [605, 428] on input "search" at bounding box center [658, 427] width 773 height 32
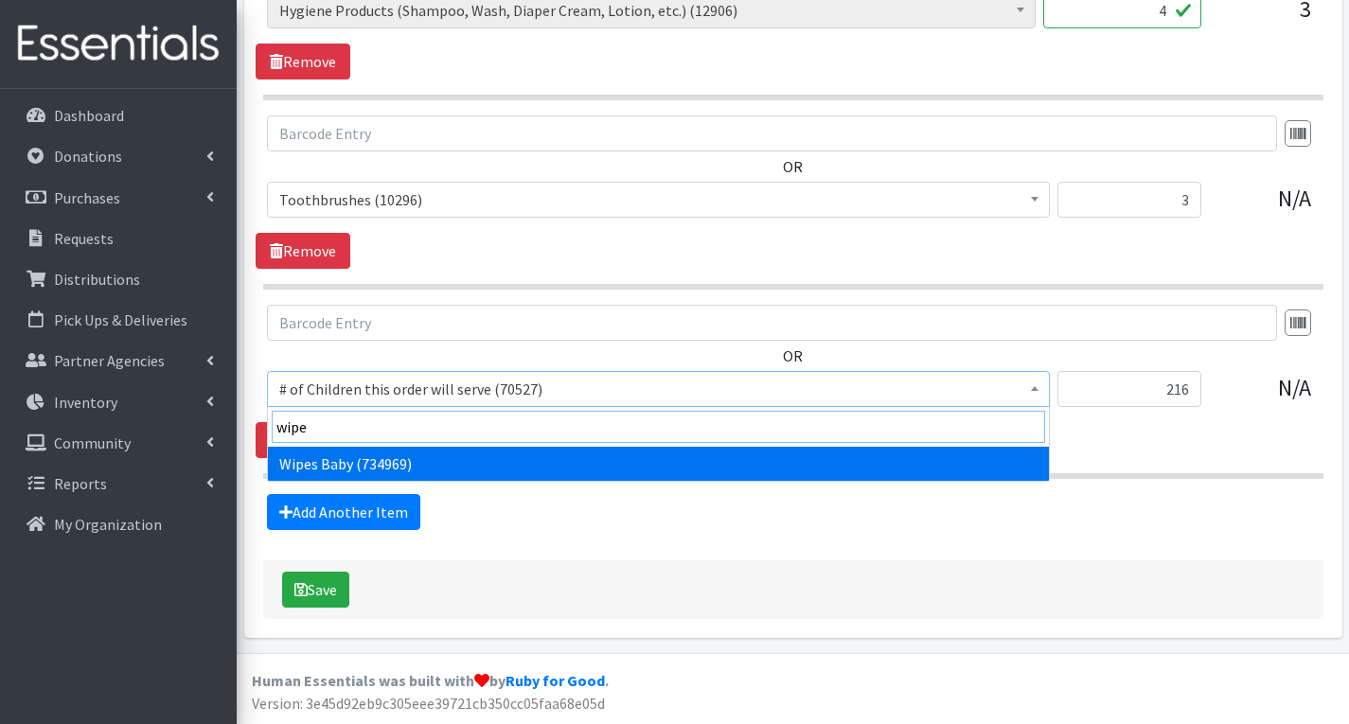
type input "wipe"
select select "1929"
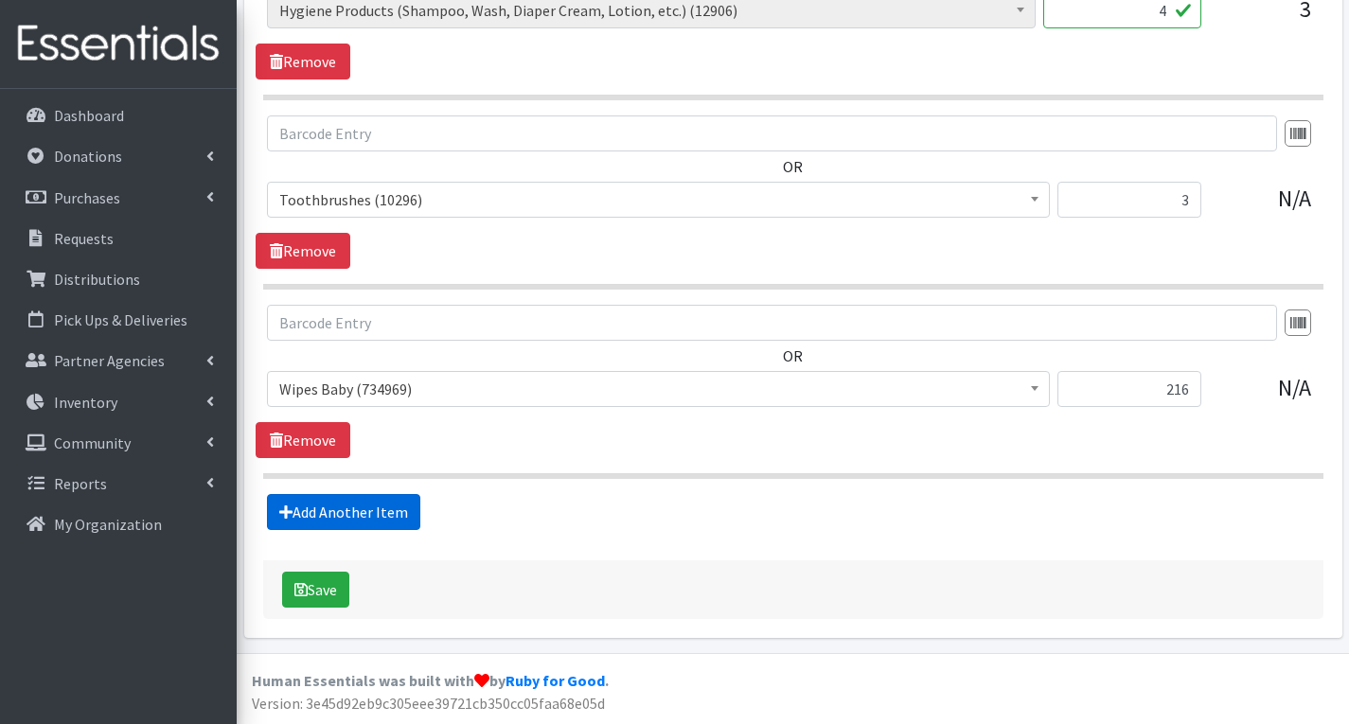
click at [366, 516] on link "Add Another Item" at bounding box center [343, 512] width 153 height 36
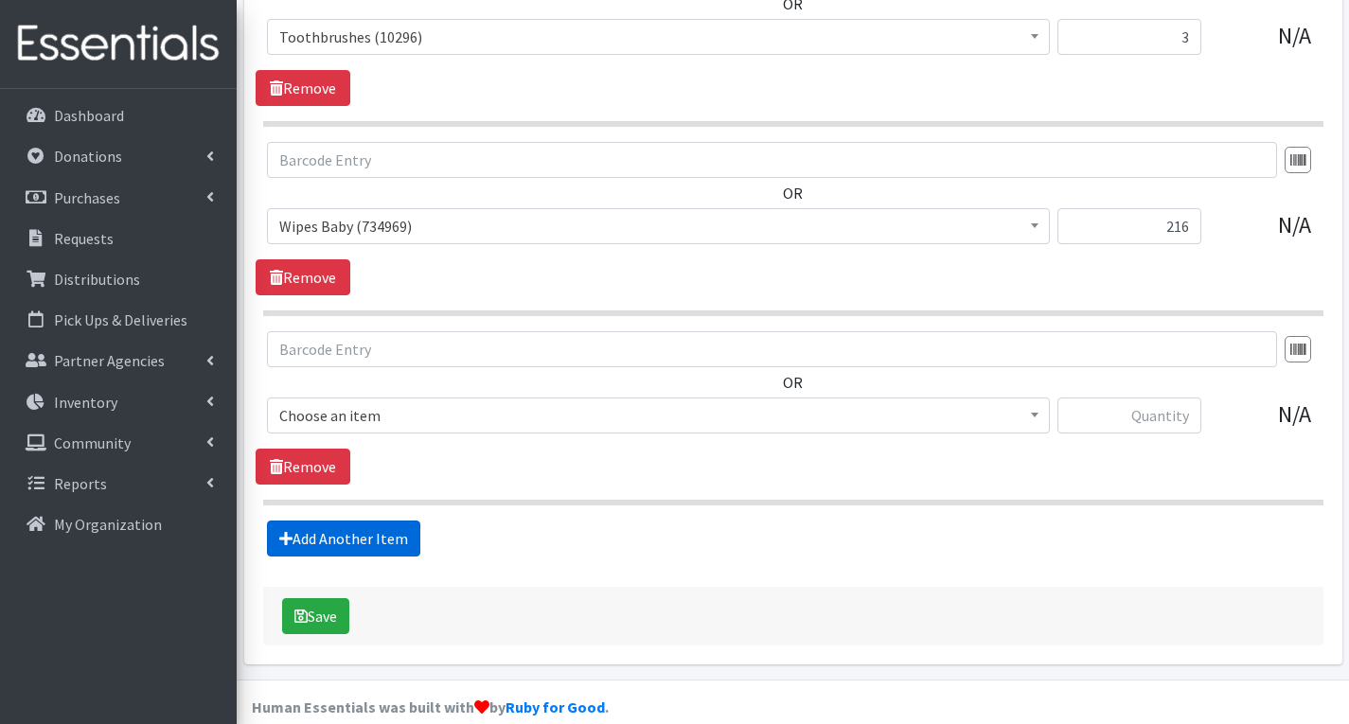
scroll to position [1729, 0]
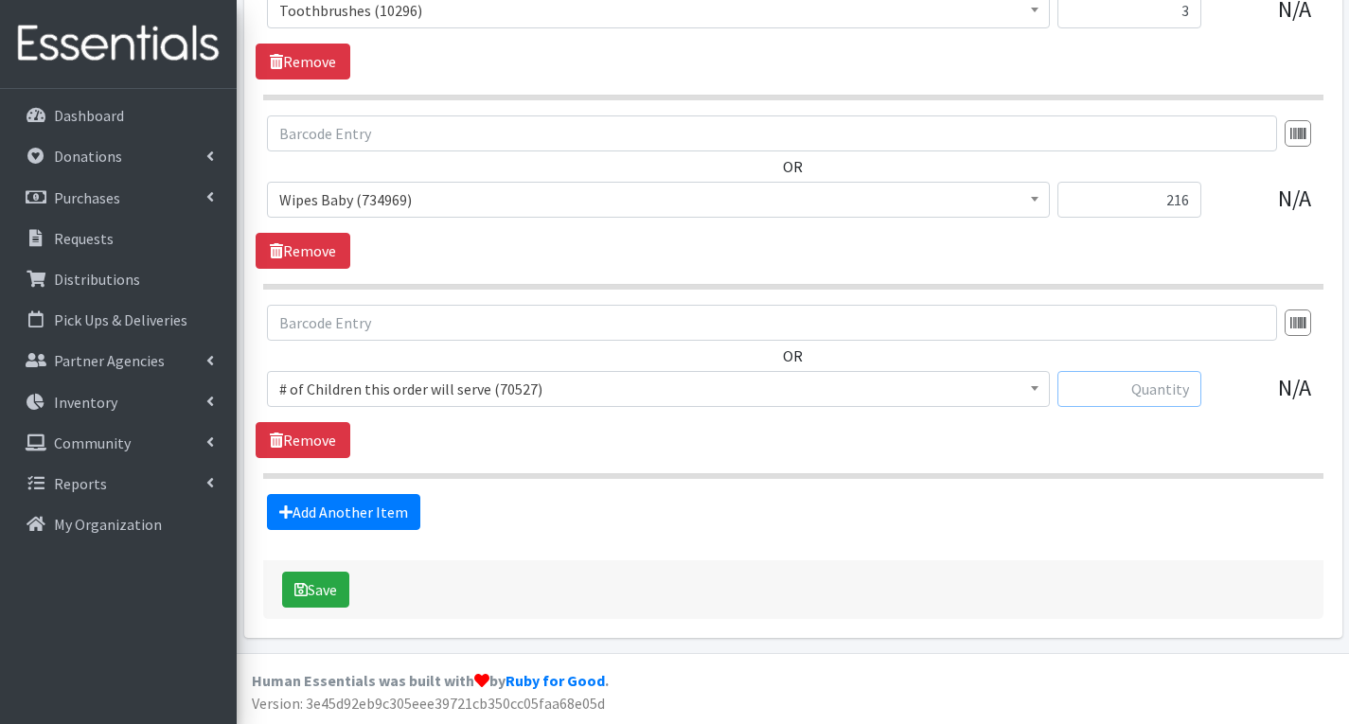
click at [1147, 398] on input "text" at bounding box center [1129, 389] width 144 height 36
type input "3"
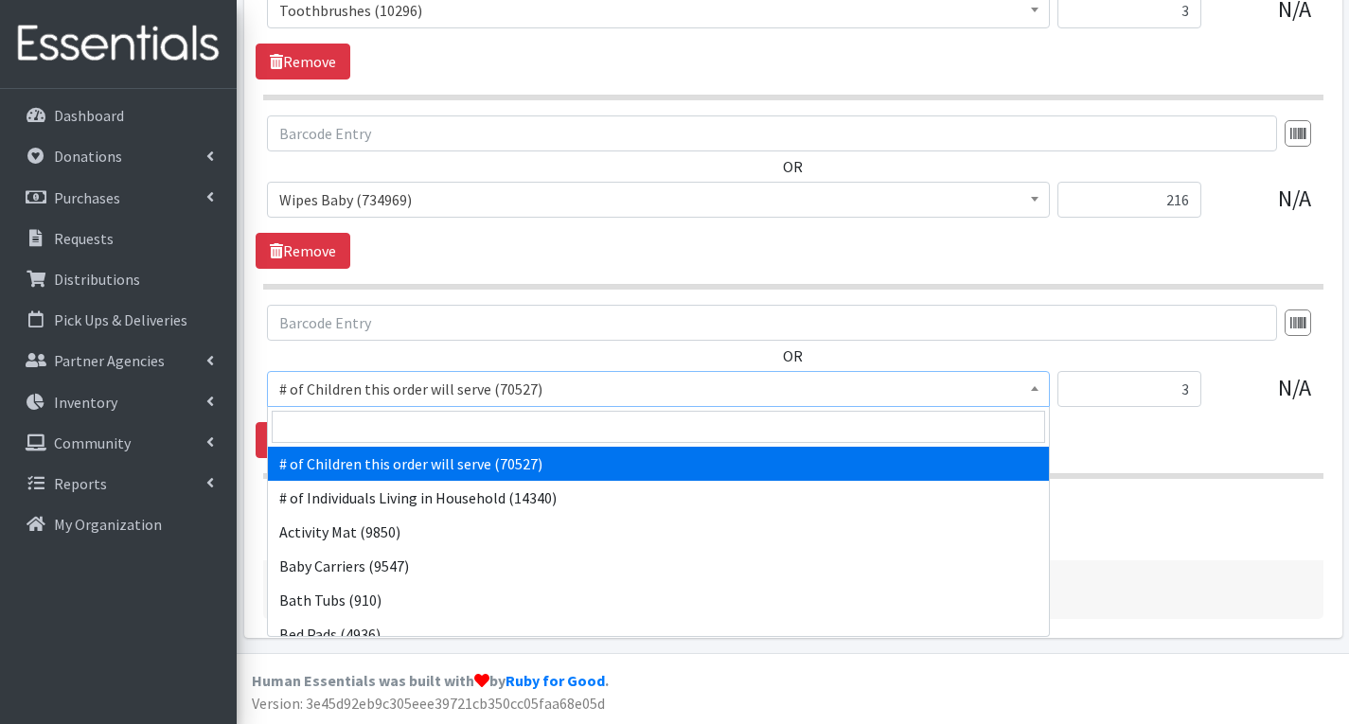
click at [990, 391] on span "# of Children this order will serve (70527)" at bounding box center [658, 389] width 758 height 27
click at [749, 432] on input "search" at bounding box center [658, 427] width 773 height 32
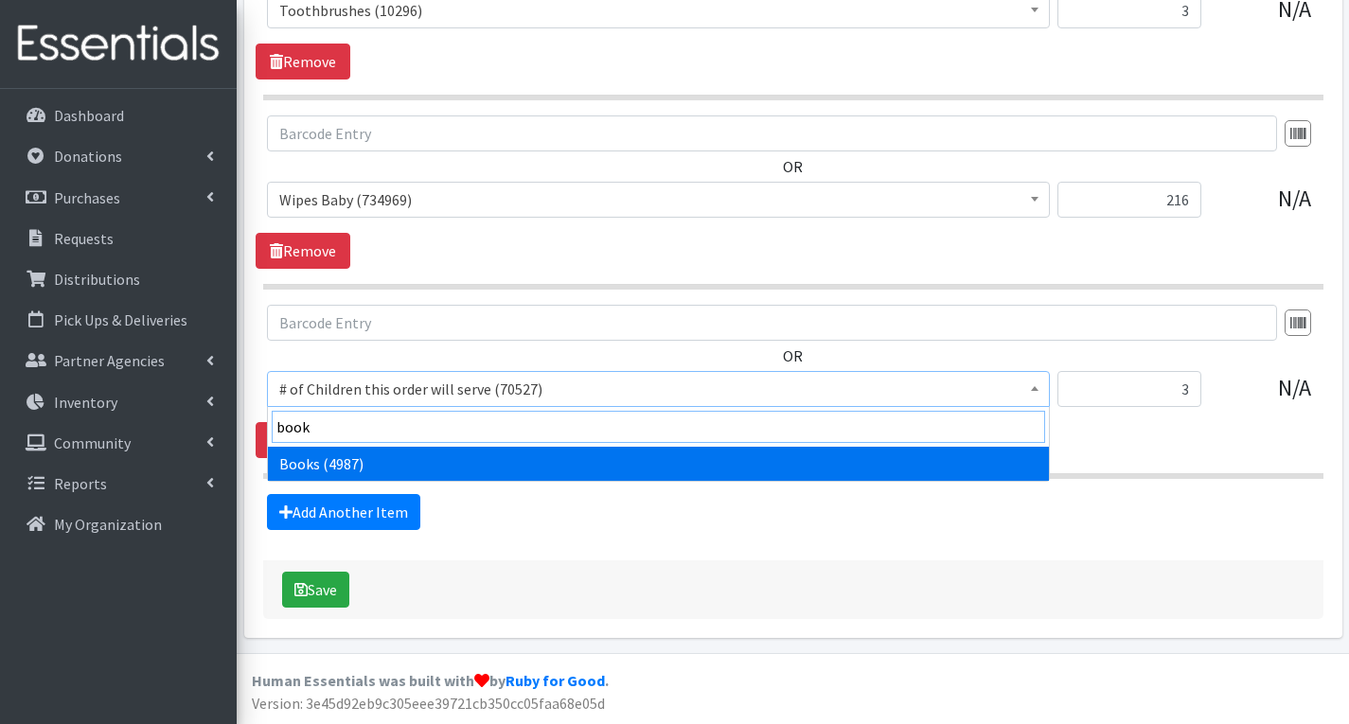
type input "books"
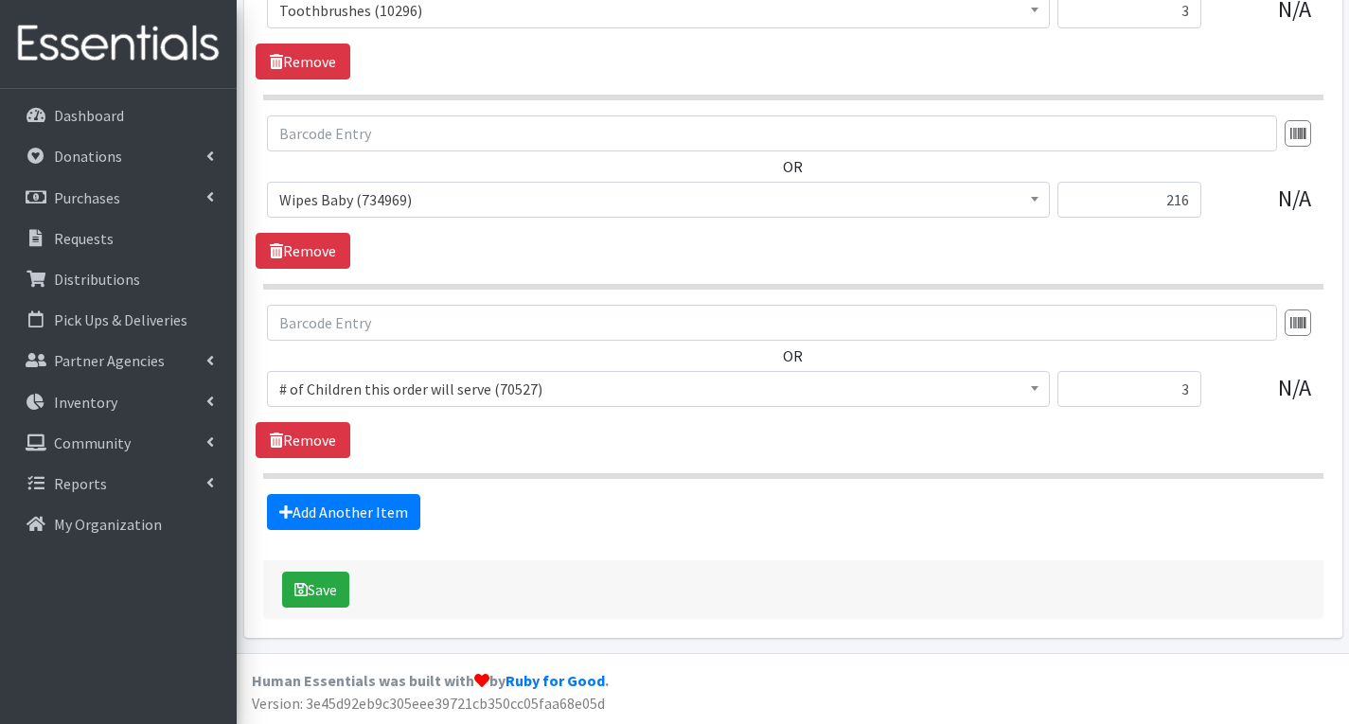
click at [1028, 506] on div "Add Another Item" at bounding box center [793, 512] width 1074 height 36
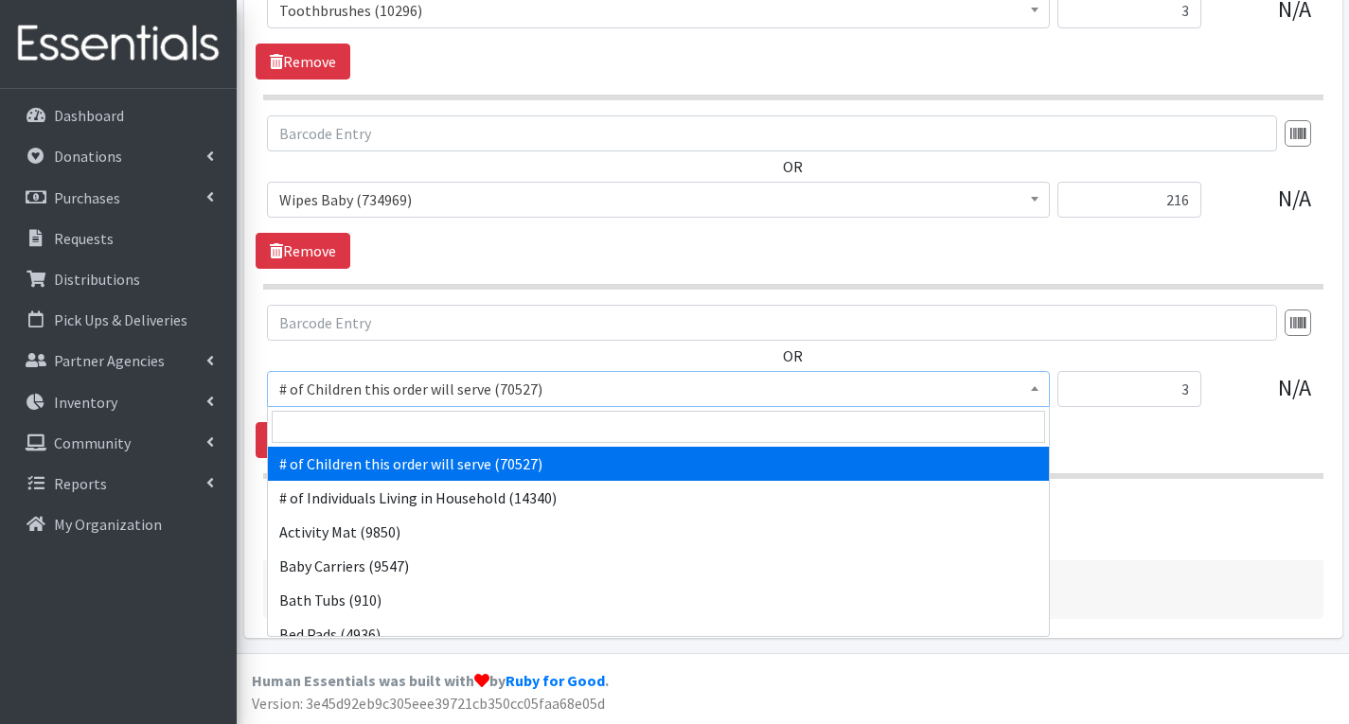
click at [949, 383] on span "# of Children this order will serve (70527)" at bounding box center [658, 389] width 758 height 27
click at [517, 426] on input "search" at bounding box center [658, 427] width 773 height 32
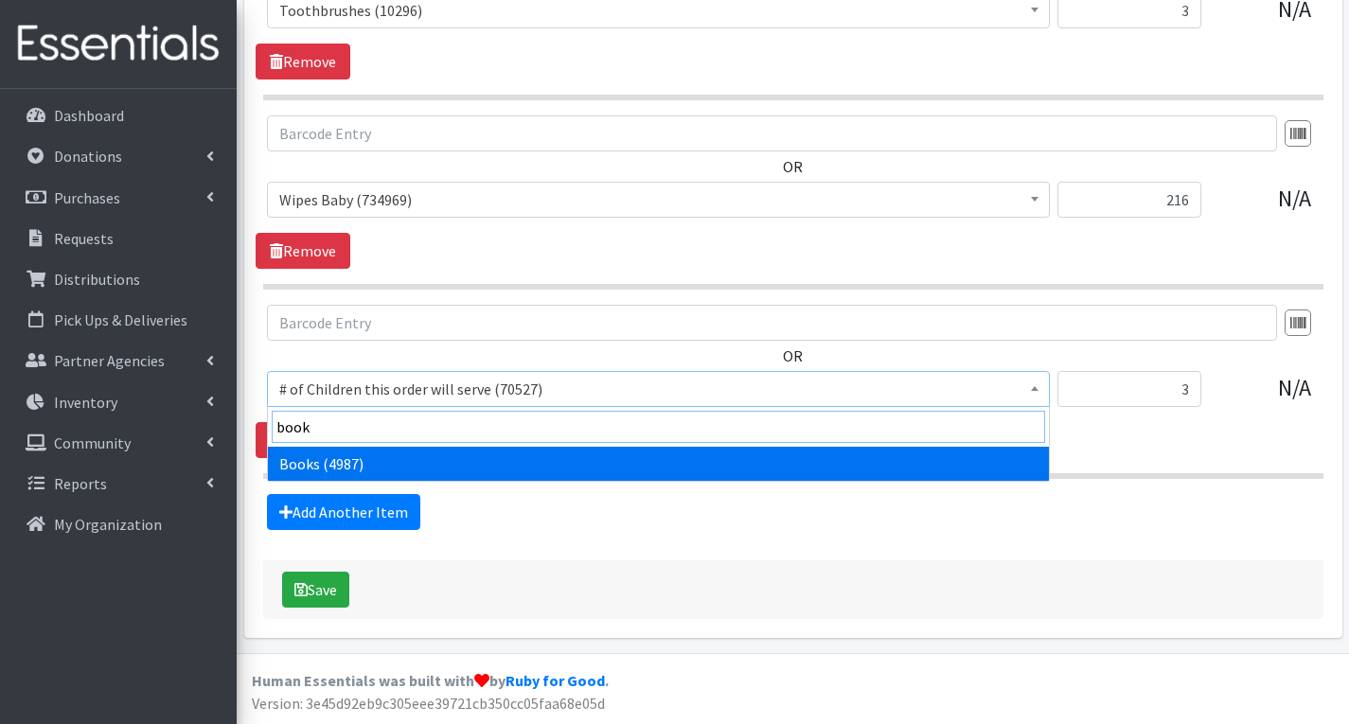
type input "book"
select select "1947"
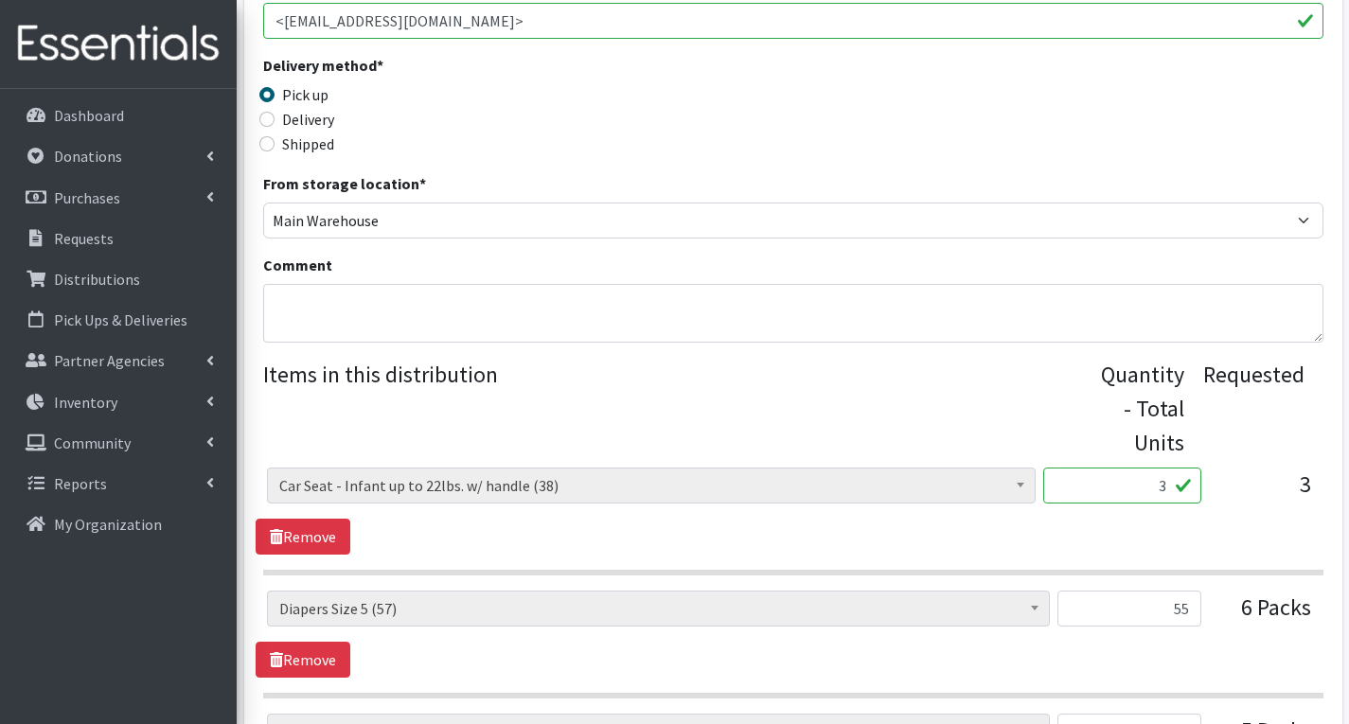
scroll to position [404, 0]
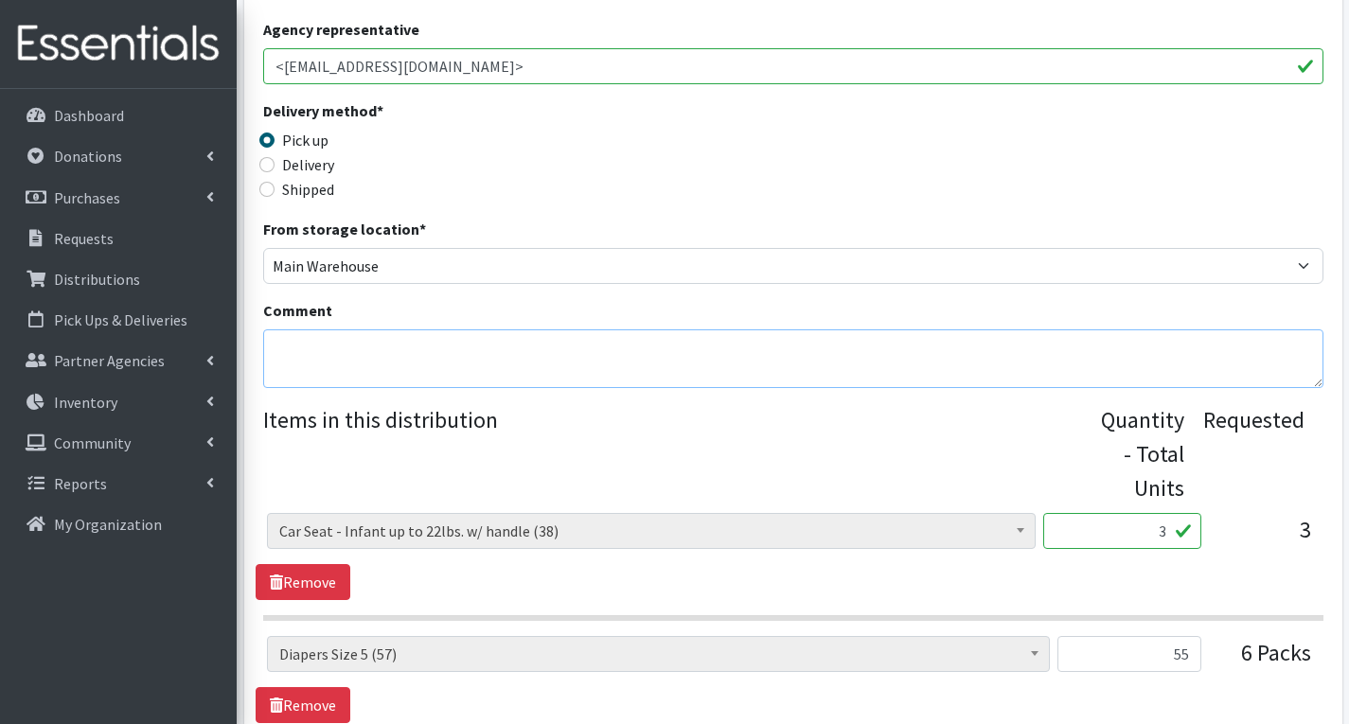
click at [302, 346] on textarea "Comment" at bounding box center [793, 358] width 1060 height 59
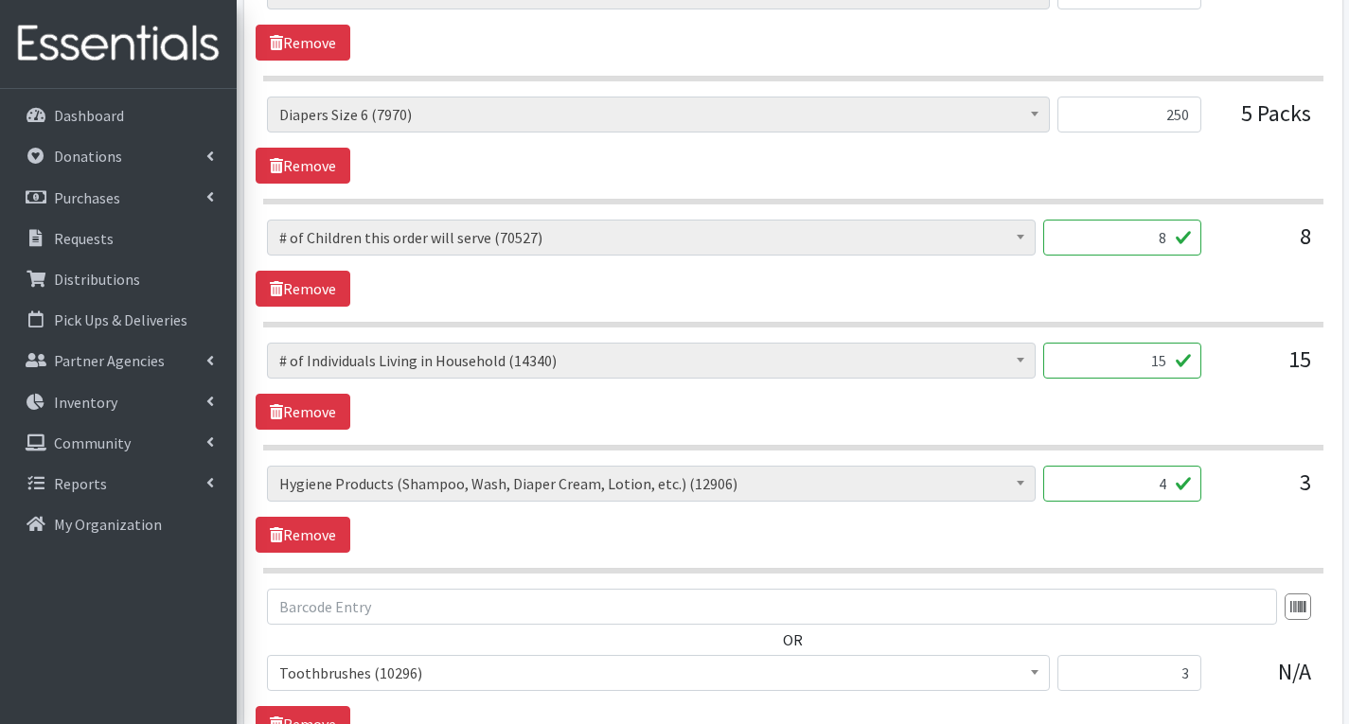
scroll to position [1729, 0]
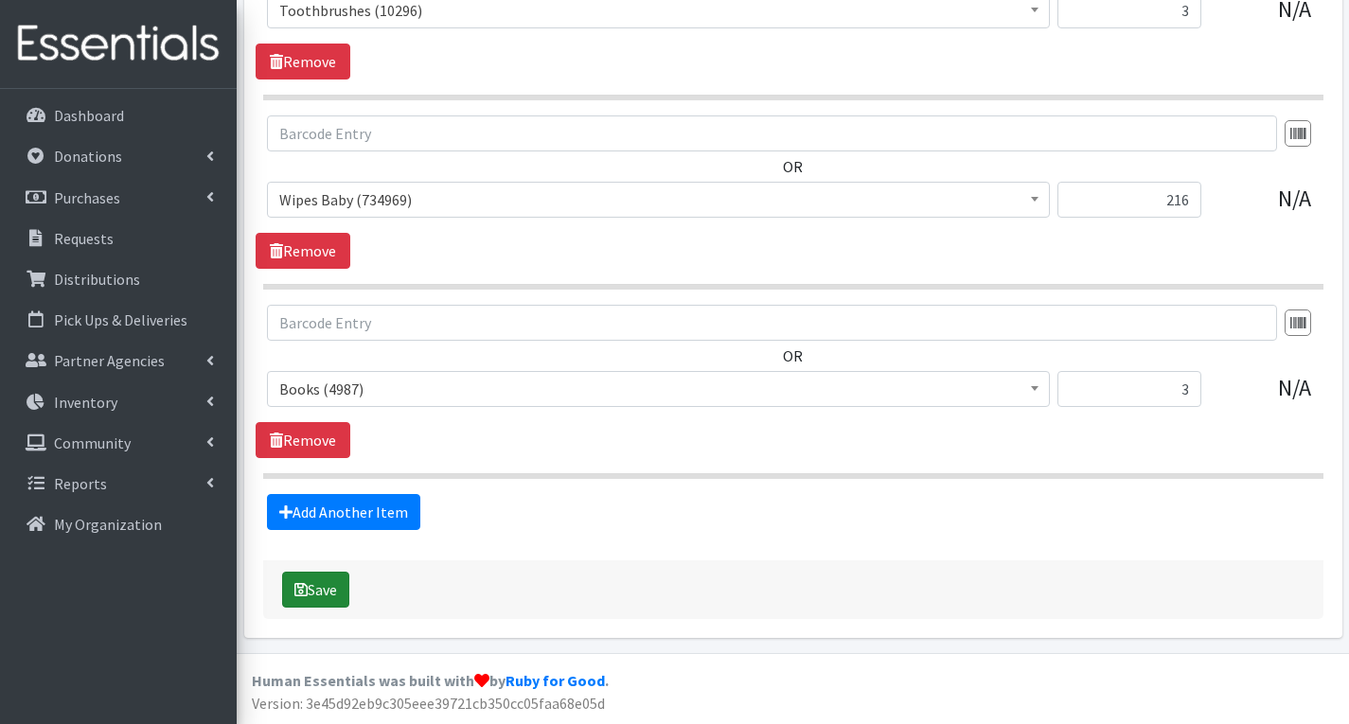
type textarea "MHM- sorry, we could not fulfill your order exactly as requested due to the una…"
click at [320, 588] on button "Save" at bounding box center [315, 590] width 67 height 36
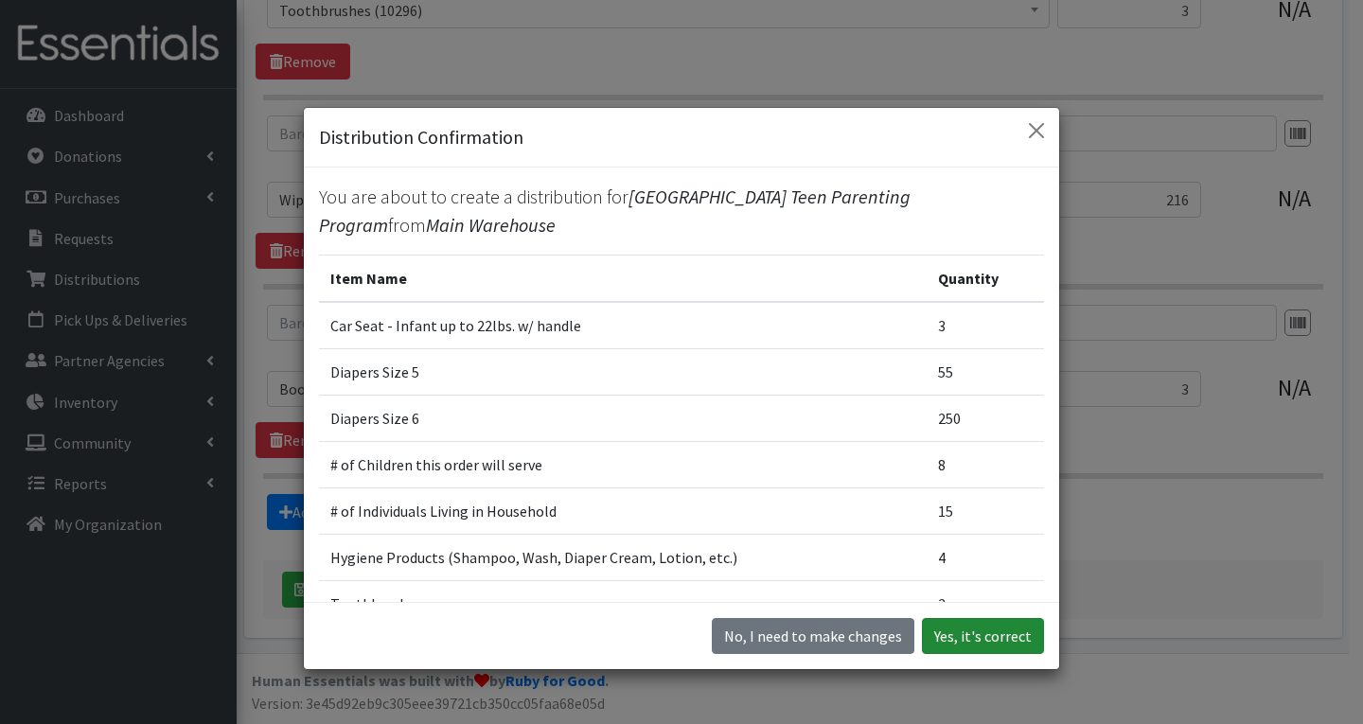
click at [958, 646] on button "Yes, it's correct" at bounding box center [983, 636] width 122 height 36
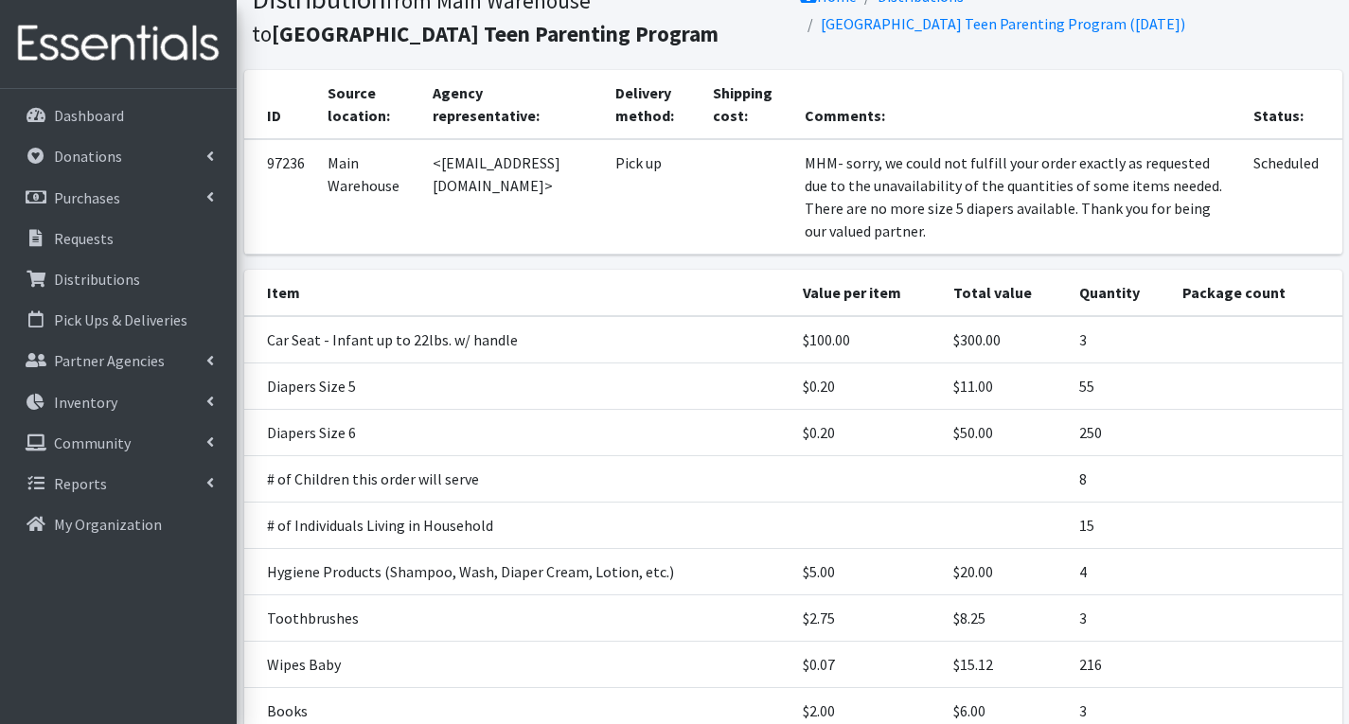
scroll to position [95, 0]
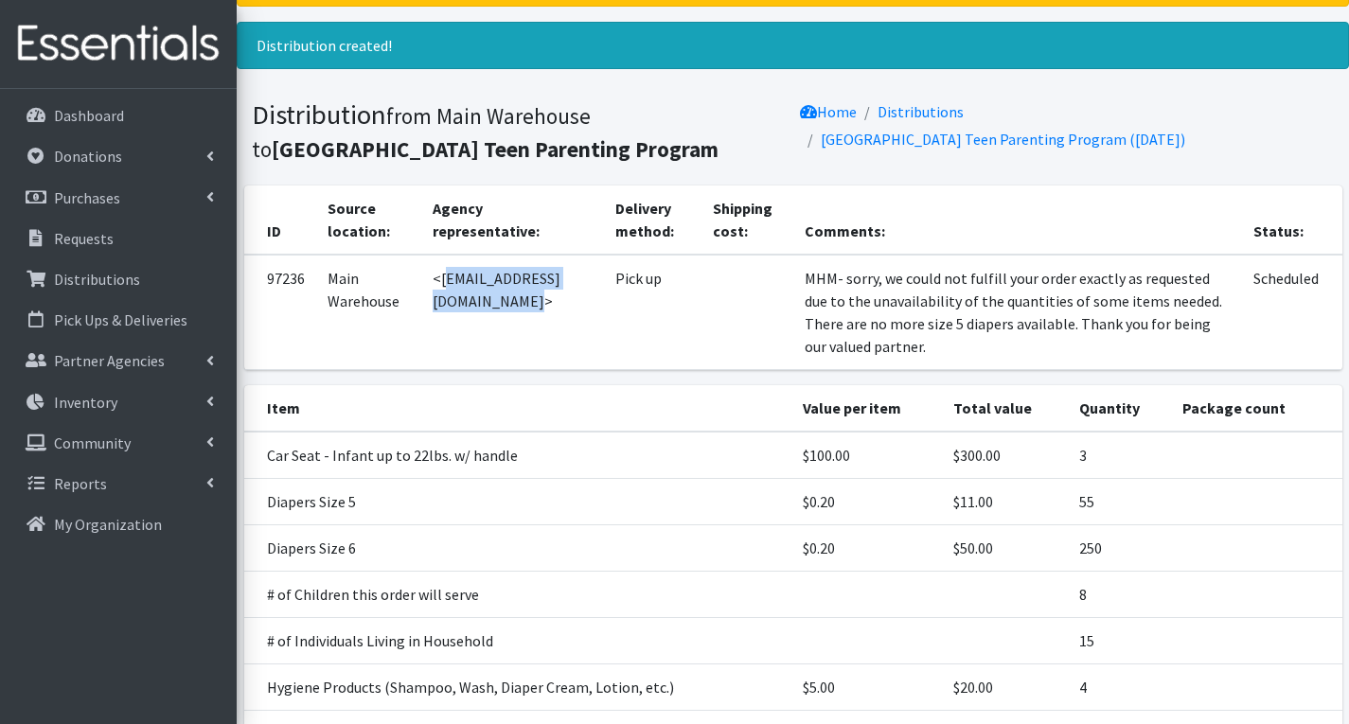
drag, startPoint x: 438, startPoint y: 285, endPoint x: 618, endPoint y: 300, distance: 180.5
click at [604, 300] on td "<[EMAIL_ADDRESS][DOMAIN_NAME]>" at bounding box center [512, 312] width 183 height 115
copy td "bvuono@plainfield.k12.nj.us"
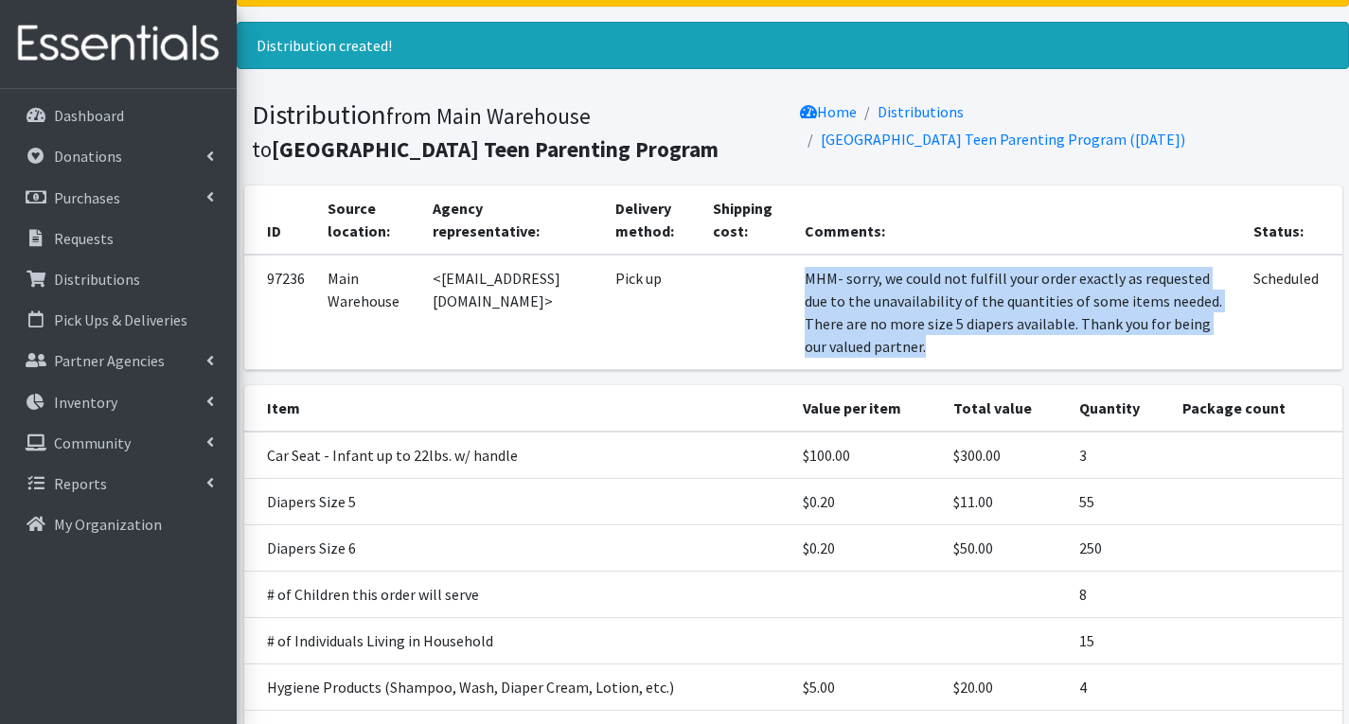
drag, startPoint x: 834, startPoint y: 281, endPoint x: 1049, endPoint y: 363, distance: 229.8
click at [1049, 363] on td "MHM- sorry, we could not fulfill your order exactly as requested due to the una…" at bounding box center [1017, 312] width 449 height 115
copy td "MHM- sorry, we could not fulfill your order exactly as requested due to the una…"
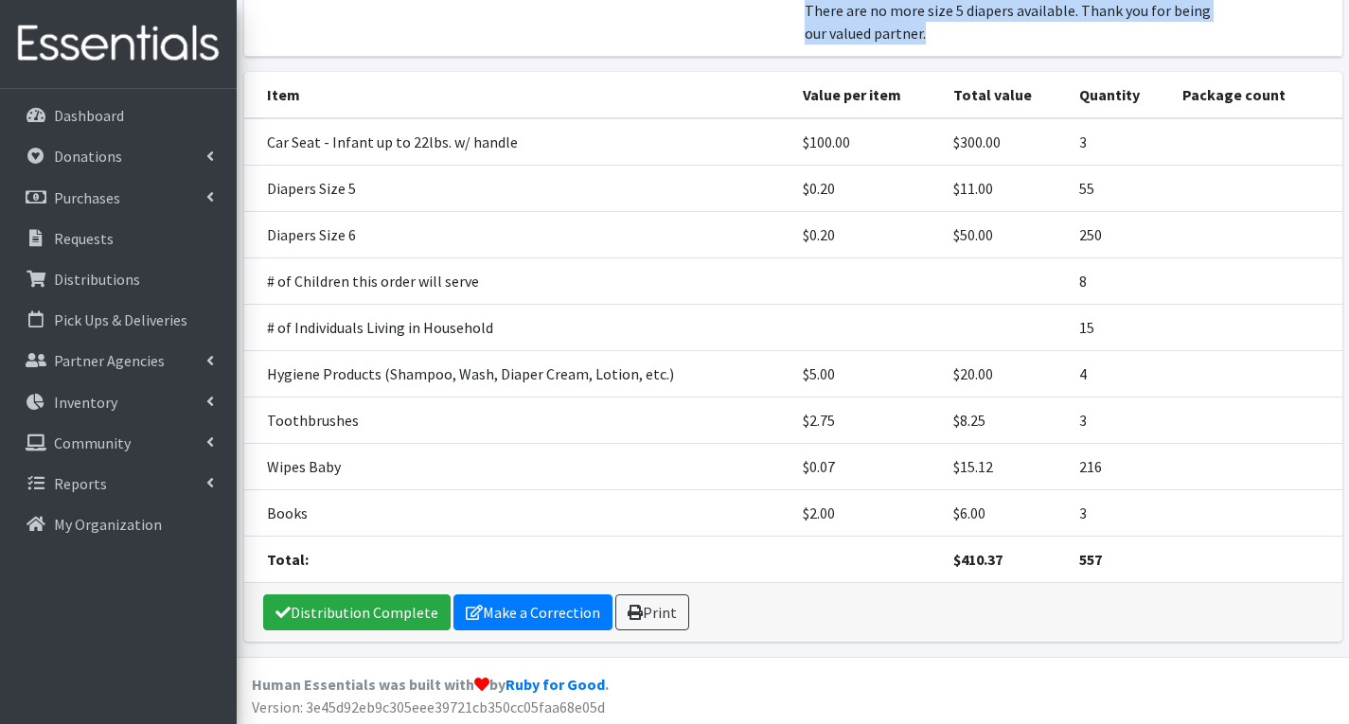
scroll to position [412, 0]
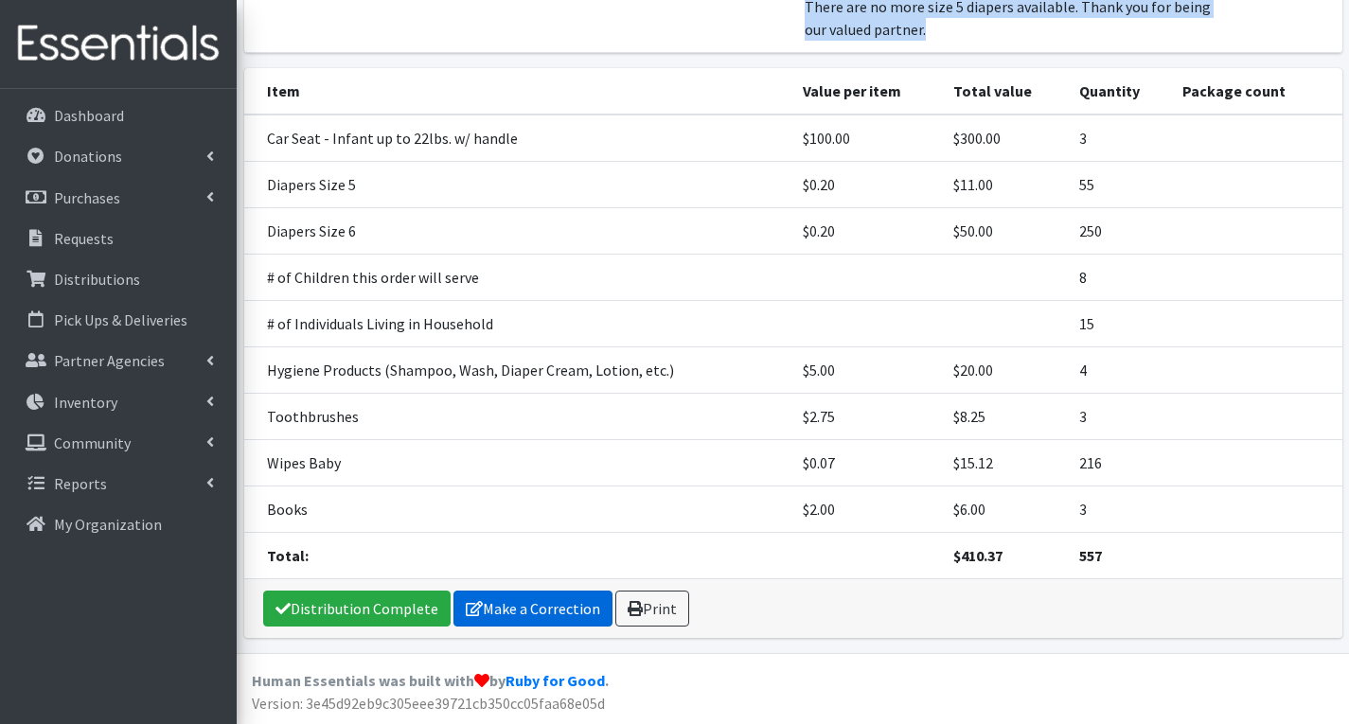
click at [548, 616] on link "Make a Correction" at bounding box center [532, 609] width 159 height 36
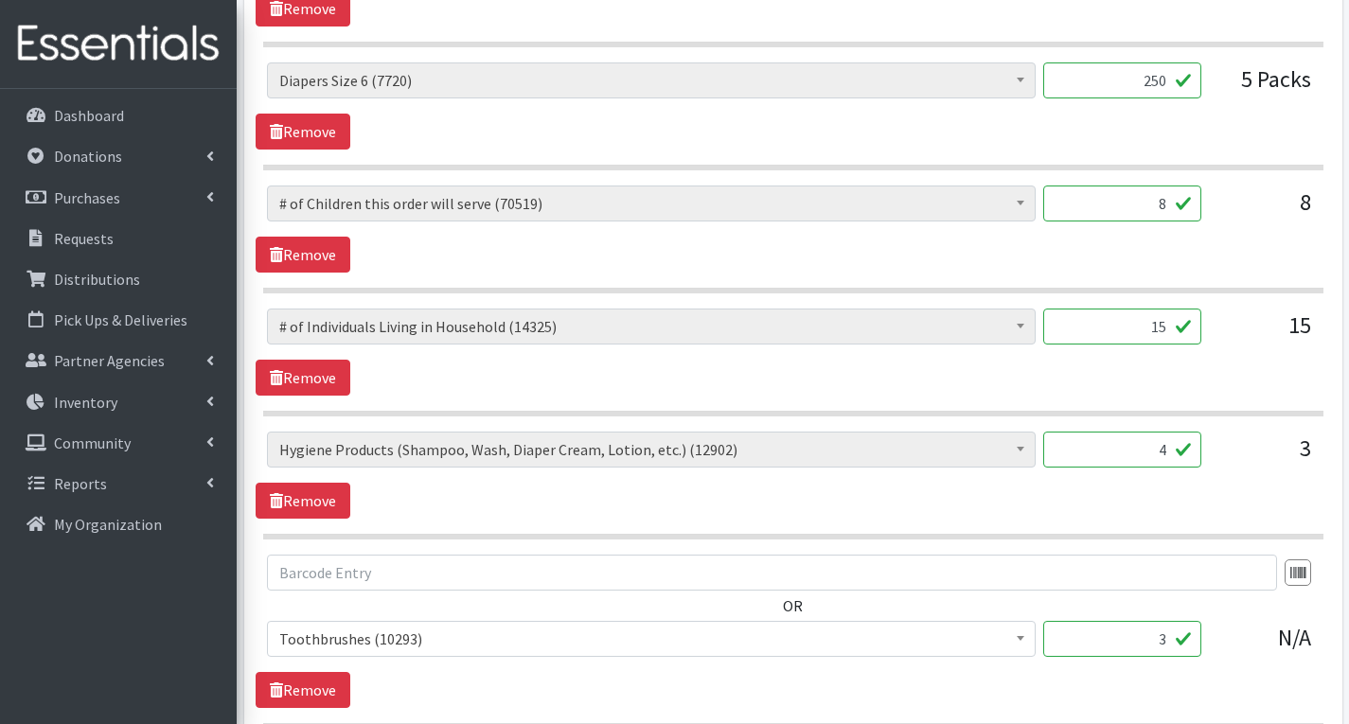
scroll to position [852, 0]
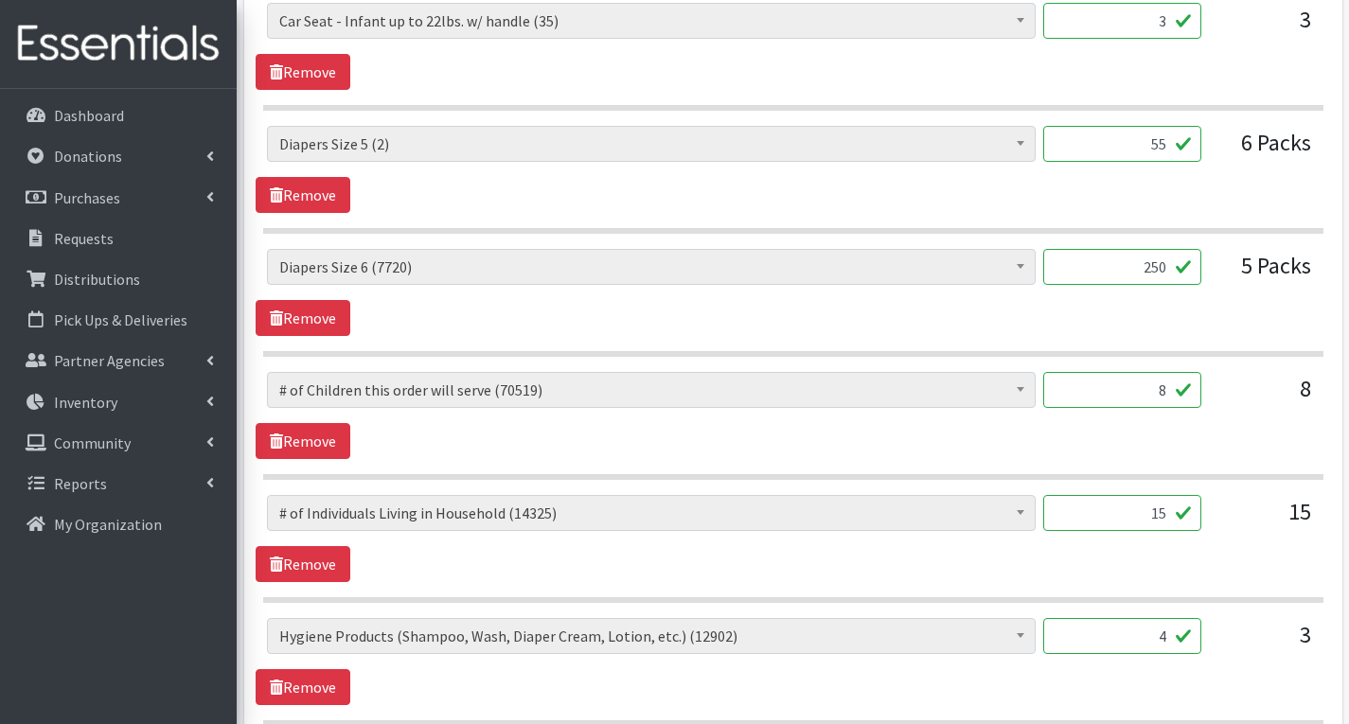
click at [1169, 146] on input "55" at bounding box center [1122, 144] width 158 height 36
type input "5"
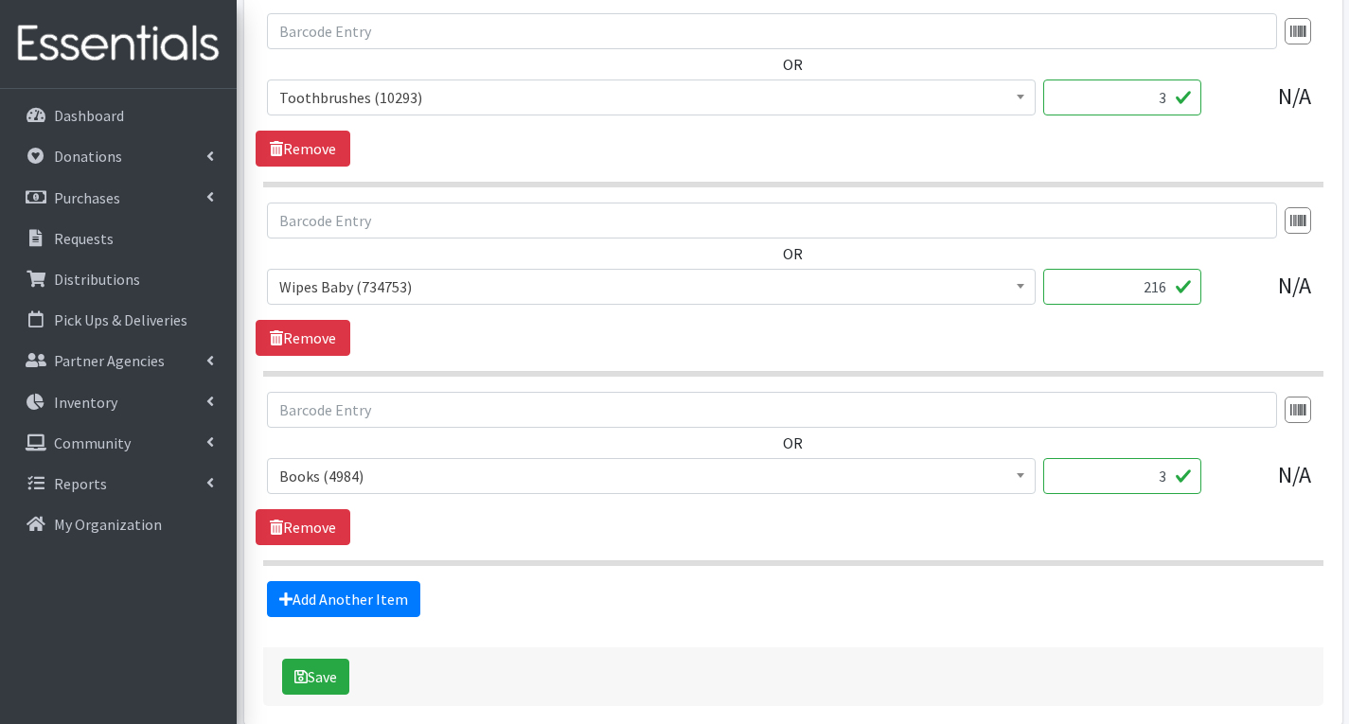
scroll to position [1667, 0]
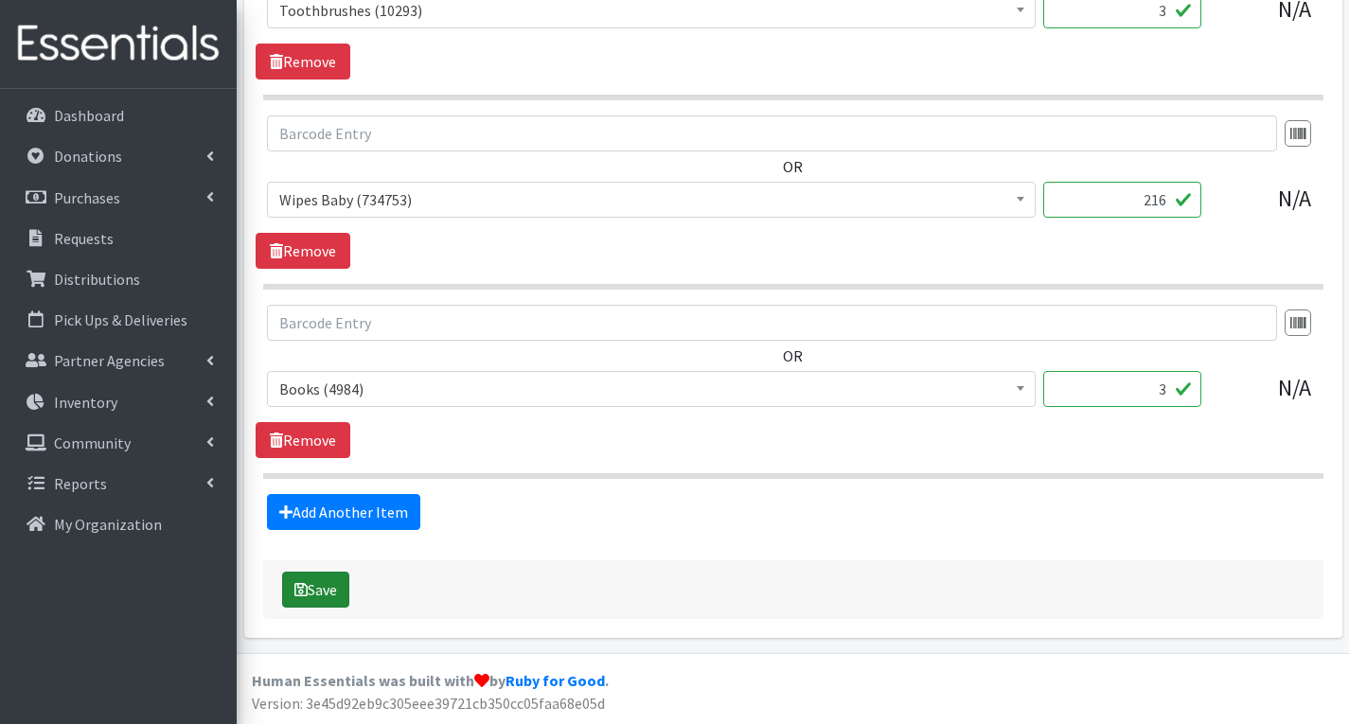
type input "173"
click at [306, 599] on button "Save" at bounding box center [315, 590] width 67 height 36
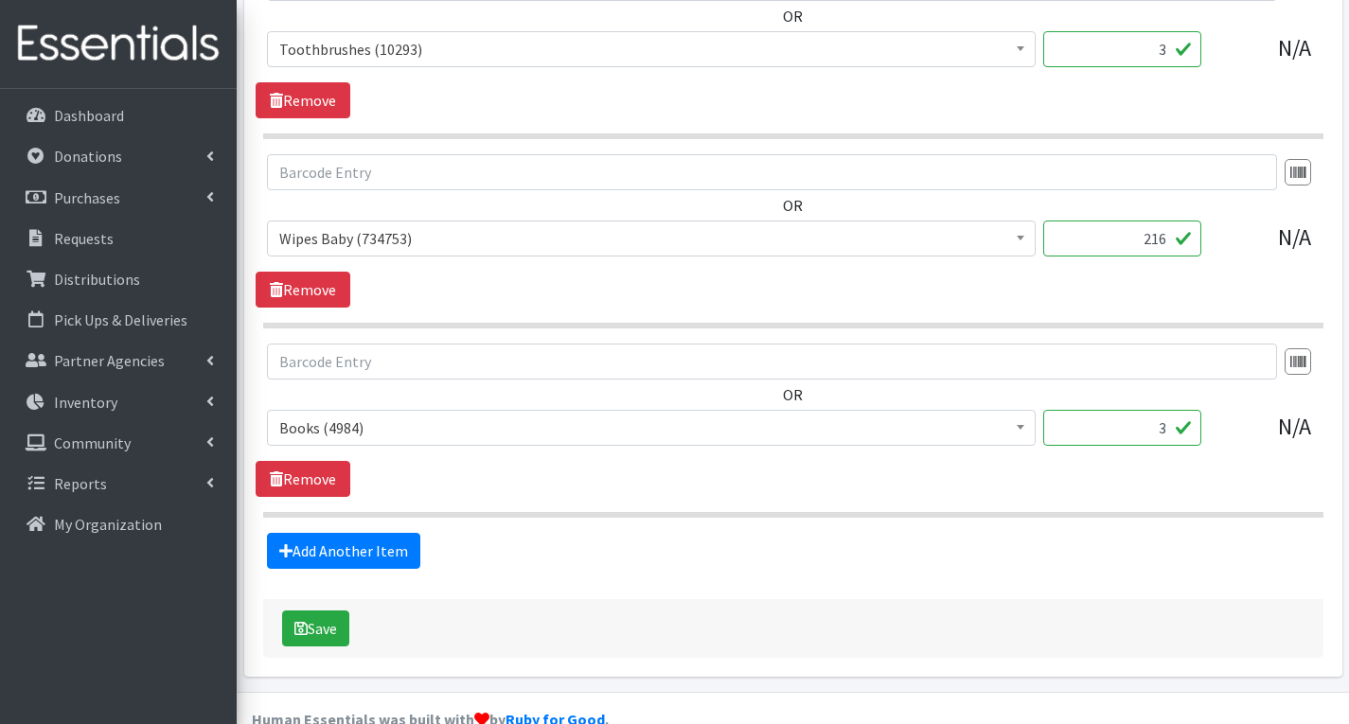
scroll to position [1752, 0]
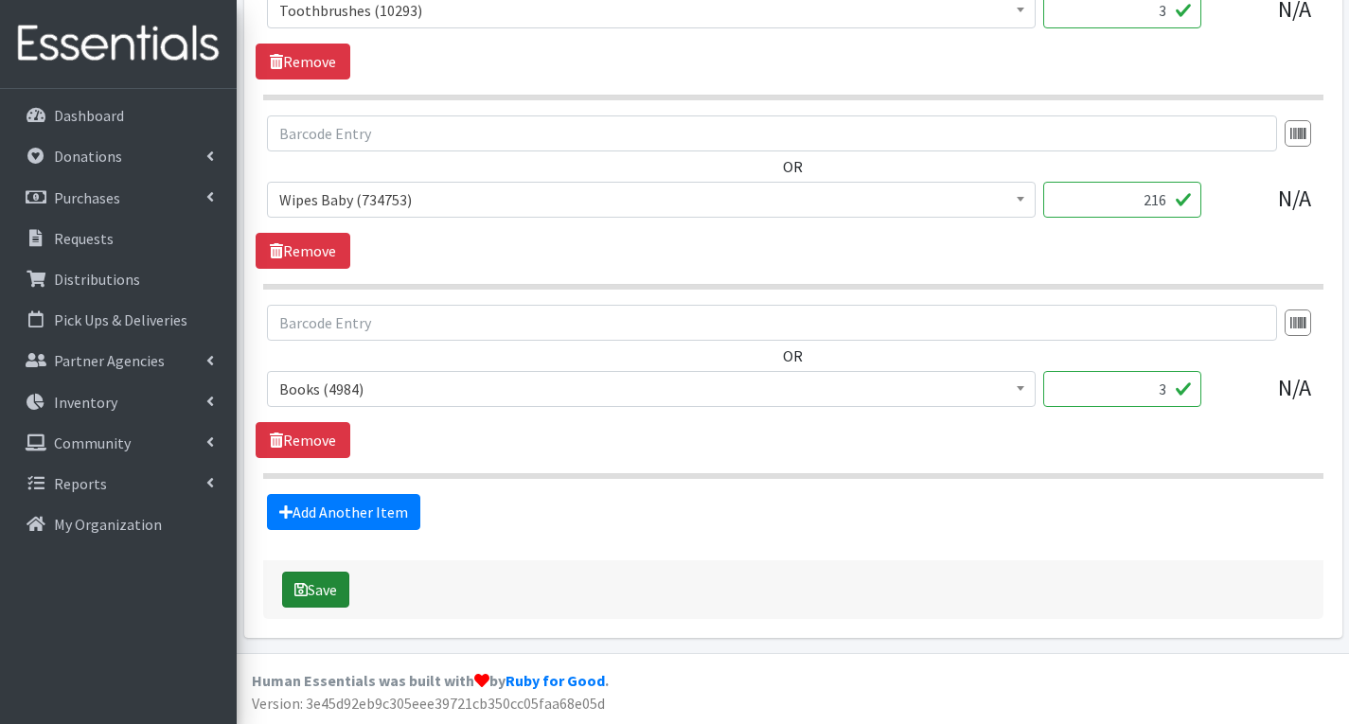
click at [335, 593] on button "Save" at bounding box center [315, 590] width 67 height 36
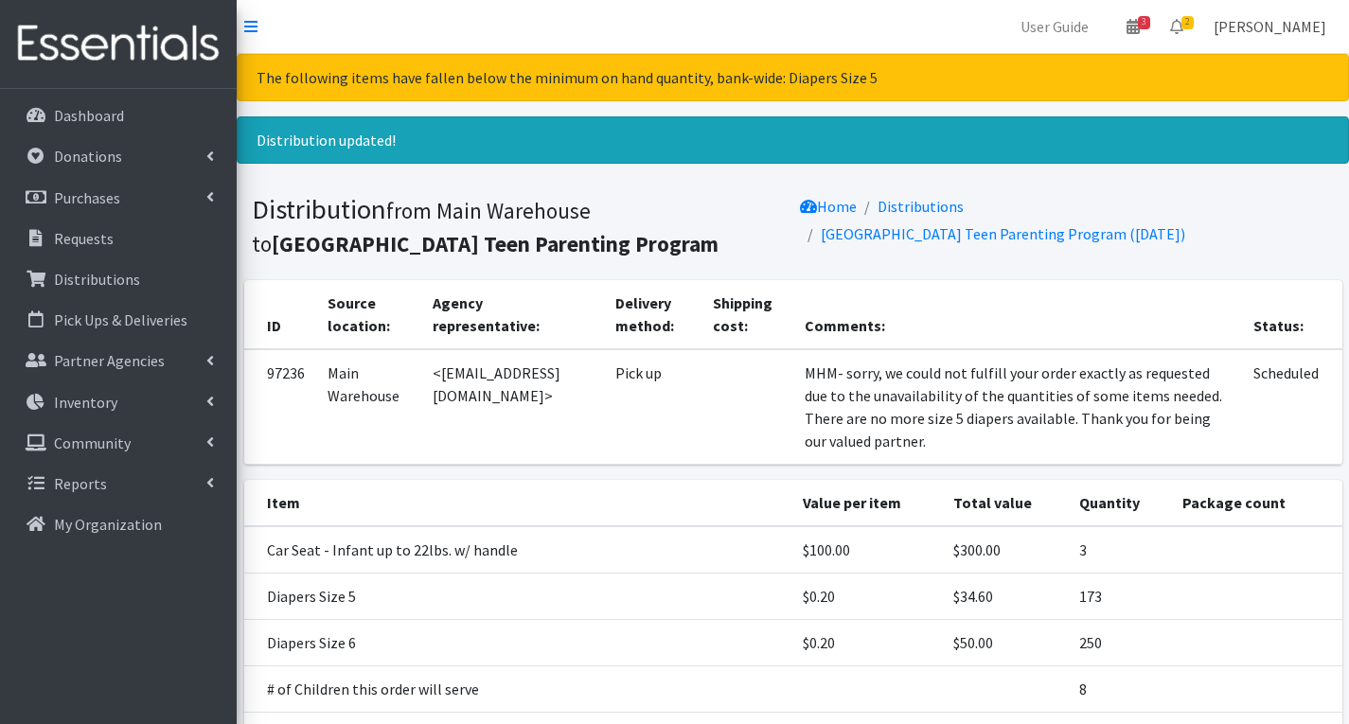
click at [1241, 28] on link "[PERSON_NAME]" at bounding box center [1269, 27] width 143 height 38
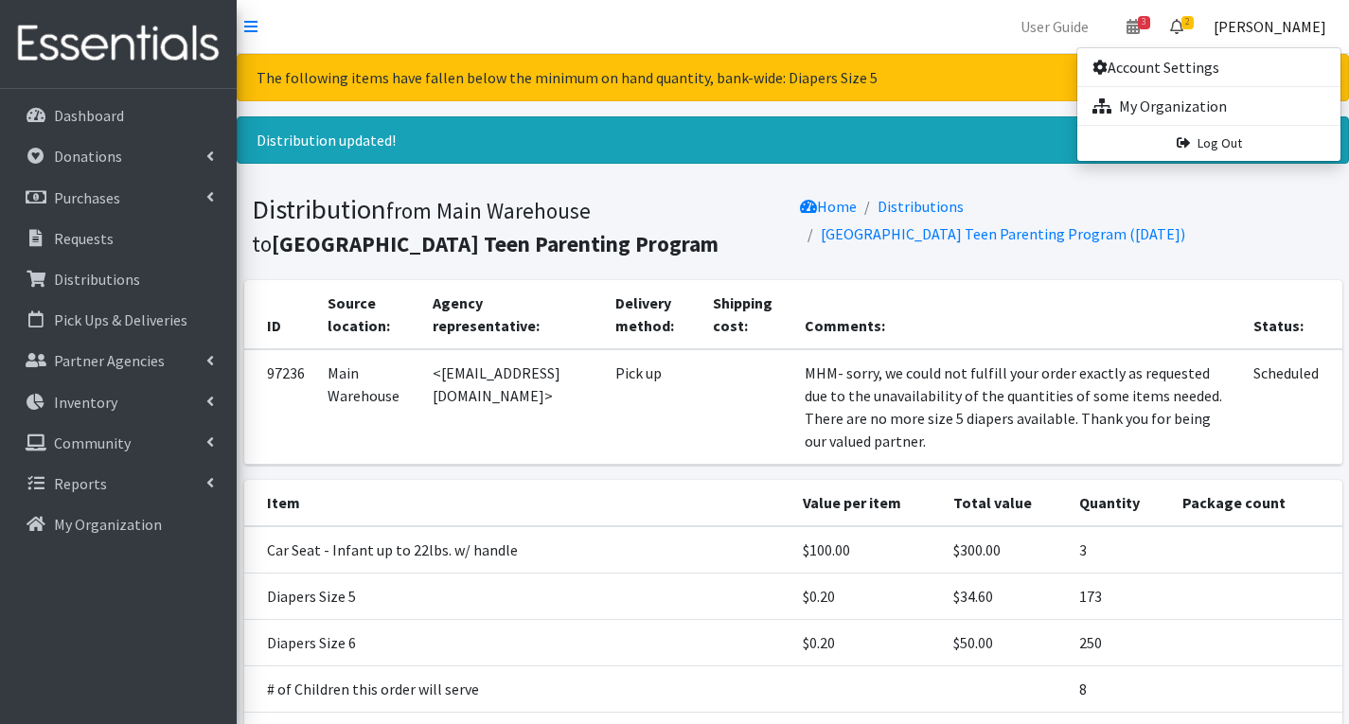
click at [1194, 21] on span "2" at bounding box center [1187, 22] width 12 height 13
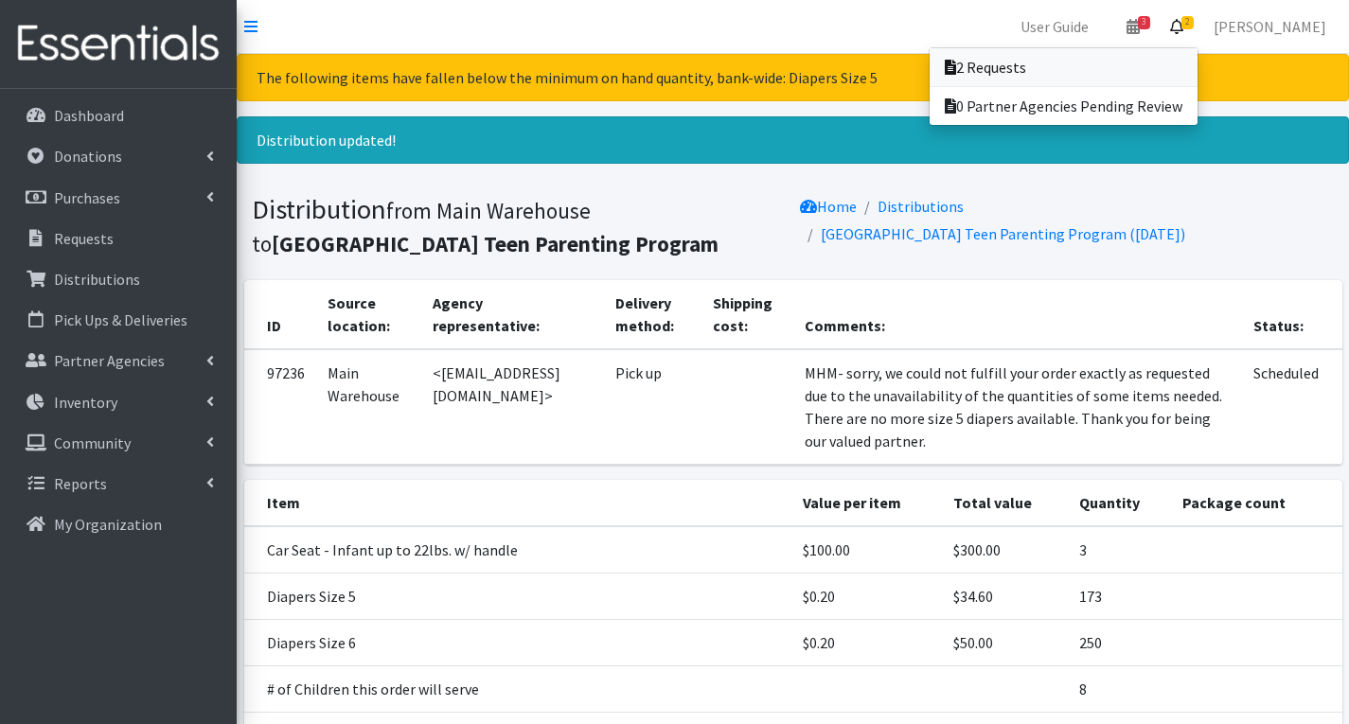
click at [1072, 64] on link "2 Requests" at bounding box center [1064, 67] width 268 height 38
